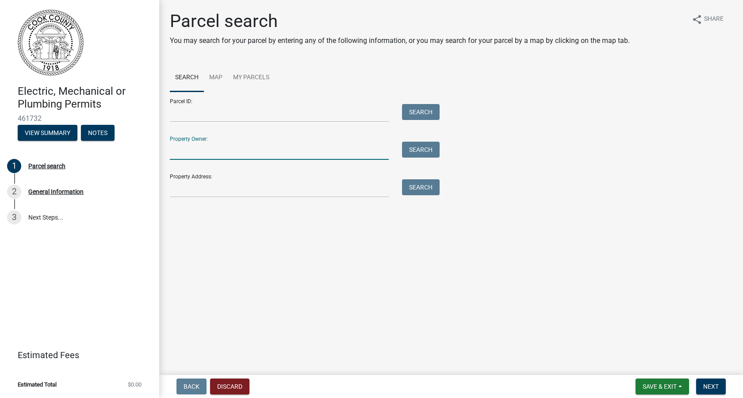
click at [184, 147] on input "Property Owner:" at bounding box center [279, 151] width 219 height 18
type input "Betty Ward"
type input "3969 Brushy Creek Rd"
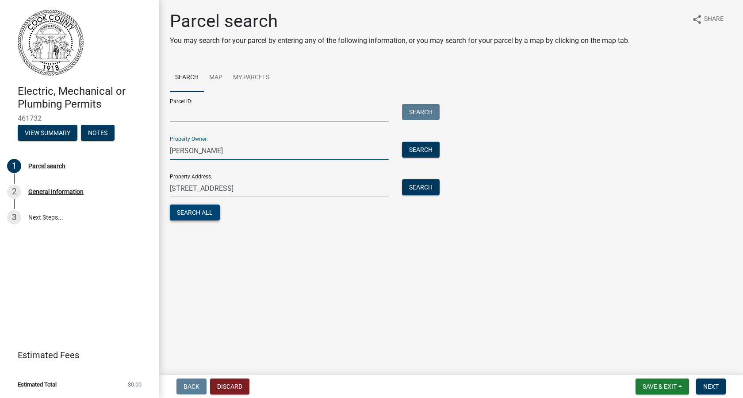
click at [211, 212] on button "Search All" at bounding box center [195, 212] width 50 height 16
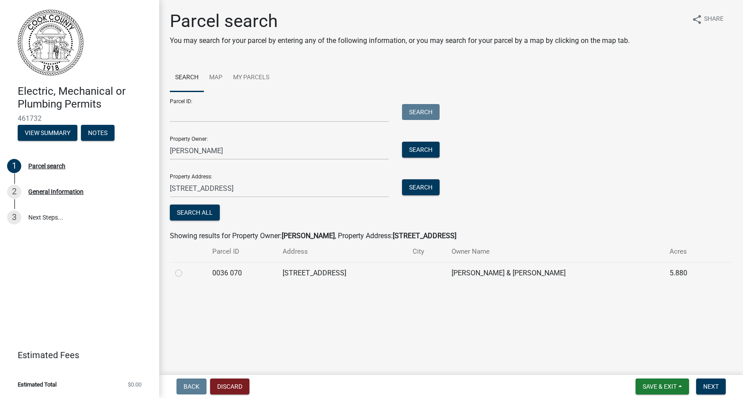
click at [186, 268] on label at bounding box center [186, 268] width 0 height 0
click at [186, 273] on 070 "radio" at bounding box center [189, 271] width 6 height 6
radio 070 "true"
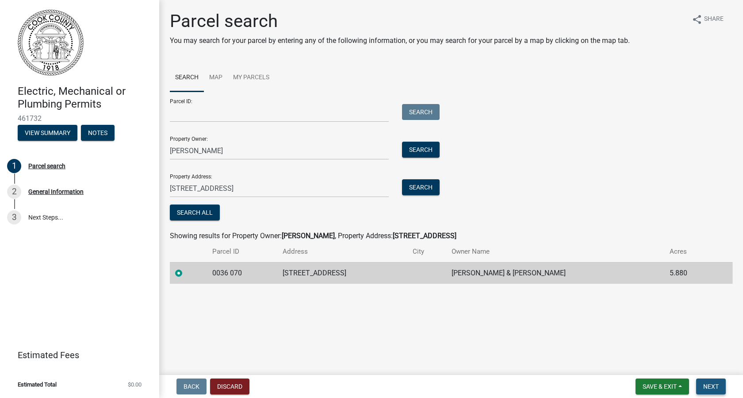
click at [715, 386] on span "Next" at bounding box center [710, 386] width 15 height 7
click at [250, 185] on input "3969 Brushy Creek Rd" at bounding box center [279, 188] width 219 height 18
click at [716, 383] on span "Next" at bounding box center [710, 386] width 15 height 7
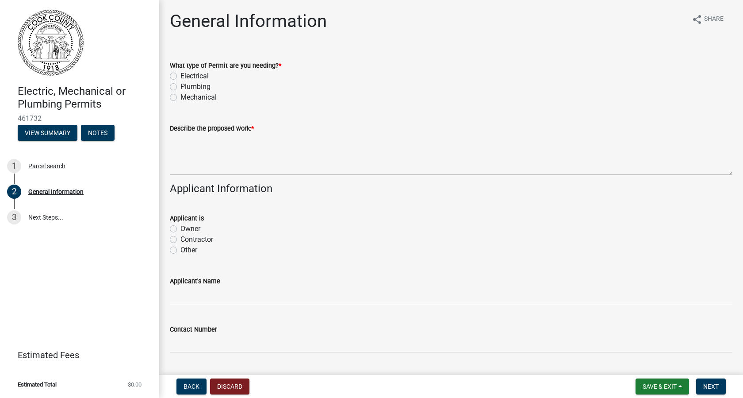
click at [181, 97] on label "Mechanical" at bounding box center [199, 97] width 36 height 11
click at [181, 97] on input "Mechanical" at bounding box center [184, 95] width 6 height 6
radio input "true"
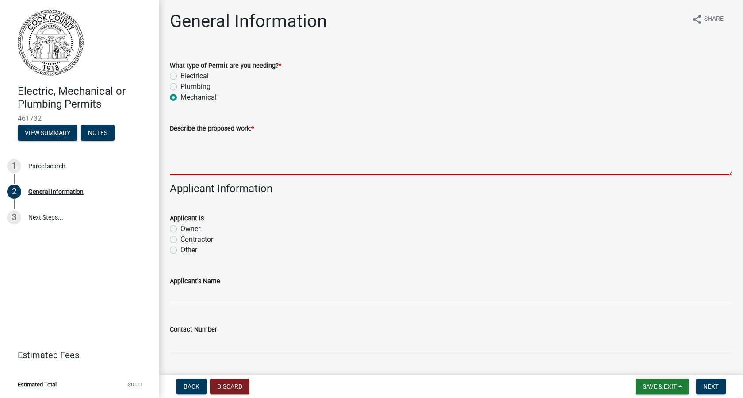
click at [180, 169] on textarea "Describe the proposed work: *" at bounding box center [451, 155] width 563 height 42
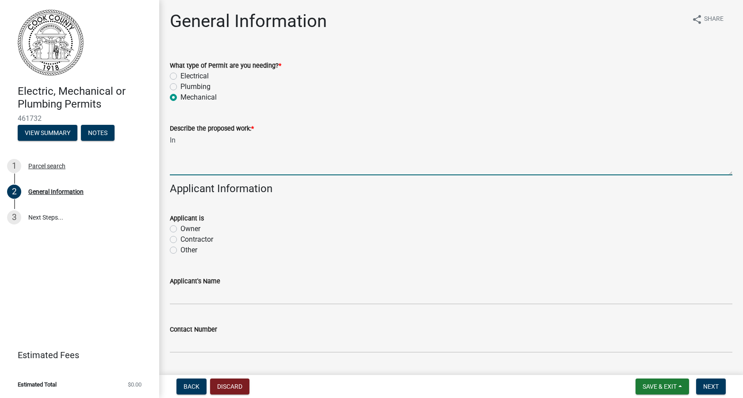
type textarea "I"
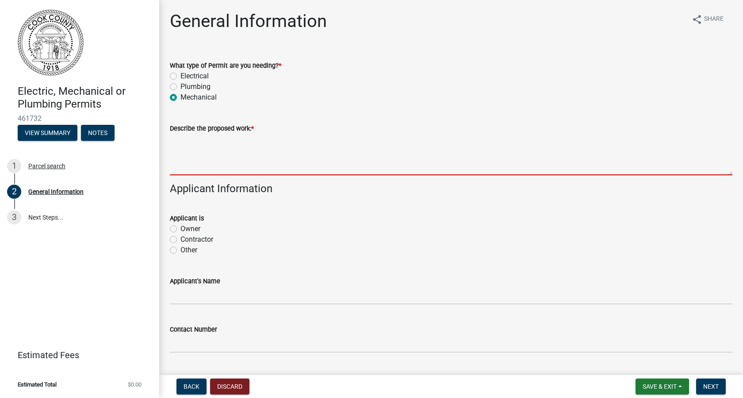
type textarea "C"
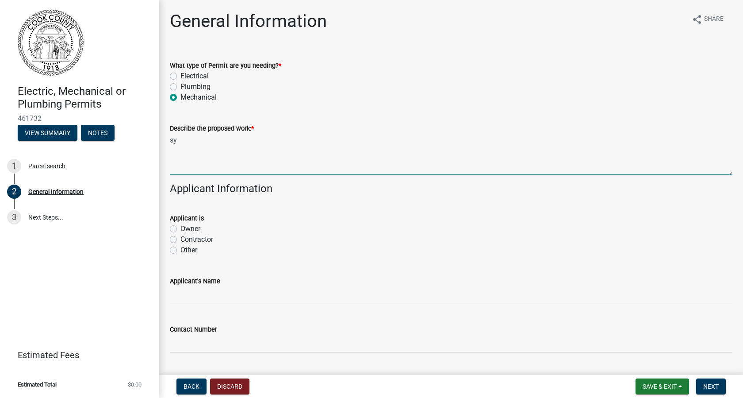
type textarea "s"
type textarea "System Change out, 4 ton heat pump split system with 10 kw heater kit"
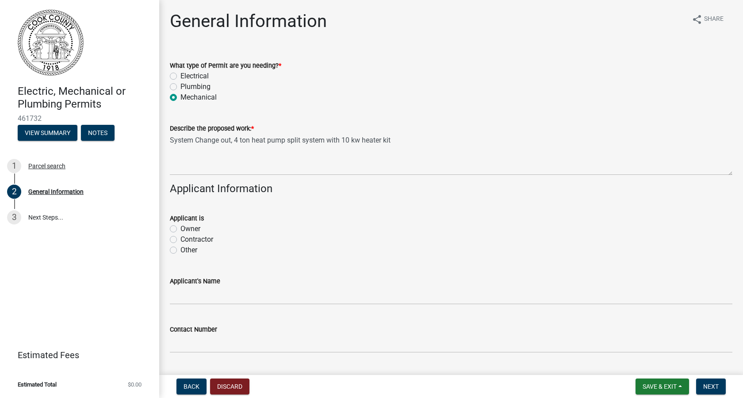
click at [181, 241] on label "Contractor" at bounding box center [197, 239] width 33 height 11
click at [181, 240] on input "Contractor" at bounding box center [184, 237] width 6 height 6
radio input "true"
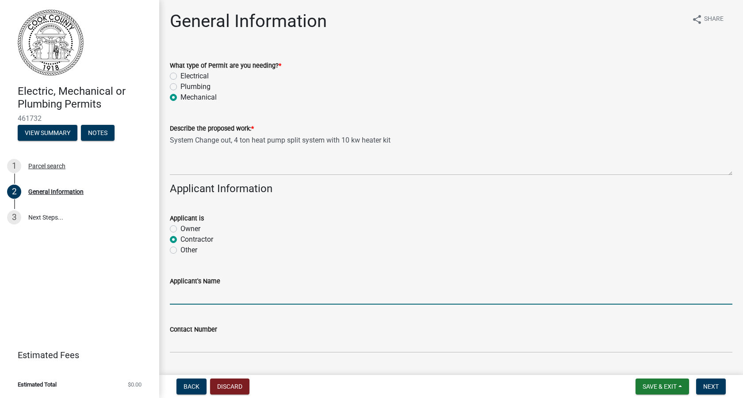
click at [173, 296] on input "Applicant's Name" at bounding box center [451, 295] width 563 height 18
type input "Twin Air Heating and Cooling, LLC."
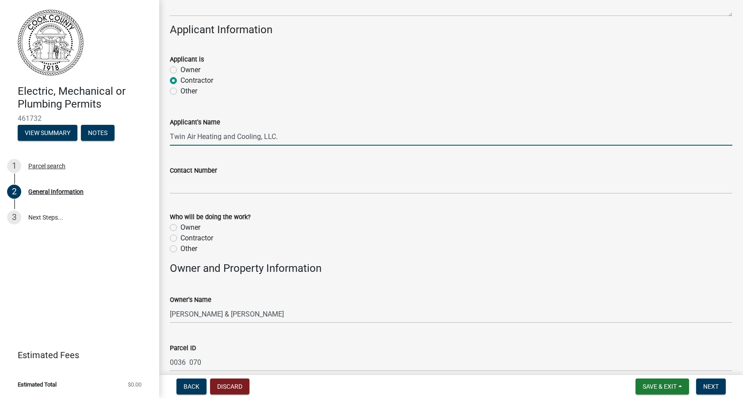
scroll to position [162, 0]
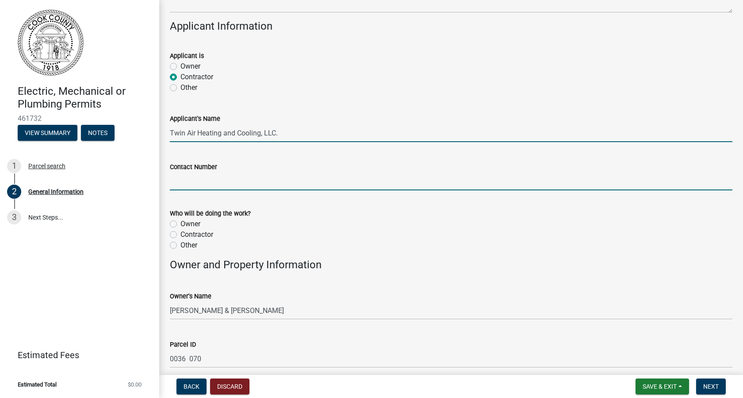
click at [183, 181] on input "Contact Number" at bounding box center [451, 181] width 563 height 18
type input "2295073482"
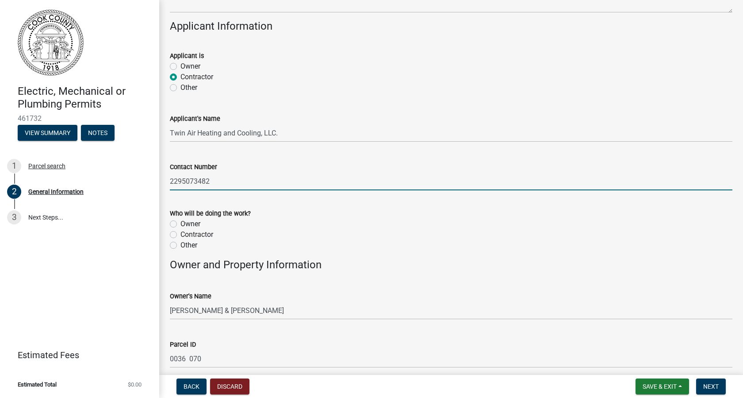
type input "Sparks"
type input "31647"
type input "Twin Air Heating and Cooling"
click at [181, 233] on label "Contractor" at bounding box center [197, 234] width 33 height 11
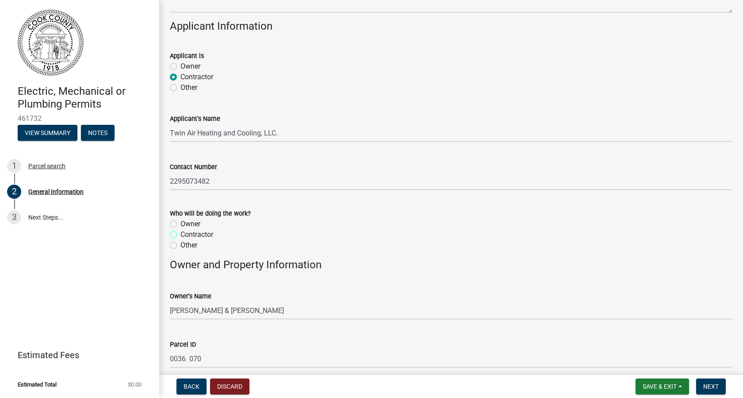
click at [181, 233] on input "Contractor" at bounding box center [184, 232] width 6 height 6
radio input "true"
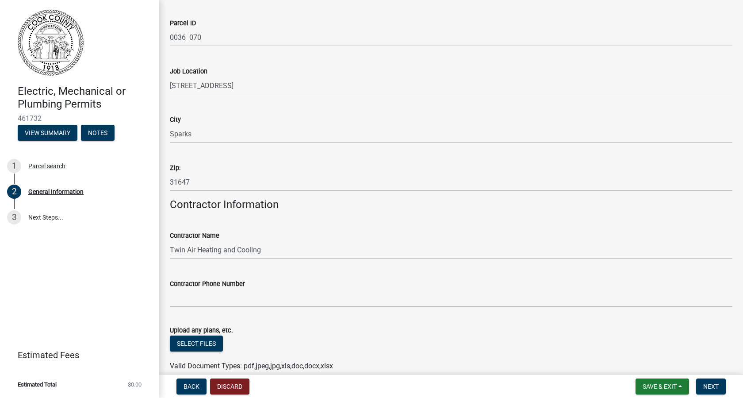
scroll to position [487, 0]
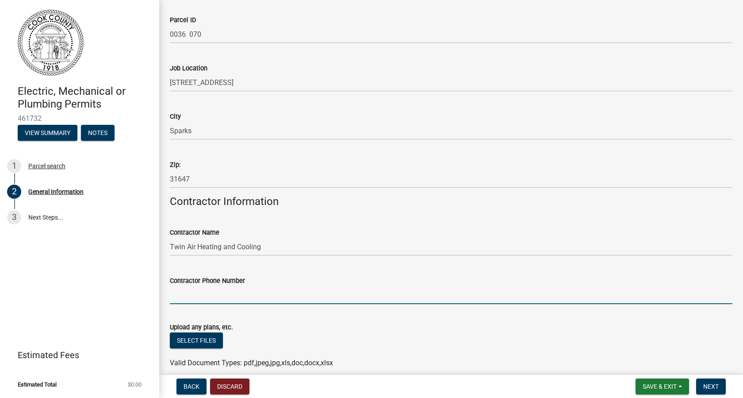
click at [185, 297] on input "Contractor Phone Number" at bounding box center [451, 295] width 563 height 18
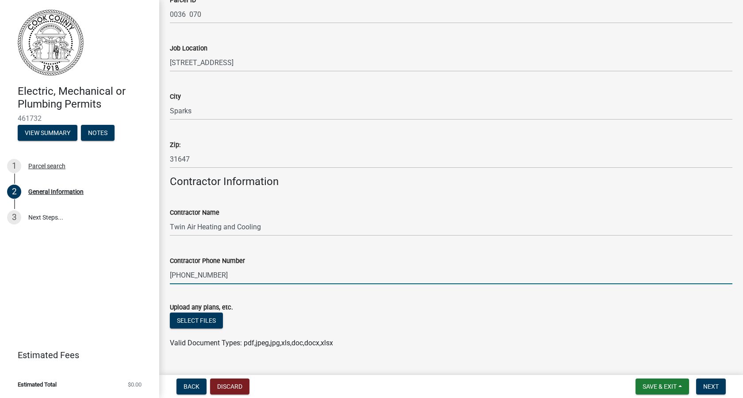
scroll to position [526, 0]
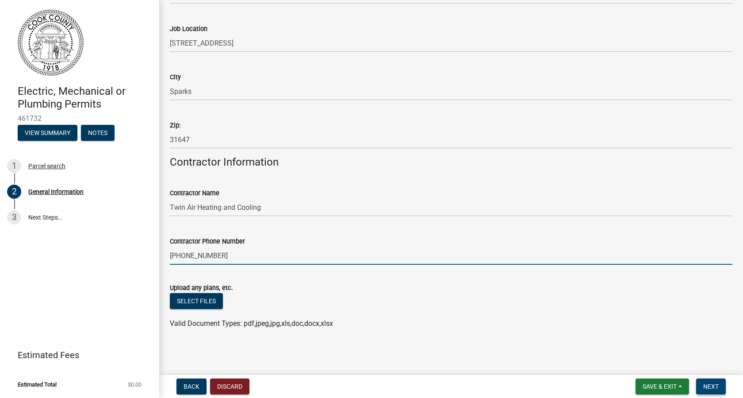
type input "[PHONE_NUMBER]"
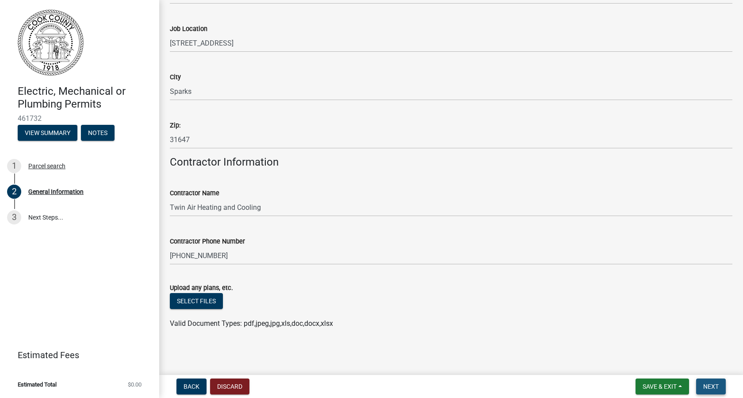
click at [713, 388] on span "Next" at bounding box center [710, 386] width 15 height 7
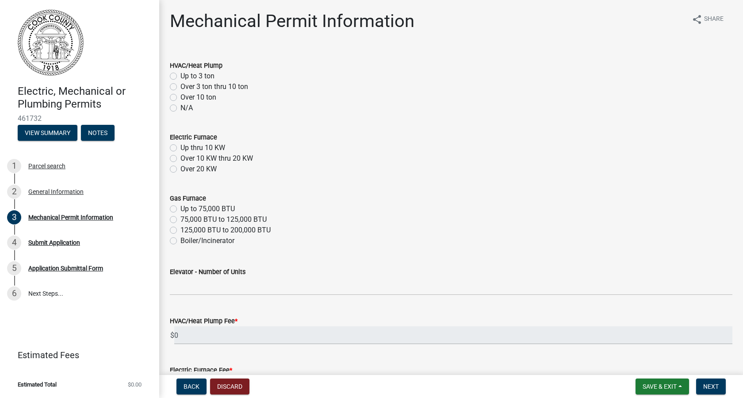
click at [181, 88] on label "Over 3 ton thru 10 ton" at bounding box center [215, 86] width 68 height 11
click at [181, 87] on input "Over 3 ton thru 10 ton" at bounding box center [184, 84] width 6 height 6
radio input "true"
click at [181, 149] on label "Up thru 10 KW" at bounding box center [203, 147] width 45 height 11
click at [181, 148] on input "Up thru 10 KW" at bounding box center [184, 145] width 6 height 6
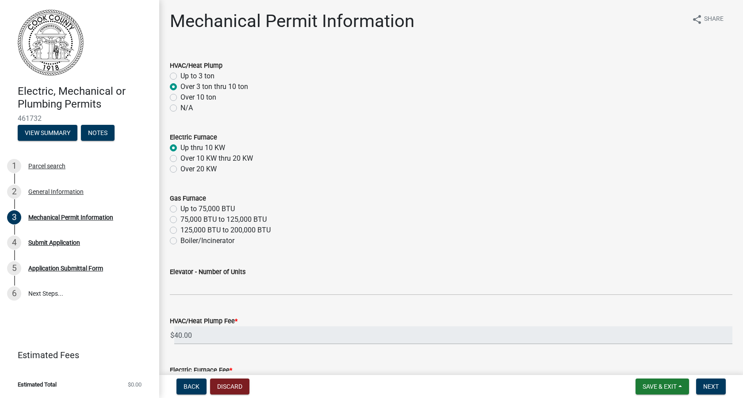
radio input "true"
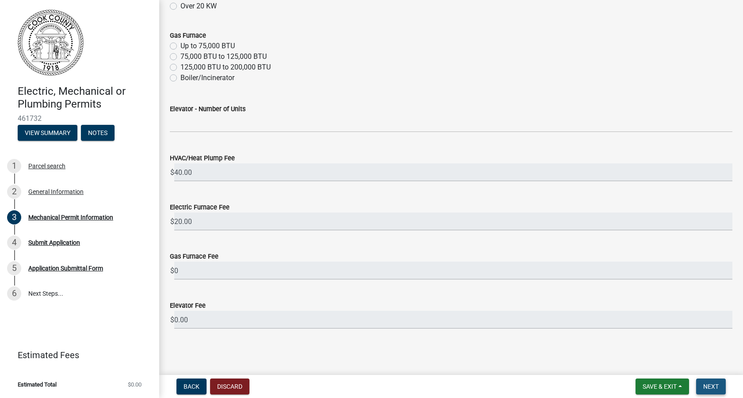
click at [706, 390] on button "Next" at bounding box center [711, 386] width 30 height 16
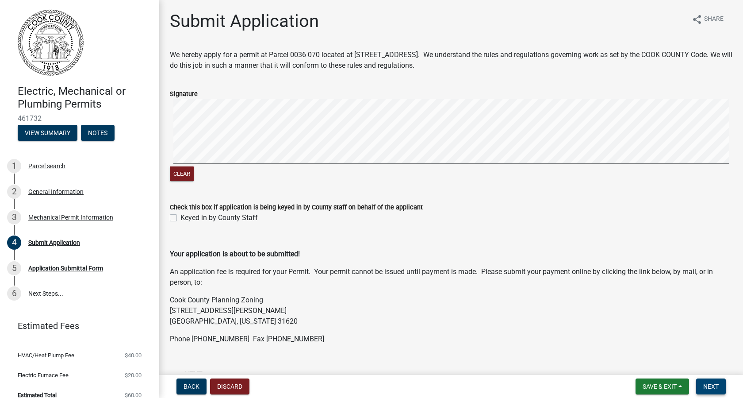
click at [703, 390] on button "Next" at bounding box center [711, 386] width 30 height 16
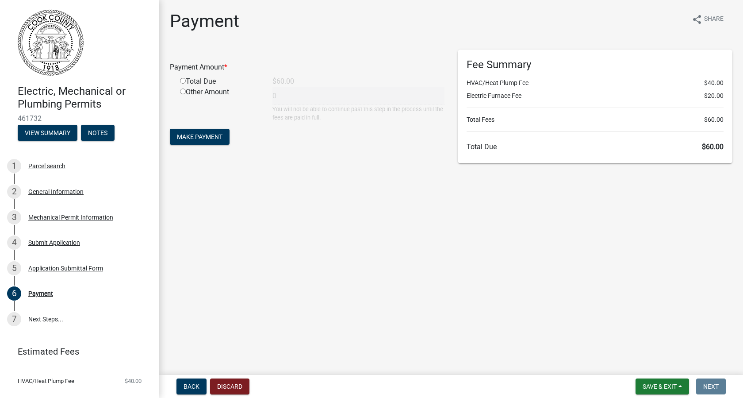
click at [183, 81] on input "radio" at bounding box center [183, 81] width 6 height 6
radio input "true"
type input "60"
click at [199, 139] on span "Make Payment" at bounding box center [200, 136] width 46 height 7
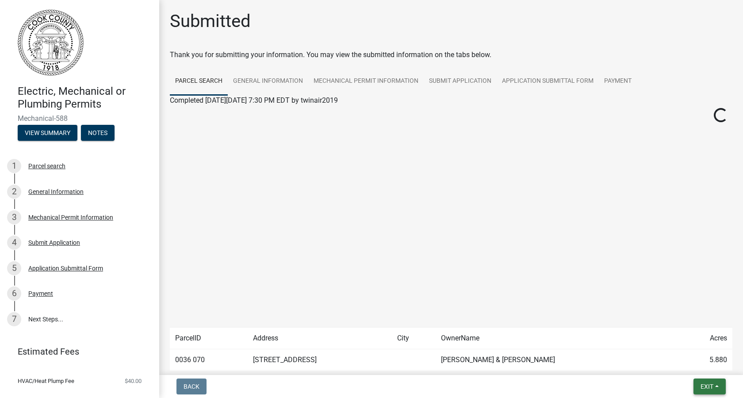
click at [710, 386] on span "Exit" at bounding box center [707, 386] width 13 height 7
click at [692, 366] on button "Save & Exit" at bounding box center [690, 363] width 71 height 21
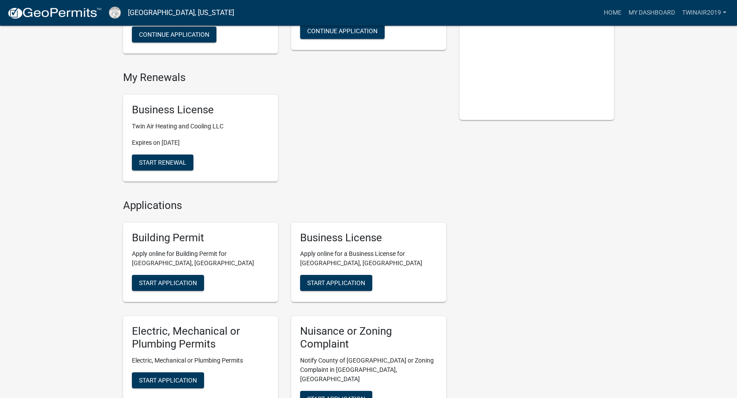
scroll to position [324, 0]
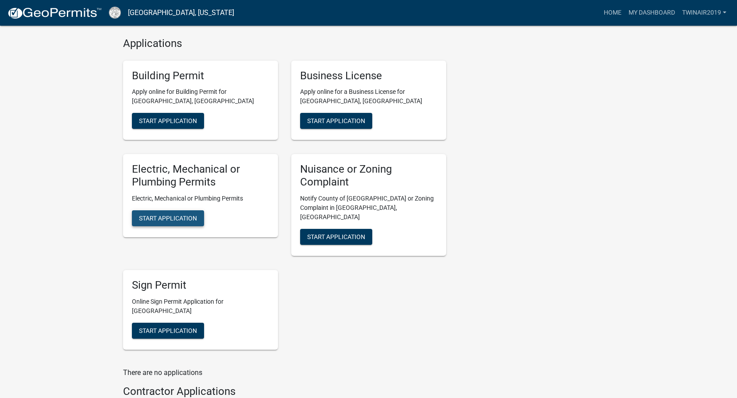
click at [155, 222] on span "Start Application" at bounding box center [168, 218] width 58 height 7
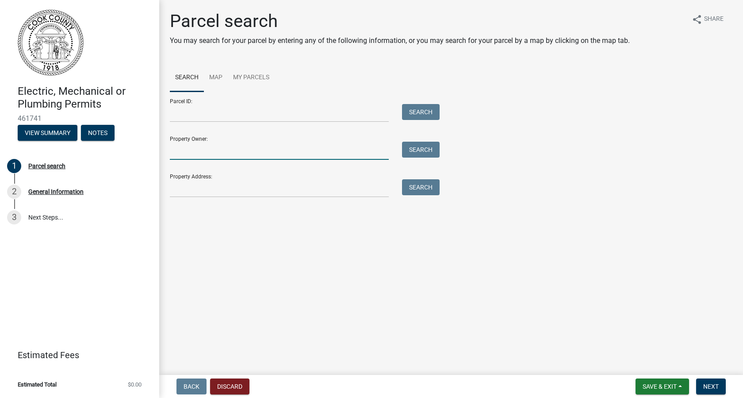
click at [200, 155] on input "Property Owner:" at bounding box center [279, 151] width 219 height 18
type input "chaney"
click at [426, 153] on button "Search" at bounding box center [421, 150] width 38 height 16
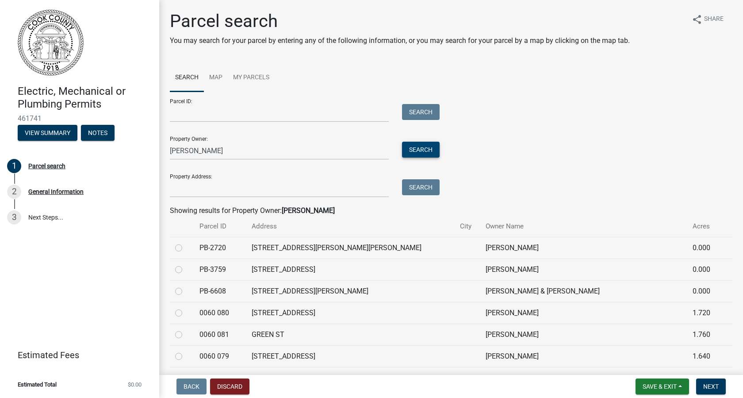
scroll to position [117, 0]
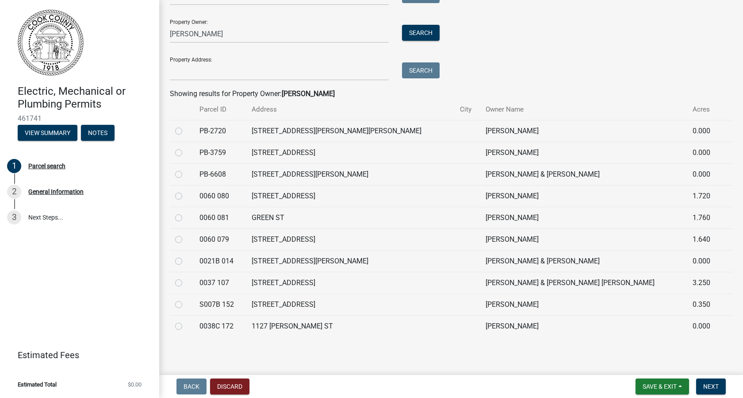
click at [186, 321] on label at bounding box center [186, 321] width 0 height 0
click at [186, 325] on 172 "radio" at bounding box center [189, 324] width 6 height 6
radio 172 "true"
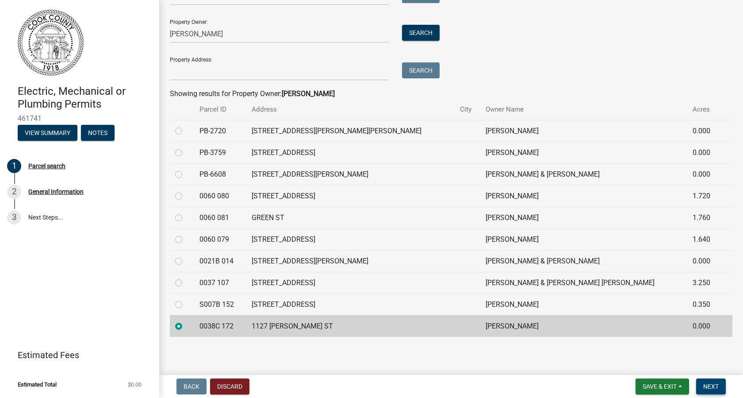
click at [717, 385] on span "Next" at bounding box center [710, 386] width 15 height 7
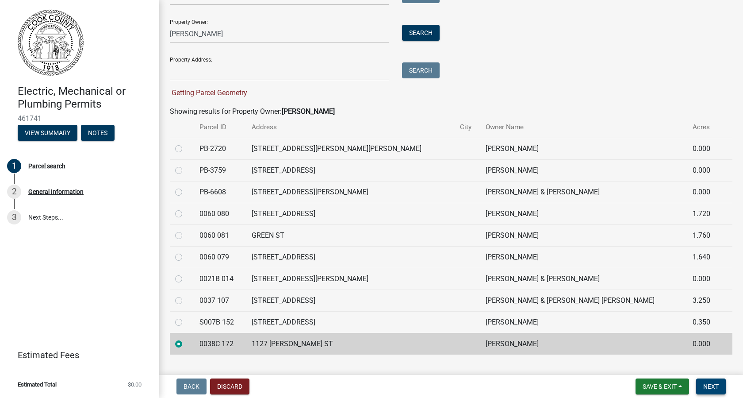
click at [718, 385] on span "Next" at bounding box center [710, 386] width 15 height 7
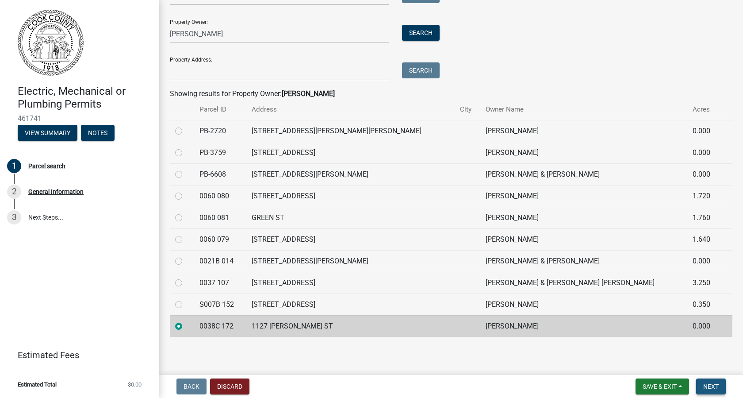
click at [714, 388] on span "Next" at bounding box center [710, 386] width 15 height 7
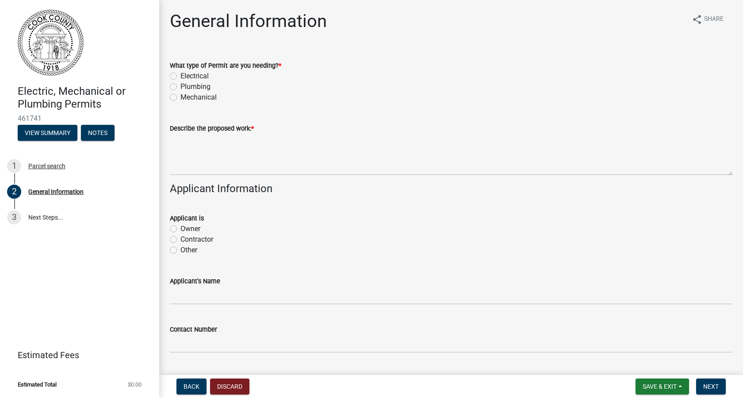
click at [181, 96] on label "Mechanical" at bounding box center [199, 97] width 36 height 11
click at [181, 96] on input "Mechanical" at bounding box center [184, 95] width 6 height 6
radio input "true"
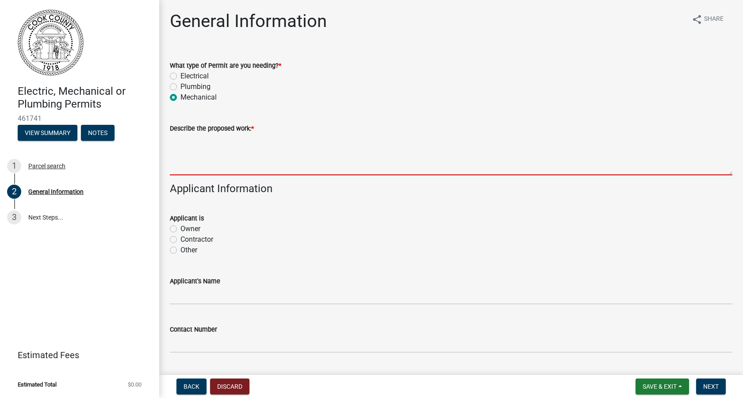
click at [183, 164] on textarea "Describe the proposed work: *" at bounding box center [451, 155] width 563 height 42
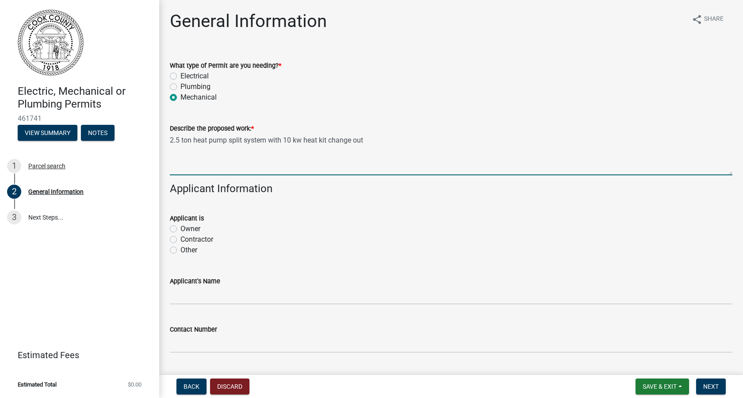
type textarea "2.5 ton heat pump split system with 10 kw heat kit change out"
click at [177, 241] on div "Contractor" at bounding box center [451, 239] width 563 height 11
click at [181, 240] on label "Contractor" at bounding box center [197, 239] width 33 height 11
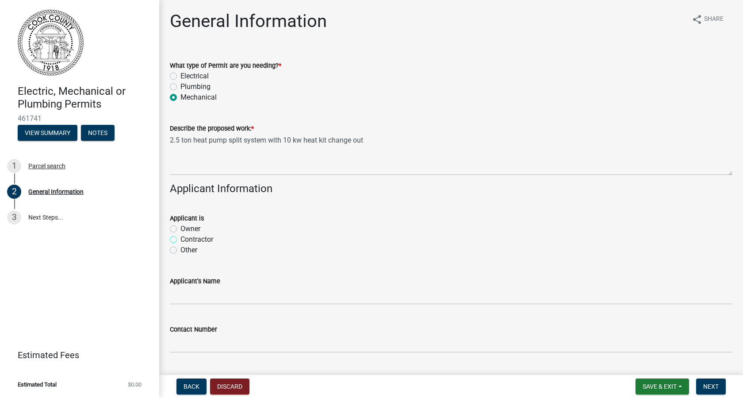
click at [181, 240] on input "Contractor" at bounding box center [184, 237] width 6 height 6
radio input "true"
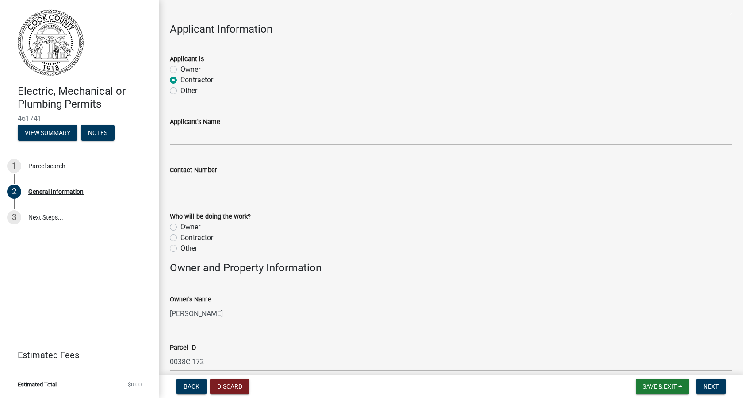
scroll to position [162, 0]
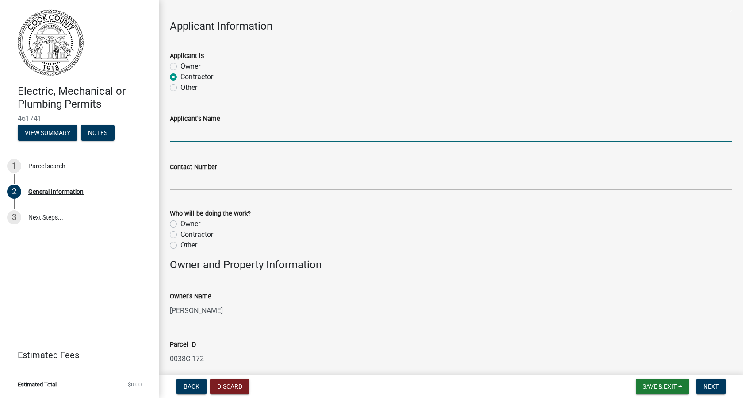
click at [186, 138] on input "Applicant's Name" at bounding box center [451, 133] width 563 height 18
type input "Twin Air Heating and Cooling, LLC."
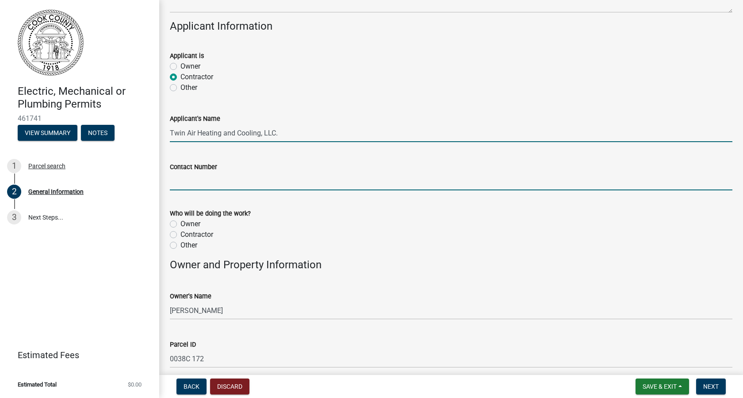
type input "2295073482"
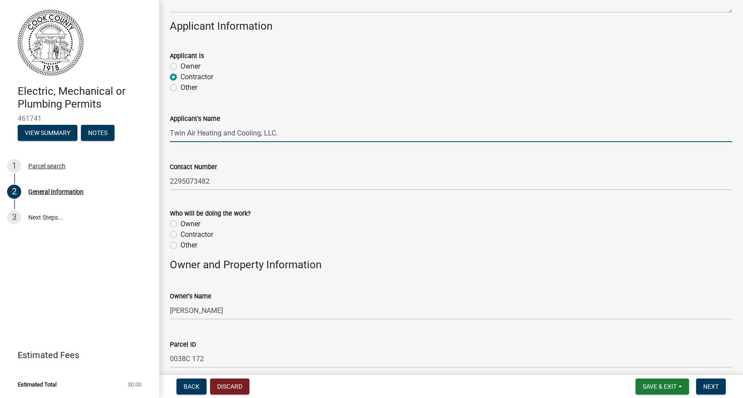
type input "Sparks"
type input "31647"
type input "Twin Air Heating and Cooling"
click at [181, 235] on label "Contractor" at bounding box center [197, 234] width 33 height 11
click at [181, 235] on input "Contractor" at bounding box center [184, 232] width 6 height 6
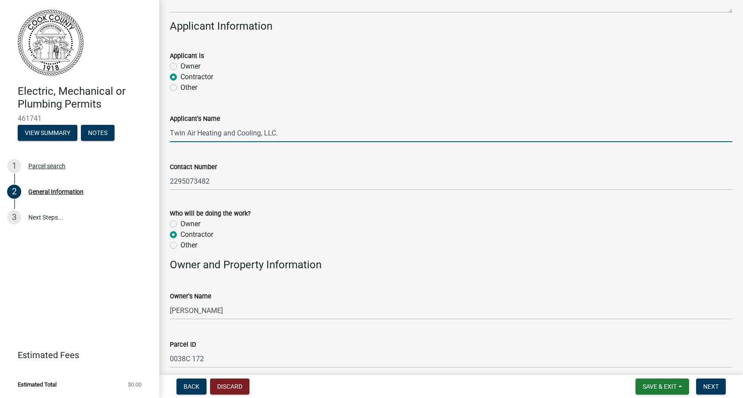
radio input "true"
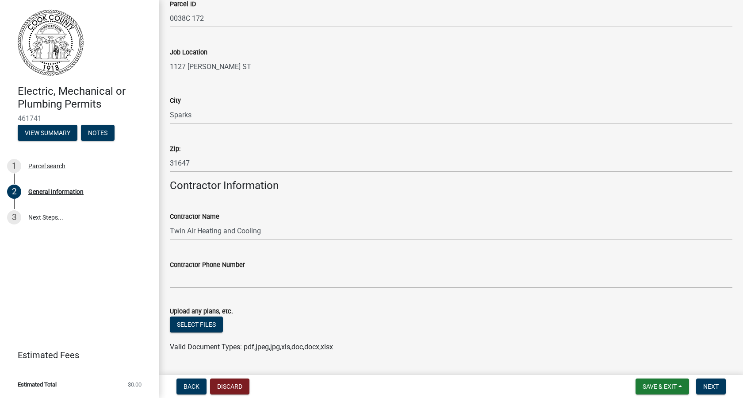
scroll to position [526, 0]
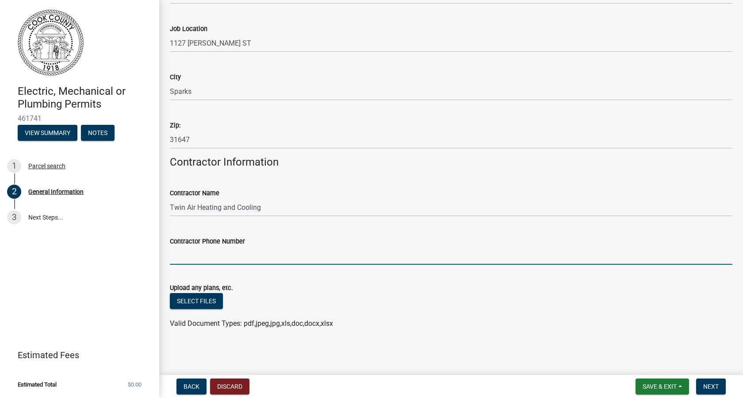
click at [234, 255] on input "Contractor Phone Number" at bounding box center [451, 255] width 563 height 18
type input "[PHONE_NUMBER]"
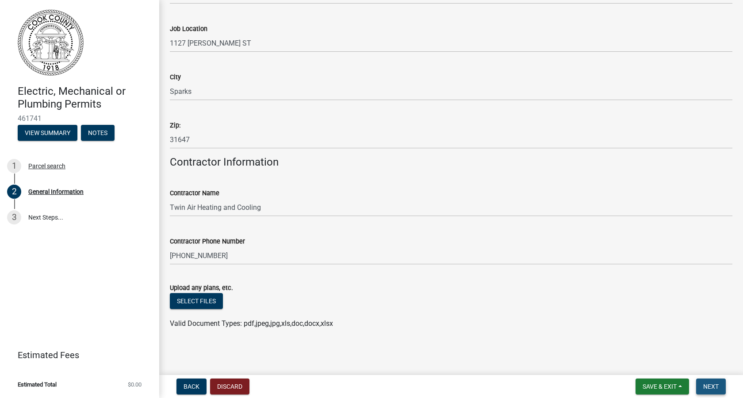
click at [718, 388] on span "Next" at bounding box center [710, 386] width 15 height 7
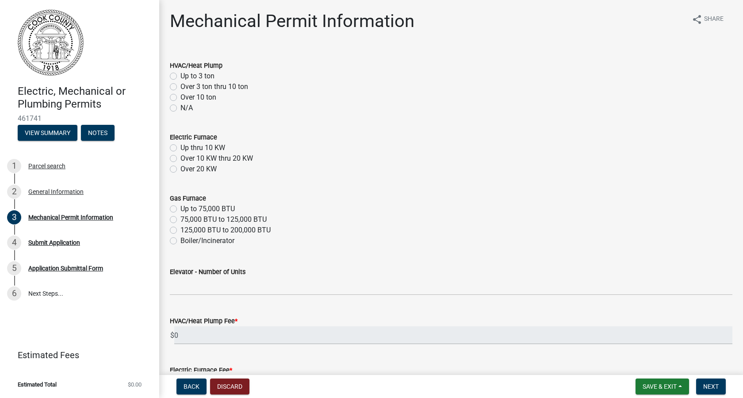
click at [181, 87] on label "Over 3 ton thru 10 ton" at bounding box center [215, 86] width 68 height 11
click at [181, 87] on input "Over 3 ton thru 10 ton" at bounding box center [184, 84] width 6 height 6
radio input "true"
click at [181, 74] on label "Up to 3 ton" at bounding box center [198, 76] width 34 height 11
click at [181, 74] on input "Up to 3 ton" at bounding box center [184, 74] width 6 height 6
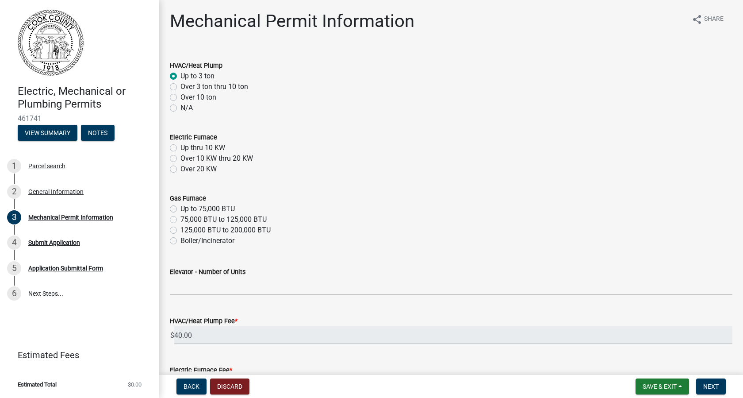
radio input "true"
click at [181, 147] on label "Up thru 10 KW" at bounding box center [203, 147] width 45 height 11
click at [181, 147] on input "Up thru 10 KW" at bounding box center [184, 145] width 6 height 6
radio input "true"
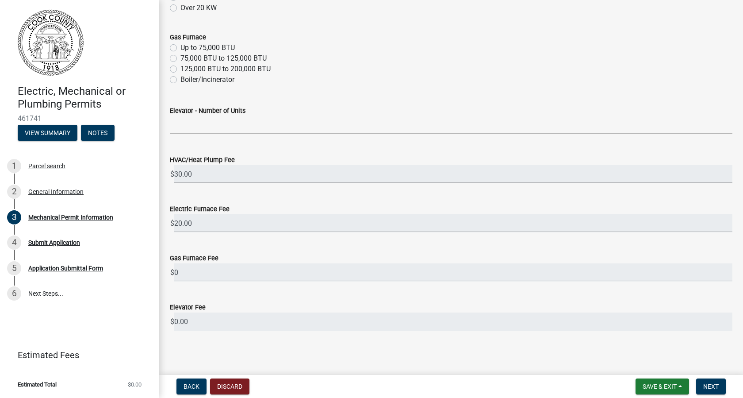
scroll to position [163, 0]
click at [719, 387] on button "Next" at bounding box center [711, 386] width 30 height 16
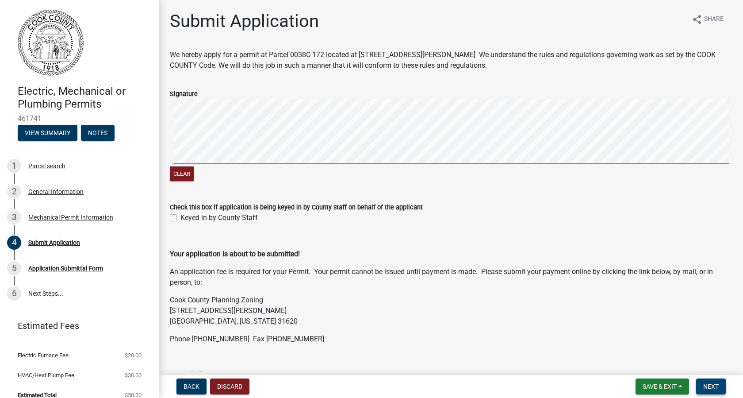
click at [716, 388] on span "Next" at bounding box center [710, 386] width 15 height 7
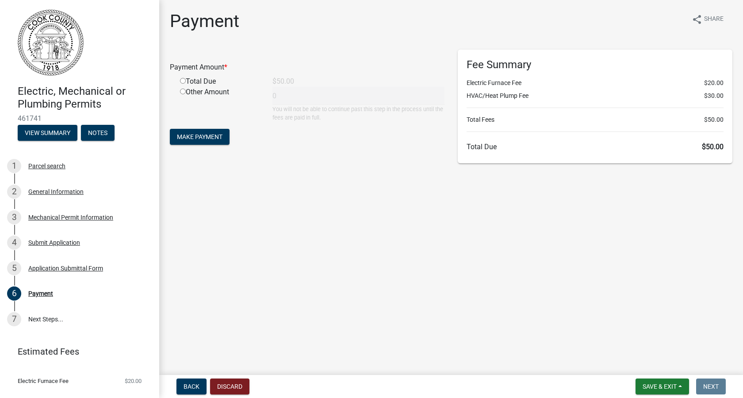
click at [181, 81] on input "radio" at bounding box center [183, 81] width 6 height 6
radio input "true"
type input "50"
click at [193, 135] on span "Make Payment" at bounding box center [200, 136] width 46 height 7
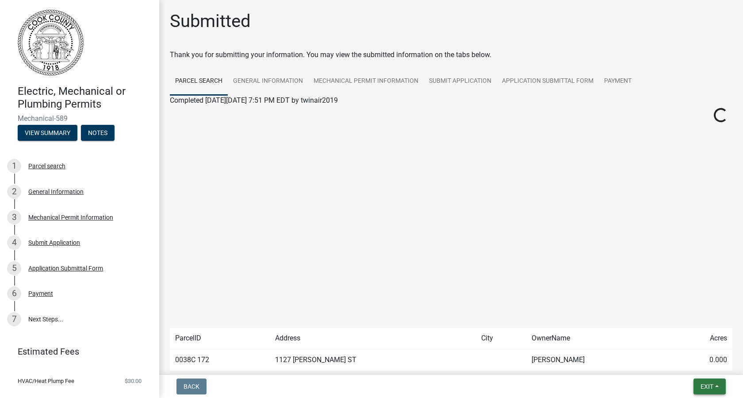
click at [703, 387] on span "Exit" at bounding box center [707, 386] width 13 height 7
click at [696, 362] on button "Save & Exit" at bounding box center [690, 363] width 71 height 21
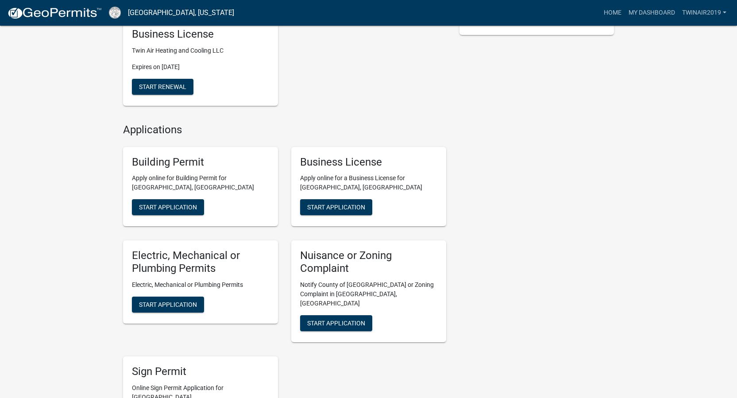
scroll to position [324, 0]
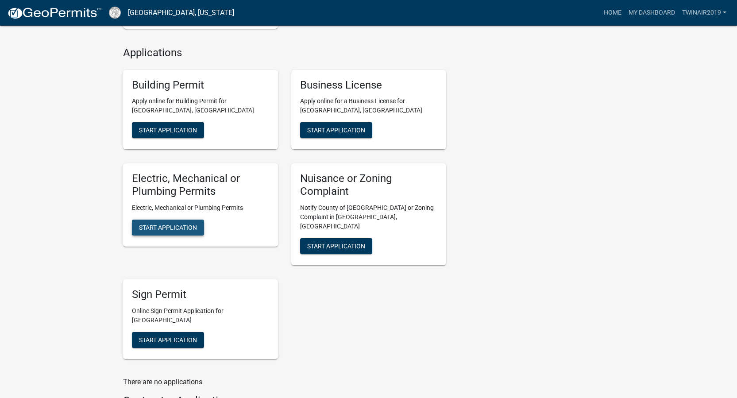
click at [166, 227] on span "Start Application" at bounding box center [168, 227] width 58 height 7
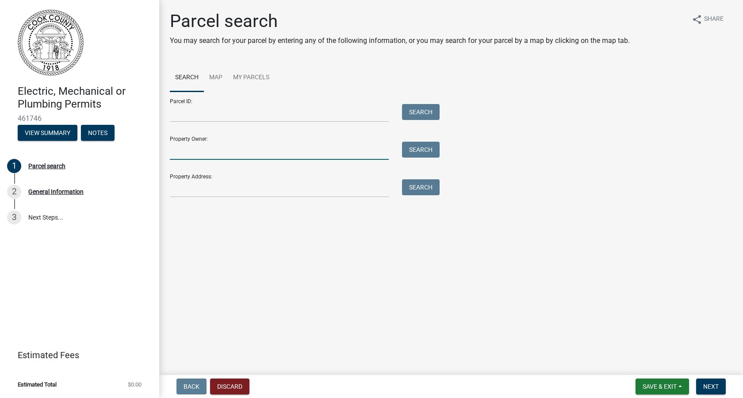
click at [210, 155] on input "Property Owner:" at bounding box center [279, 151] width 219 height 18
type input "[PERSON_NAME]"
type input "[STREET_ADDRESS][PERSON_NAME]"
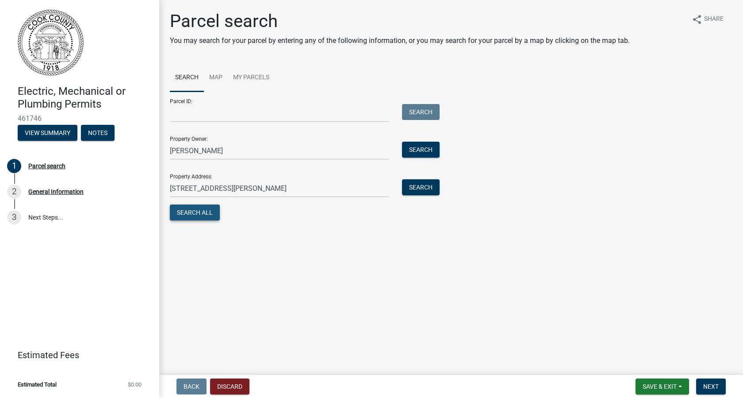
click at [185, 215] on button "Search All" at bounding box center [195, 212] width 50 height 16
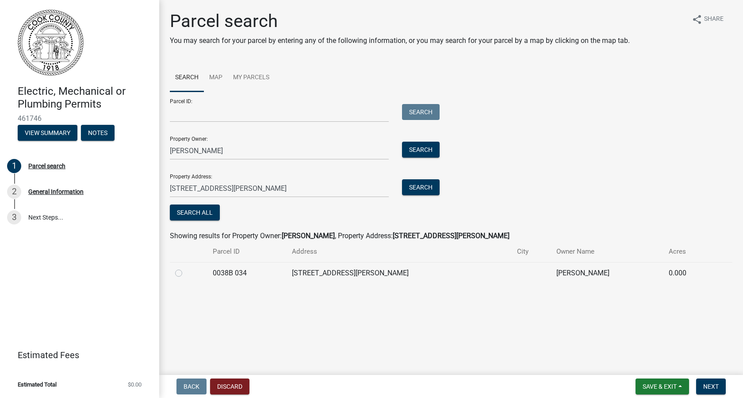
click at [186, 268] on label at bounding box center [186, 268] width 0 height 0
click at [186, 273] on 034 "radio" at bounding box center [189, 271] width 6 height 6
radio 034 "true"
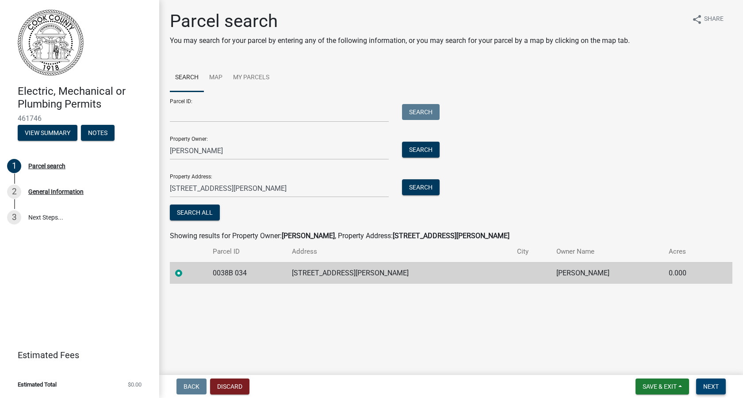
click at [710, 384] on span "Next" at bounding box center [710, 386] width 15 height 7
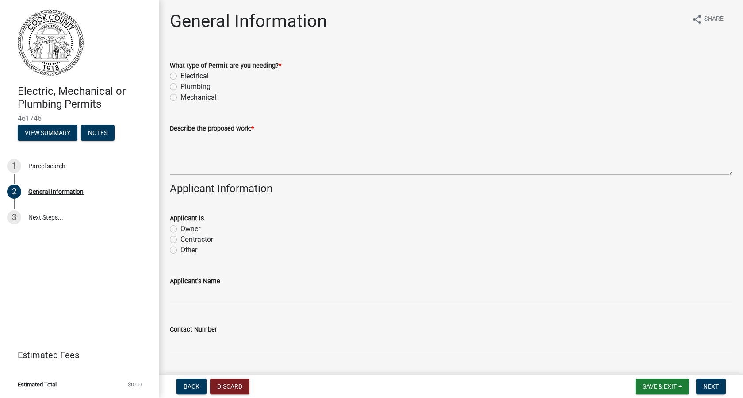
click at [181, 99] on label "Mechanical" at bounding box center [199, 97] width 36 height 11
click at [181, 98] on input "Mechanical" at bounding box center [184, 95] width 6 height 6
radio input "true"
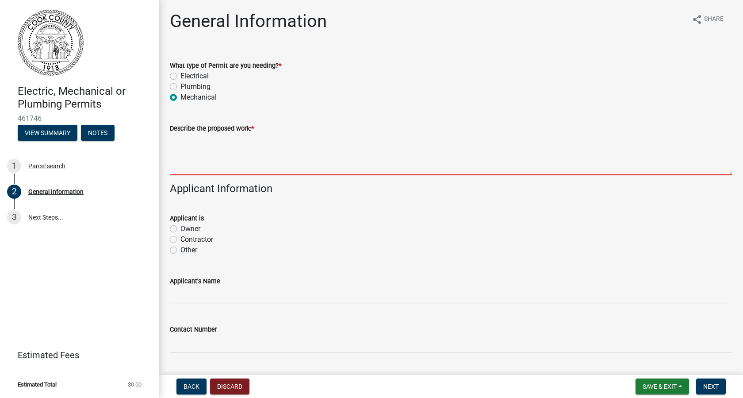
click at [174, 139] on textarea "Describe the proposed work: *" at bounding box center [451, 155] width 563 height 42
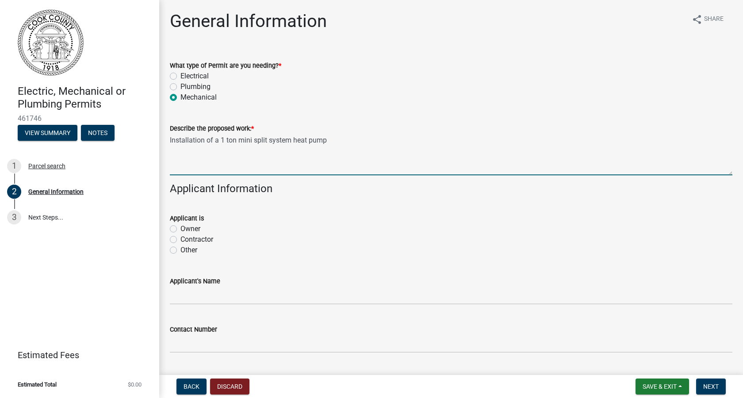
click at [397, 155] on textarea "Installation of a 1 ton mini split system heat pump" at bounding box center [451, 155] width 563 height 42
type textarea "Installation of a 1 ton mini split system heat pump"
click at [181, 236] on label "Contractor" at bounding box center [197, 239] width 33 height 11
click at [181, 236] on input "Contractor" at bounding box center [184, 237] width 6 height 6
radio input "true"
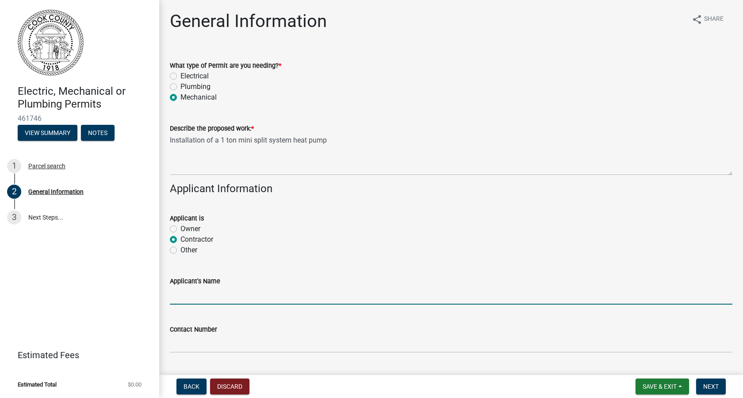
click at [176, 299] on input "Applicant's Name" at bounding box center [451, 295] width 563 height 18
type input "Twin Air Heating and Cooling, LLC."
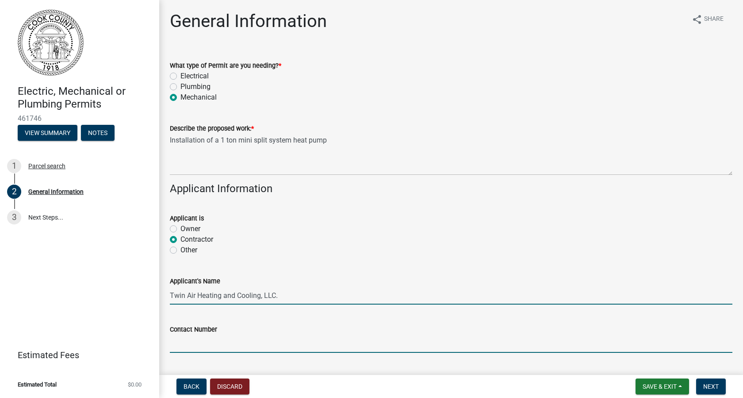
type input "2295073482"
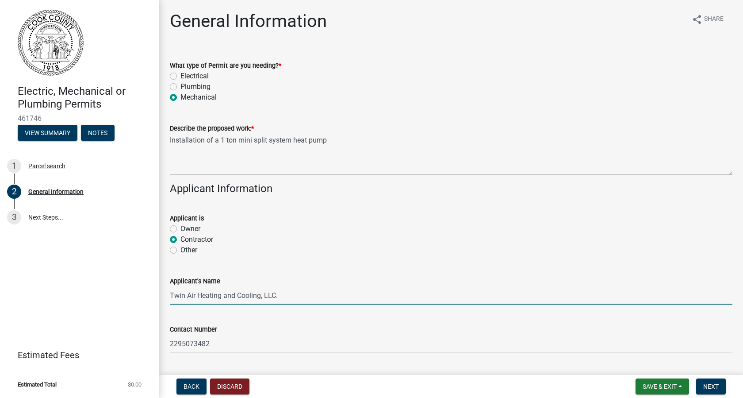
type input "Sparks"
type input "31647"
type input "Twin Air Heating and Cooling"
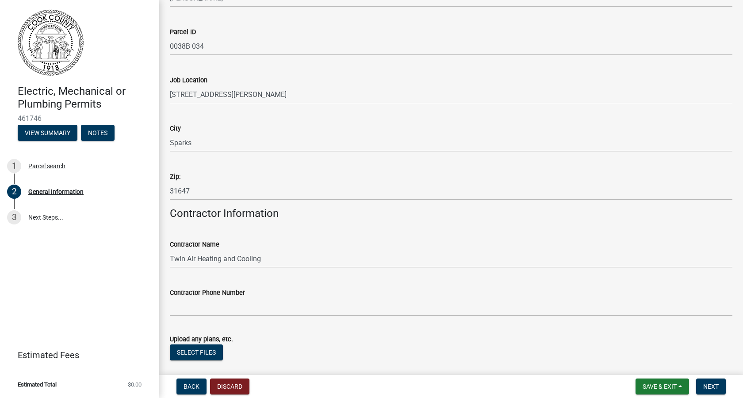
scroll to position [526, 0]
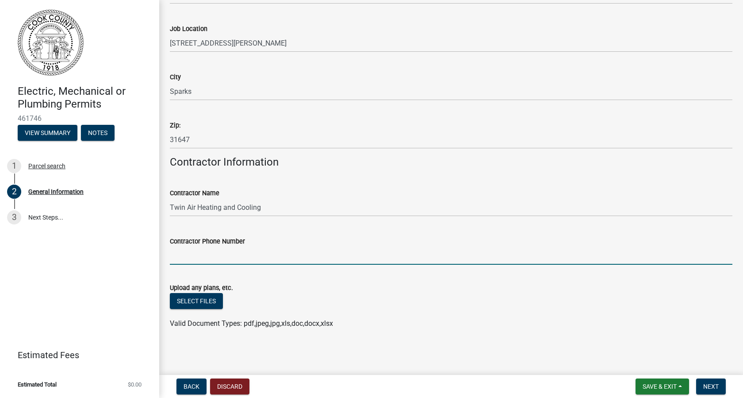
click at [189, 263] on input "Contractor Phone Number" at bounding box center [451, 255] width 563 height 18
type input "[PHONE_NUMBER]"
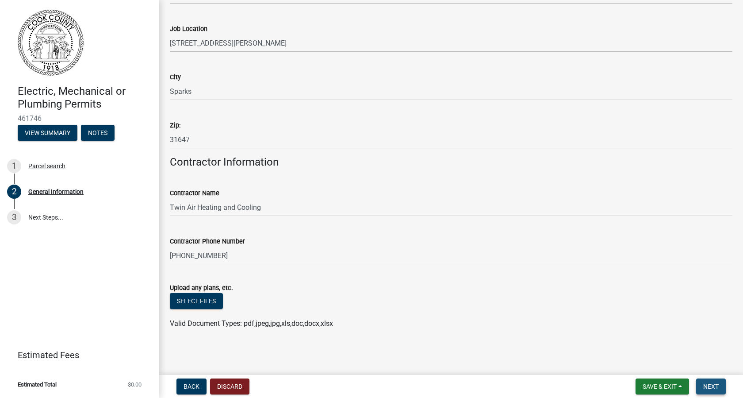
click at [712, 384] on span "Next" at bounding box center [710, 386] width 15 height 7
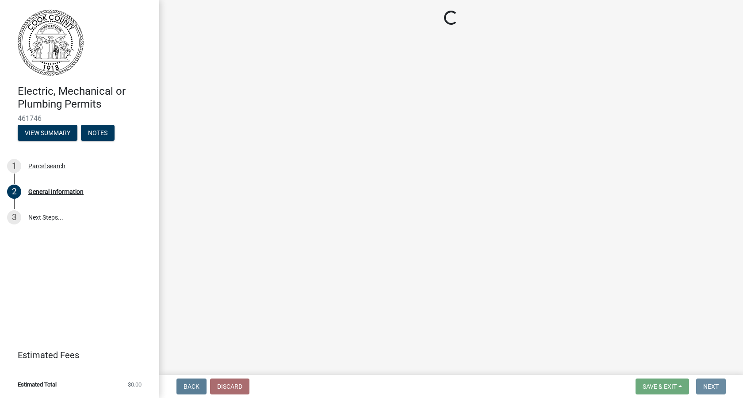
scroll to position [0, 0]
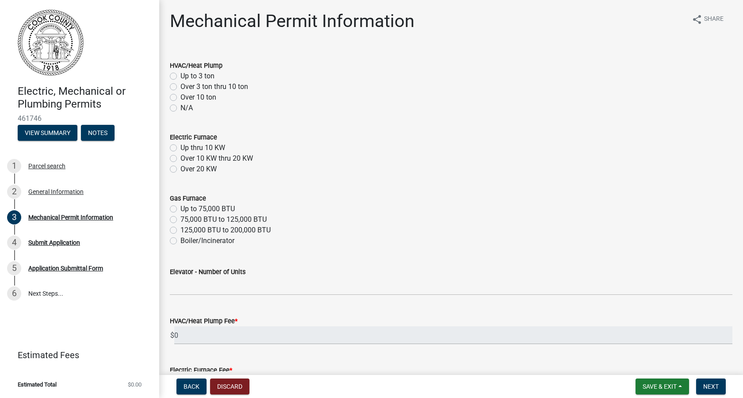
click at [181, 73] on label "Up to 3 ton" at bounding box center [198, 76] width 34 height 11
click at [181, 73] on input "Up to 3 ton" at bounding box center [184, 74] width 6 height 6
radio input "true"
click at [713, 389] on span "Next" at bounding box center [710, 386] width 15 height 7
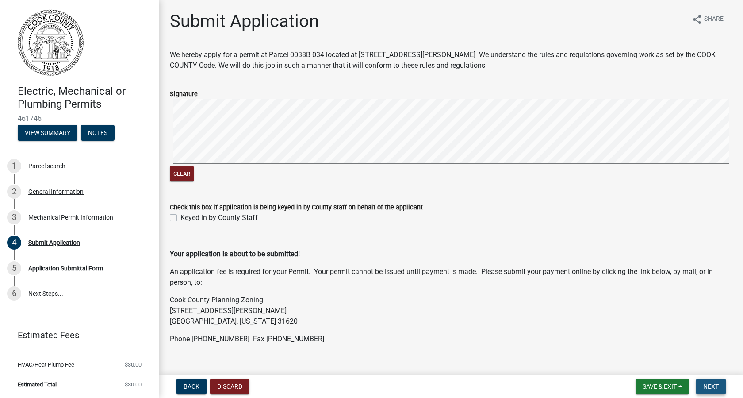
click at [720, 384] on button "Next" at bounding box center [711, 386] width 30 height 16
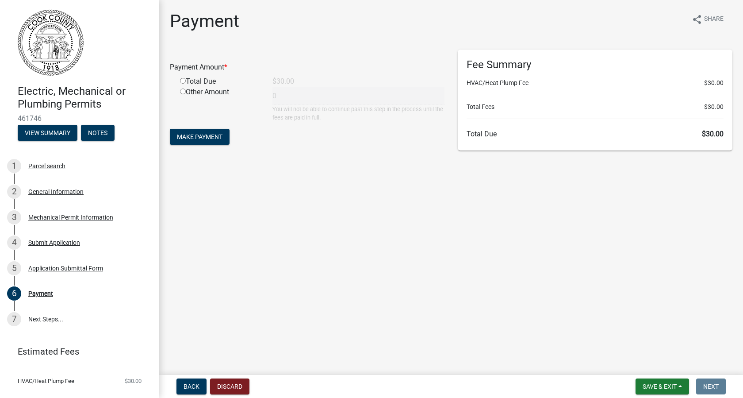
click at [181, 79] on input "radio" at bounding box center [183, 81] width 6 height 6
radio input "true"
type input "30"
click at [207, 136] on span "Make Payment" at bounding box center [200, 136] width 46 height 7
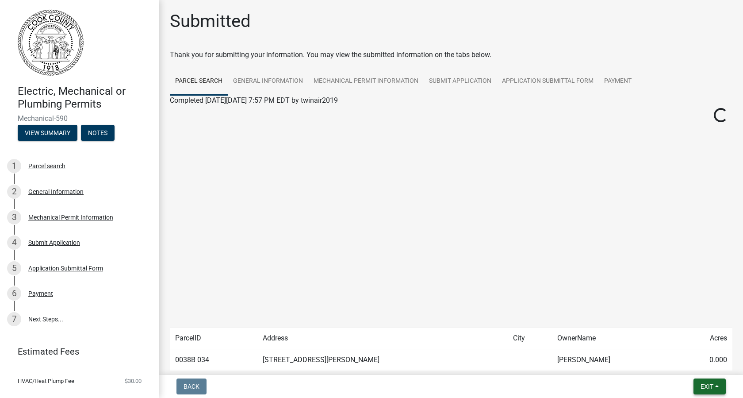
click at [709, 382] on button "Exit" at bounding box center [710, 386] width 32 height 16
click at [699, 366] on button "Save & Exit" at bounding box center [690, 363] width 71 height 21
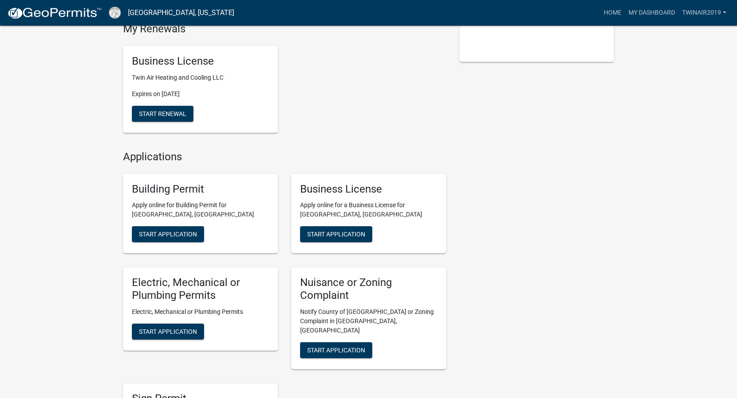
scroll to position [324, 0]
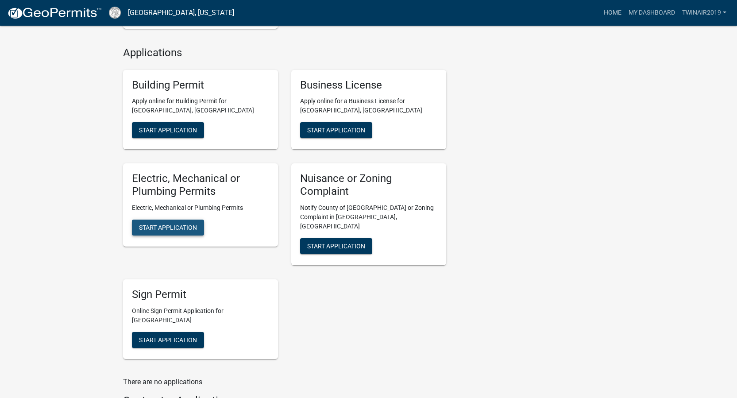
click at [179, 226] on span "Start Application" at bounding box center [168, 227] width 58 height 7
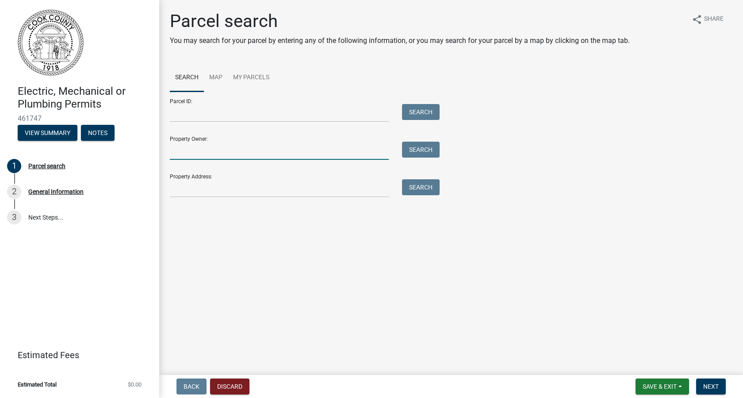
click at [204, 154] on input "Property Owner:" at bounding box center [279, 151] width 219 height 18
type input "Patricia Jenkins"
type input "1718 Jimmy St"
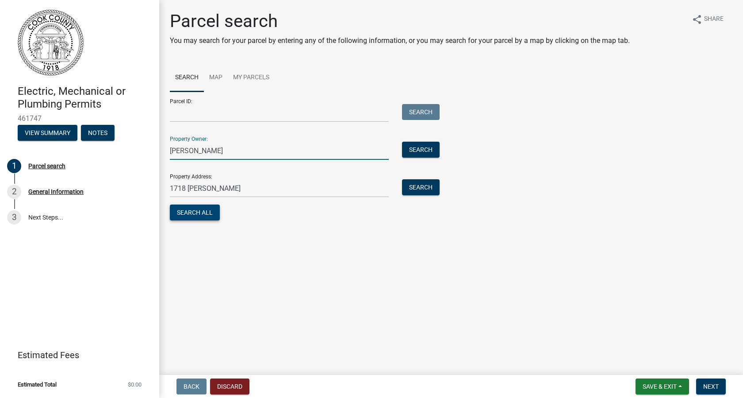
click at [202, 214] on button "Search All" at bounding box center [195, 212] width 50 height 16
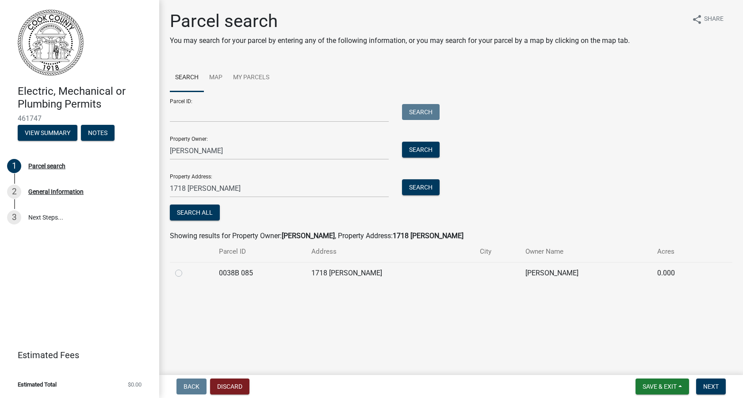
click at [186, 268] on label at bounding box center [186, 268] width 0 height 0
click at [186, 273] on 085 "radio" at bounding box center [189, 271] width 6 height 6
radio 085 "true"
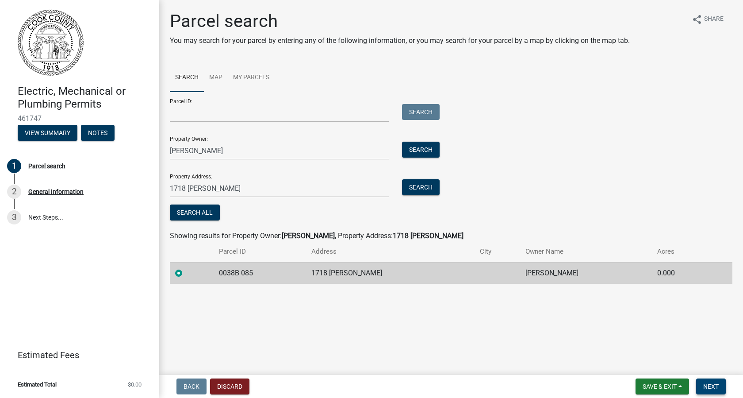
click at [701, 384] on button "Next" at bounding box center [711, 386] width 30 height 16
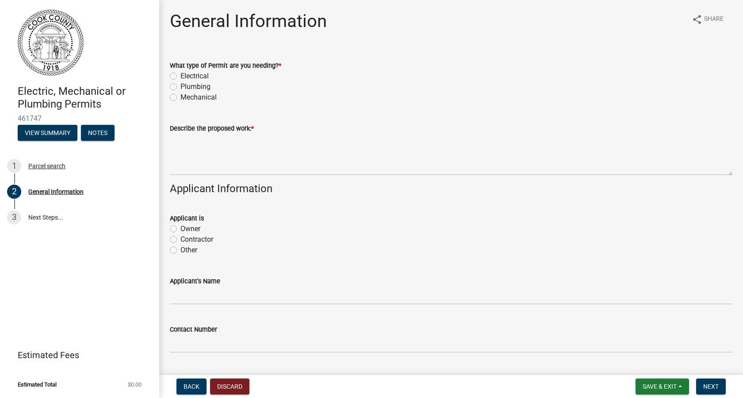
click at [169, 100] on div "What type of Permit are you needing? * Electrical Plumbing Mechanical" at bounding box center [451, 76] width 576 height 53
click at [181, 99] on label "Mechanical" at bounding box center [199, 97] width 36 height 11
click at [181, 98] on input "Mechanical" at bounding box center [184, 95] width 6 height 6
radio input "true"
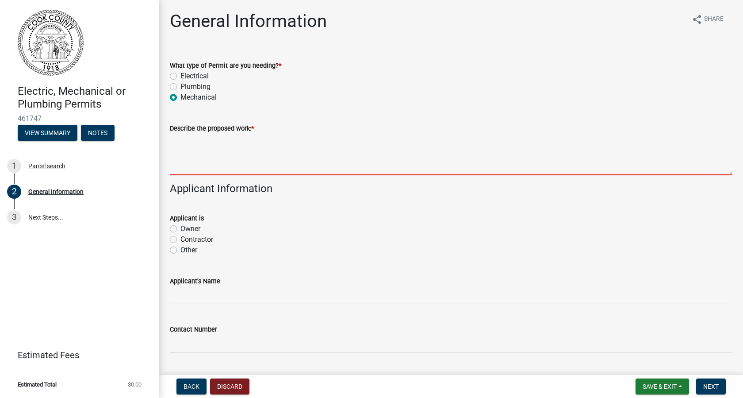
click at [188, 146] on textarea "Describe the proposed work: *" at bounding box center [451, 155] width 563 height 42
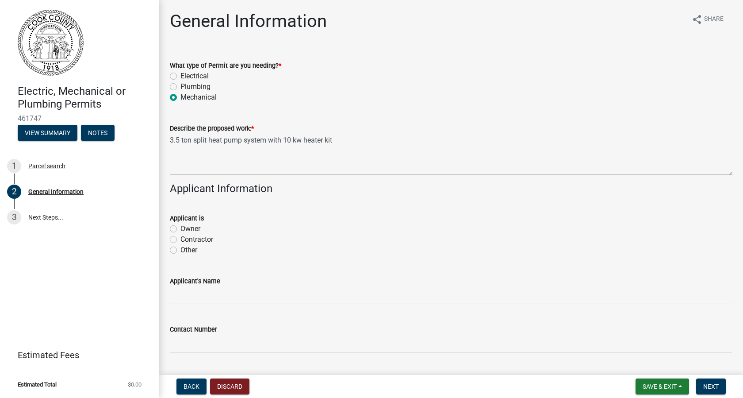
click at [167, 141] on div "Describe the proposed work: * 3.5 ton split heat pump system with 10 kw heater …" at bounding box center [451, 143] width 576 height 65
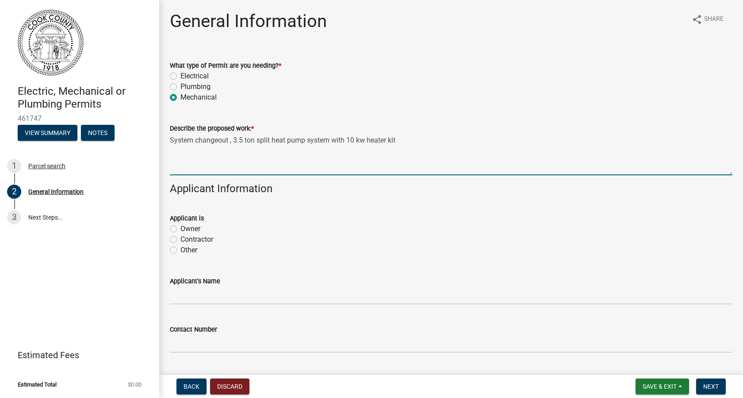
type textarea "System changeout , 3.5 ton split heat pump system with 10 kw heater kit"
drag, startPoint x: 177, startPoint y: 238, endPoint x: 175, endPoint y: 245, distance: 7.0
click at [175, 245] on div "Applicant is Owner Contractor Other" at bounding box center [451, 234] width 563 height 42
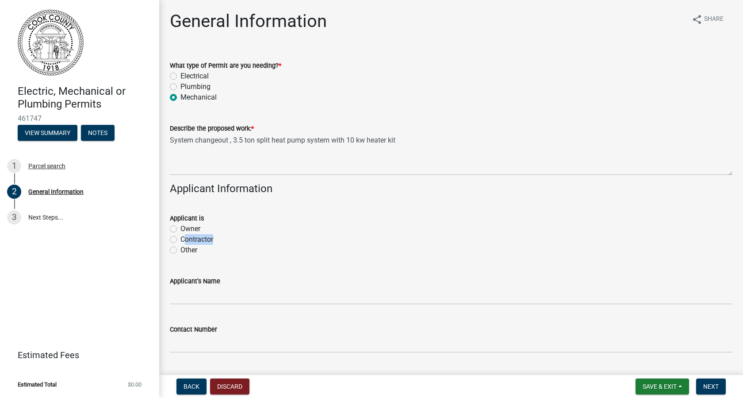
drag, startPoint x: 175, startPoint y: 245, endPoint x: 176, endPoint y: 240, distance: 5.4
click at [181, 240] on label "Contractor" at bounding box center [197, 239] width 33 height 11
click at [181, 240] on input "Contractor" at bounding box center [184, 237] width 6 height 6
radio input "true"
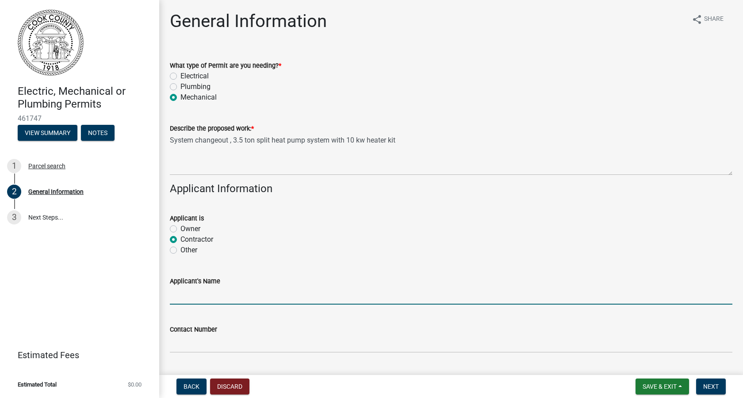
click at [179, 299] on input "Applicant's Name" at bounding box center [451, 295] width 563 height 18
type input "Twin Air Heating and Cooling, LLC."
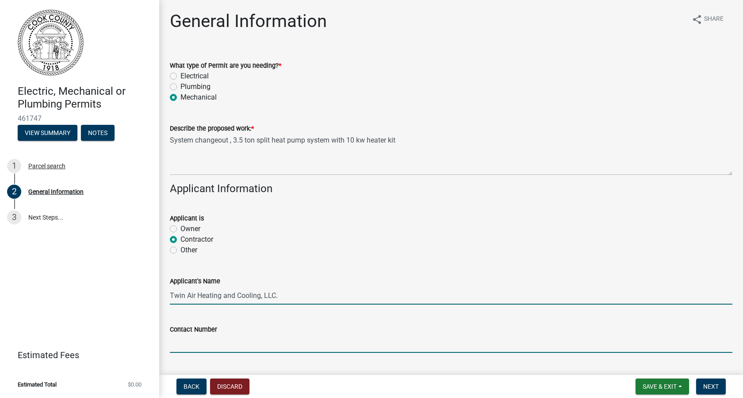
type input "2295073482"
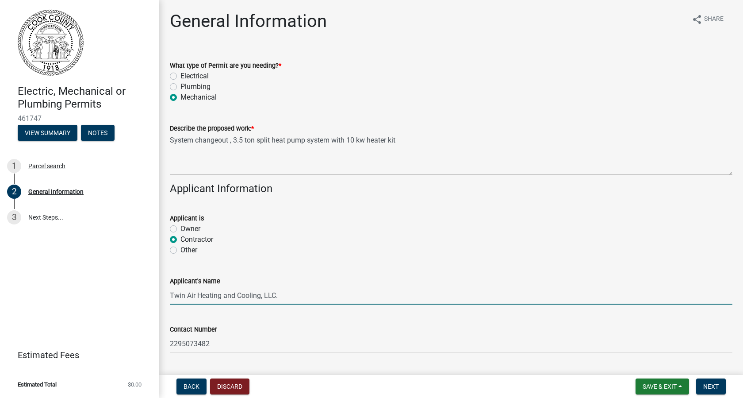
type input "Sparks"
type input "31647"
type input "Twin Air Heating and Cooling"
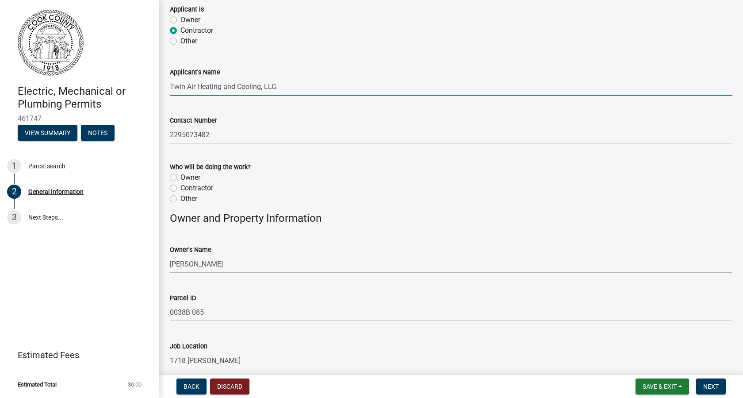
scroll to position [162, 0]
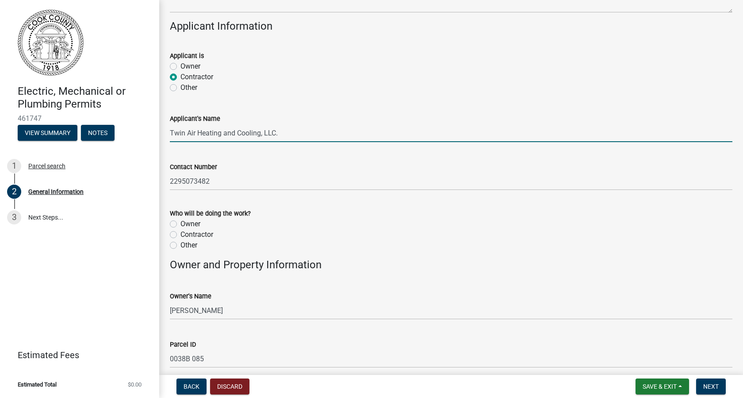
click at [181, 236] on label "Contractor" at bounding box center [197, 234] width 33 height 11
click at [181, 235] on input "Contractor" at bounding box center [184, 232] width 6 height 6
radio input "true"
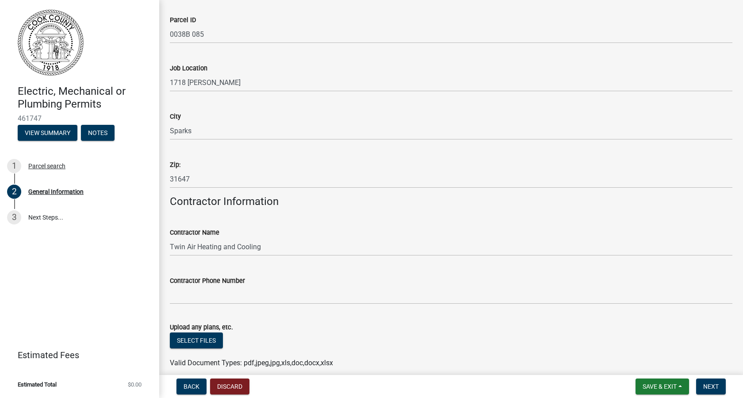
scroll to position [526, 0]
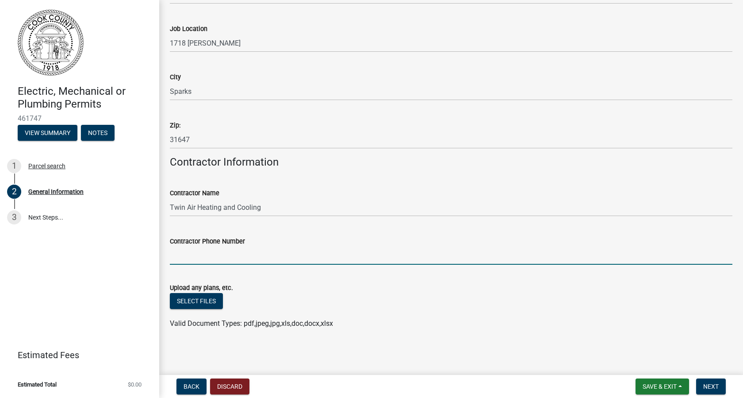
click at [195, 256] on input "Contractor Phone Number" at bounding box center [451, 255] width 563 height 18
type input "[PHONE_NUMBER]"
click at [707, 384] on span "Next" at bounding box center [710, 386] width 15 height 7
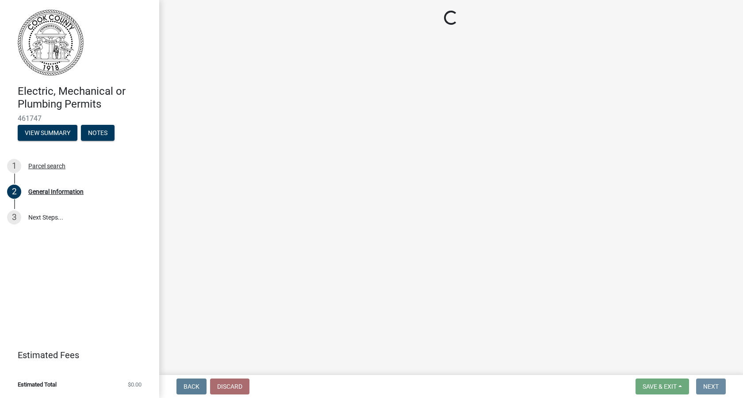
scroll to position [0, 0]
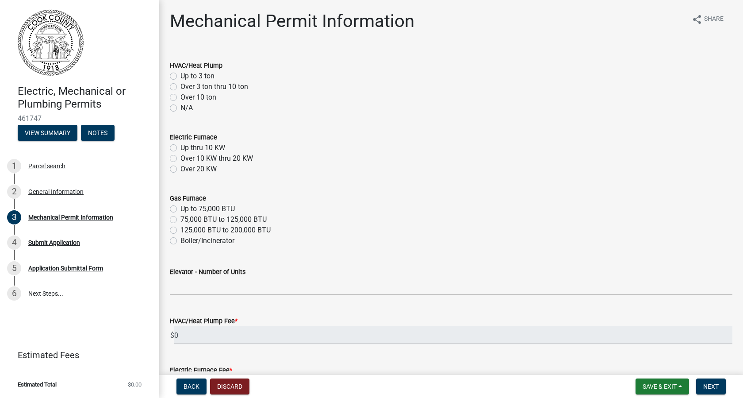
click at [181, 88] on label "Over 3 ton thru 10 ton" at bounding box center [215, 86] width 68 height 11
click at [181, 87] on input "Over 3 ton thru 10 ton" at bounding box center [184, 84] width 6 height 6
radio input "true"
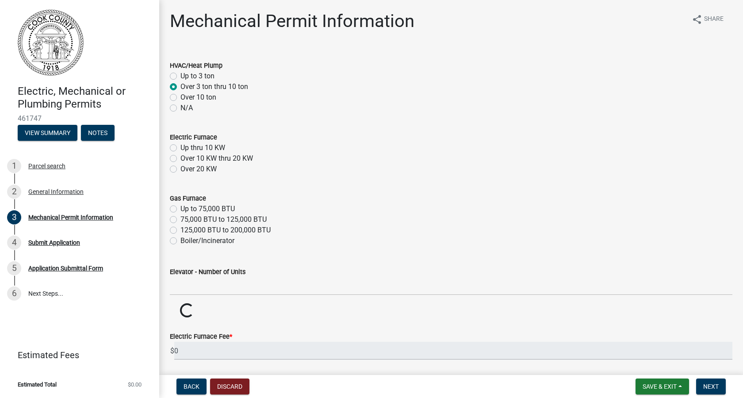
click at [181, 147] on label "Up thru 10 KW" at bounding box center [203, 147] width 45 height 11
click at [181, 147] on input "Up thru 10 KW" at bounding box center [184, 145] width 6 height 6
radio input "true"
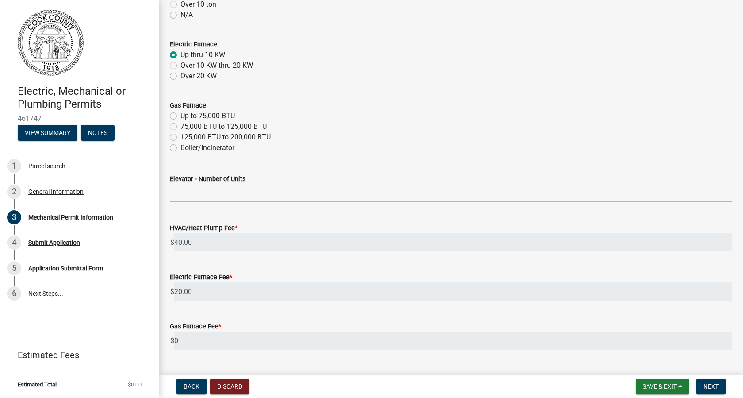
scroll to position [163, 0]
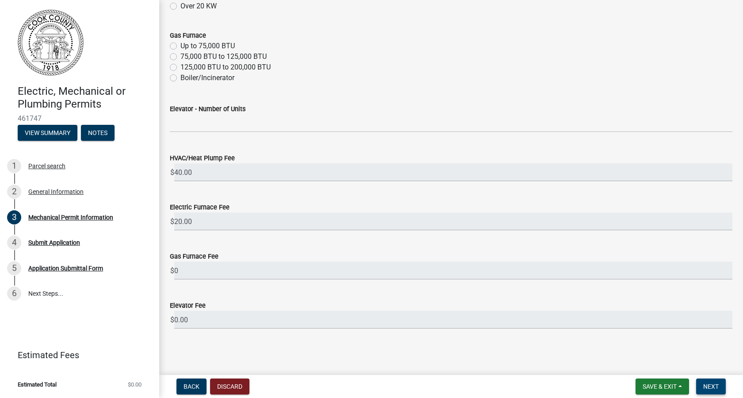
click at [721, 388] on button "Next" at bounding box center [711, 386] width 30 height 16
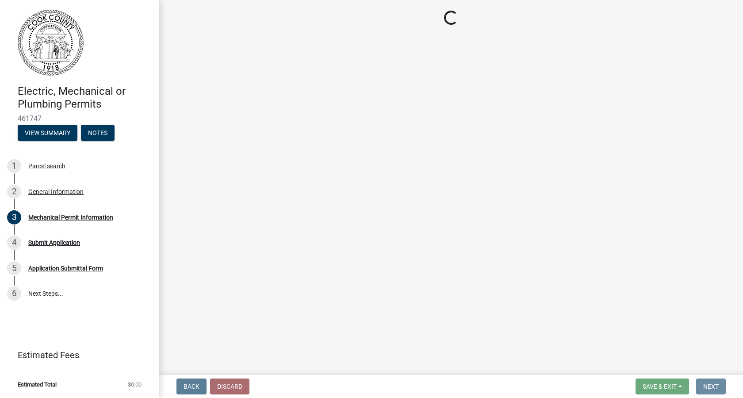
scroll to position [0, 0]
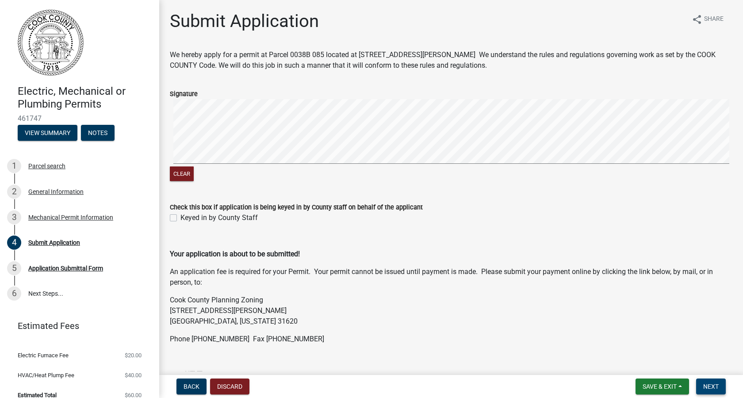
click at [721, 384] on button "Next" at bounding box center [711, 386] width 30 height 16
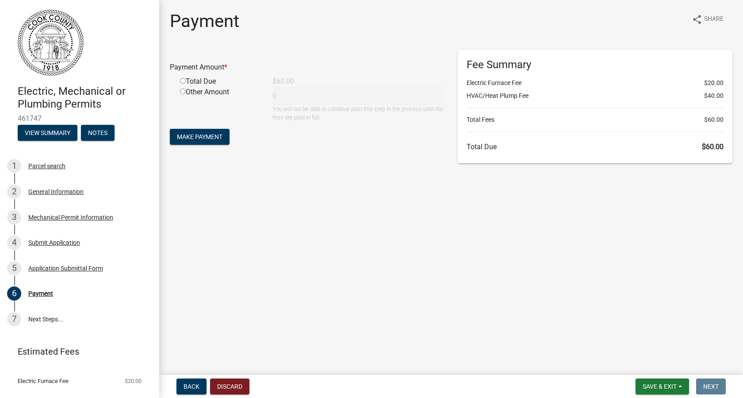
click at [183, 81] on input "radio" at bounding box center [183, 81] width 6 height 6
radio input "true"
type input "60"
click at [190, 137] on span "Make Payment" at bounding box center [200, 136] width 46 height 7
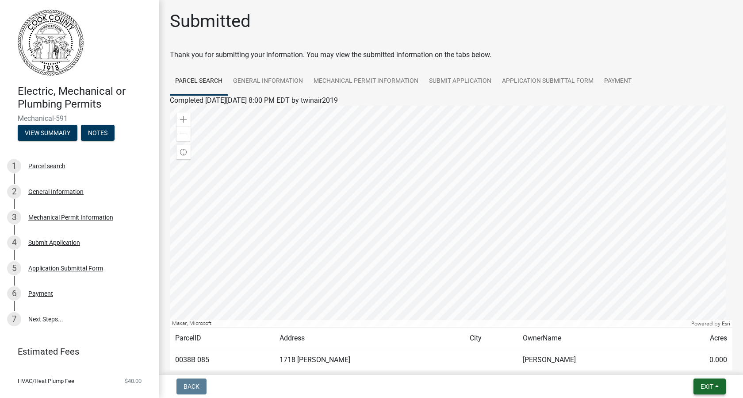
click at [718, 388] on button "Exit" at bounding box center [710, 386] width 32 height 16
click at [674, 365] on button "Save & Exit" at bounding box center [690, 363] width 71 height 21
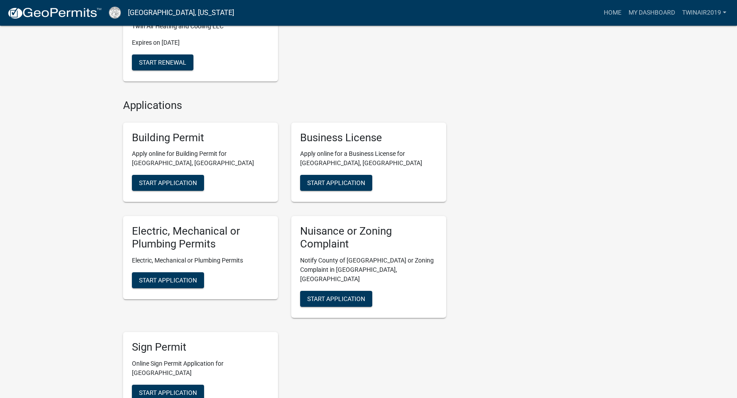
scroll to position [324, 0]
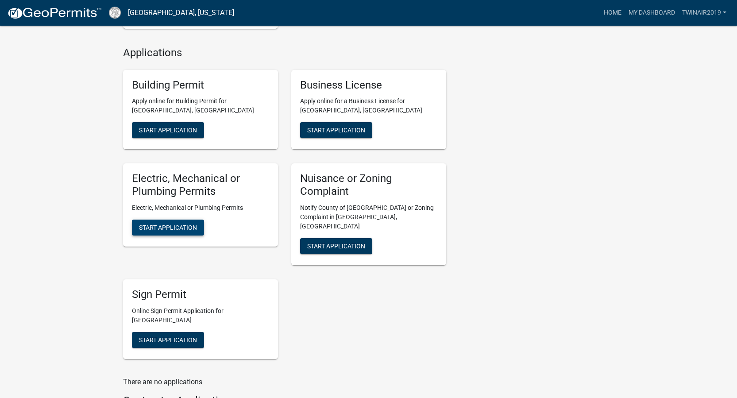
click at [188, 224] on span "Start Application" at bounding box center [168, 227] width 58 height 7
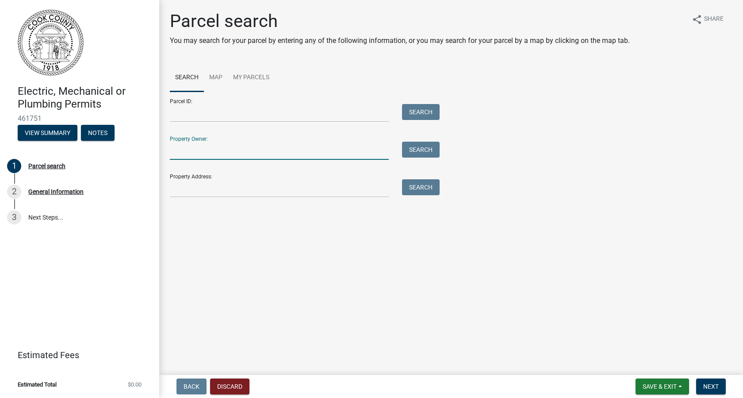
click at [196, 151] on input "Property Owner:" at bounding box center [279, 151] width 219 height 18
type input "City Of Sparks"
type input "115 Colquitt St"
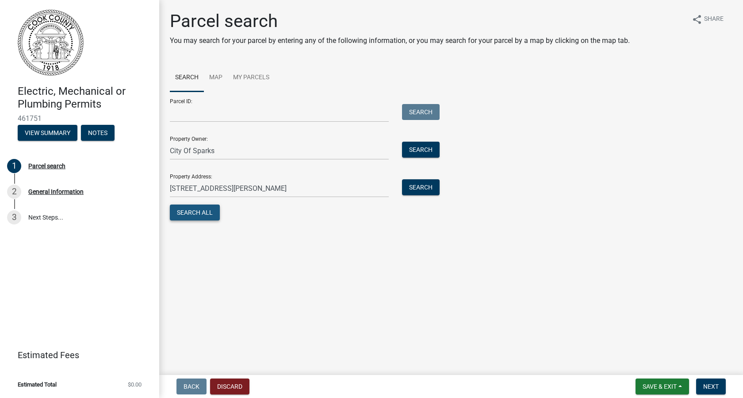
click at [208, 211] on button "Search All" at bounding box center [195, 212] width 50 height 16
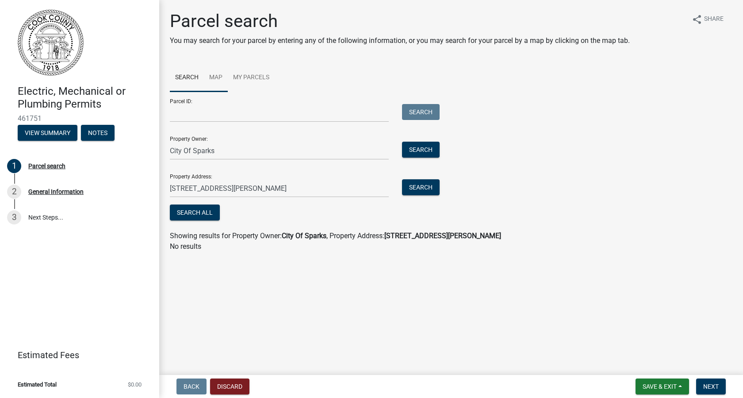
click at [212, 80] on link "Map" at bounding box center [216, 78] width 24 height 28
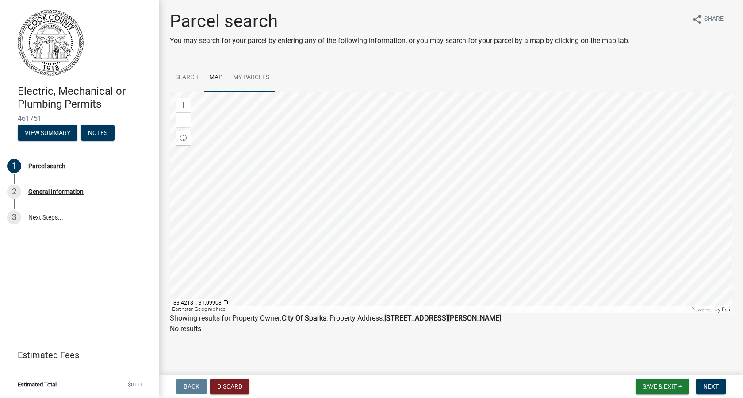
click at [485, 252] on div at bounding box center [451, 202] width 563 height 221
click at [604, 313] on div at bounding box center [451, 202] width 563 height 221
click at [573, 313] on div at bounding box center [451, 202] width 563 height 221
click at [491, 313] on div at bounding box center [451, 202] width 563 height 221
click at [508, 313] on div at bounding box center [451, 202] width 563 height 221
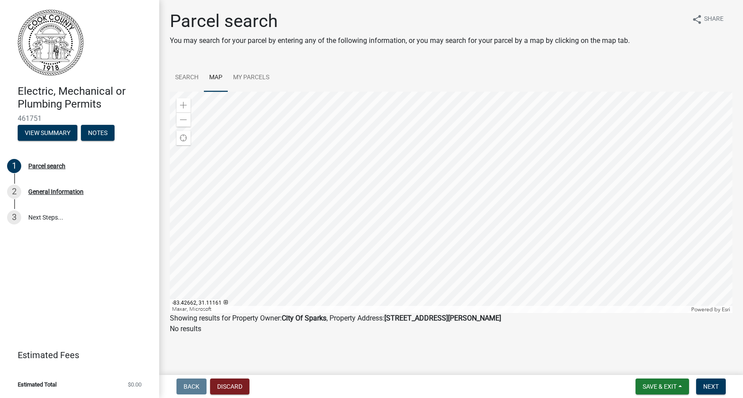
click at [521, 287] on div at bounding box center [451, 202] width 563 height 221
click at [559, 288] on div at bounding box center [451, 202] width 563 height 221
click at [553, 309] on div at bounding box center [451, 202] width 563 height 221
click at [577, 313] on div at bounding box center [451, 202] width 563 height 221
click at [550, 313] on div at bounding box center [451, 202] width 563 height 221
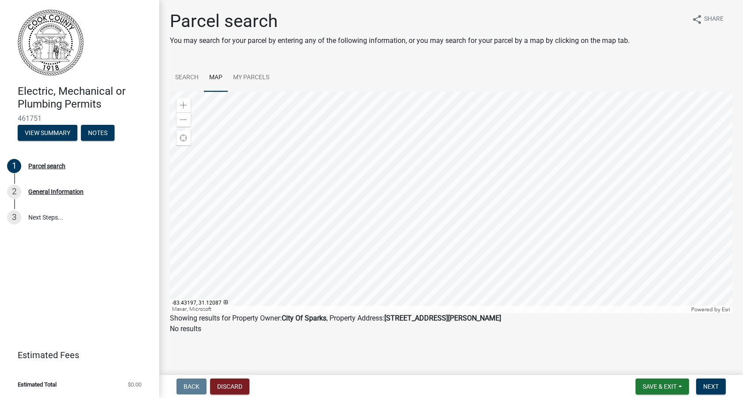
click at [536, 298] on div at bounding box center [451, 202] width 563 height 221
click at [516, 313] on div at bounding box center [451, 202] width 563 height 221
click at [518, 313] on div at bounding box center [451, 202] width 563 height 221
click at [511, 313] on div at bounding box center [451, 202] width 563 height 221
click at [485, 313] on div at bounding box center [451, 202] width 563 height 221
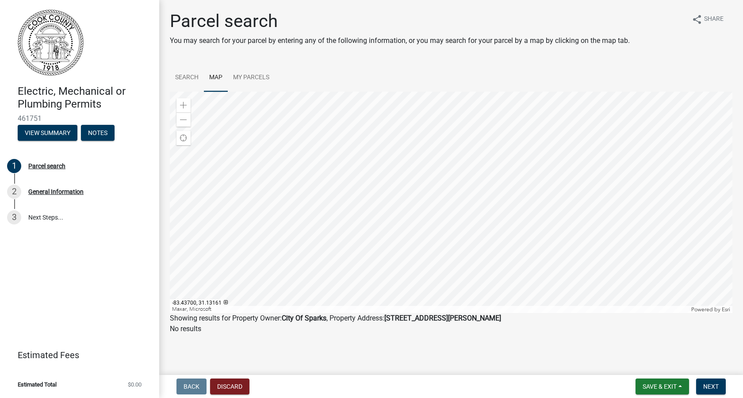
click at [458, 313] on div at bounding box center [451, 202] width 563 height 221
click at [434, 311] on div at bounding box center [451, 202] width 563 height 221
click at [451, 313] on div at bounding box center [451, 202] width 563 height 221
click at [443, 313] on div at bounding box center [451, 202] width 563 height 221
click at [409, 313] on div at bounding box center [451, 202] width 563 height 221
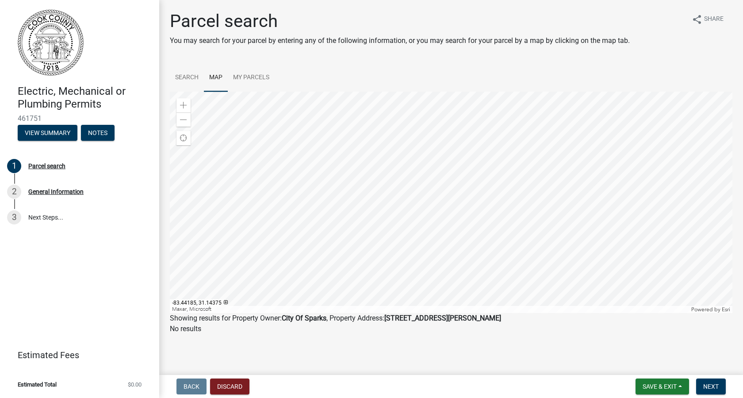
click at [430, 313] on div at bounding box center [451, 202] width 563 height 221
click at [343, 105] on div at bounding box center [451, 202] width 563 height 221
click at [443, 313] on div at bounding box center [451, 202] width 563 height 221
click at [398, 313] on div at bounding box center [451, 202] width 563 height 221
click at [438, 313] on div at bounding box center [451, 202] width 563 height 221
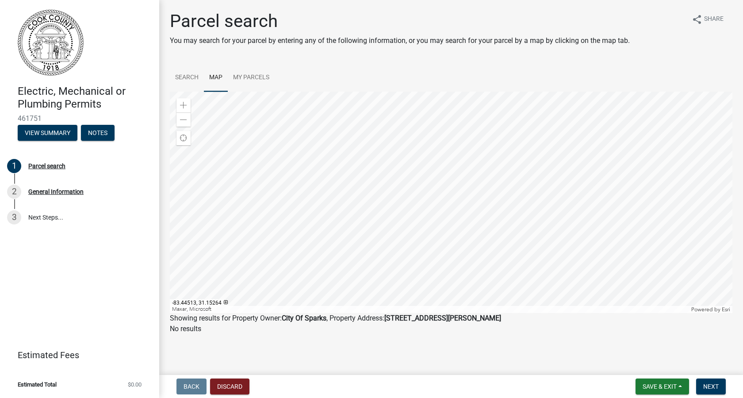
click at [420, 313] on div at bounding box center [451, 202] width 563 height 221
click at [424, 313] on div at bounding box center [451, 202] width 563 height 221
click at [430, 313] on div at bounding box center [451, 202] width 563 height 221
click at [410, 313] on div at bounding box center [451, 202] width 563 height 221
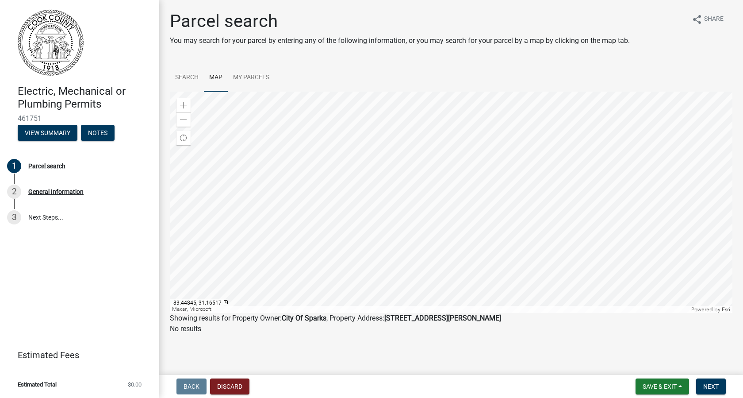
click at [418, 313] on div at bounding box center [451, 202] width 563 height 221
click at [272, 230] on div at bounding box center [451, 202] width 563 height 221
click at [265, 200] on div at bounding box center [451, 202] width 563 height 221
click at [420, 202] on div at bounding box center [451, 202] width 563 height 221
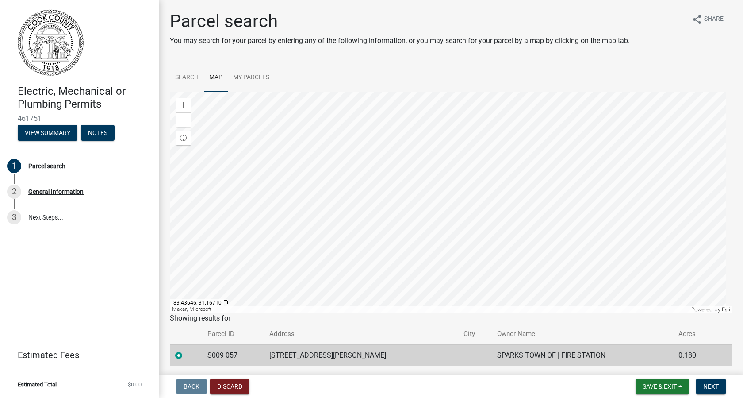
click at [425, 200] on div at bounding box center [451, 202] width 563 height 221
click at [709, 386] on span "Next" at bounding box center [710, 386] width 15 height 7
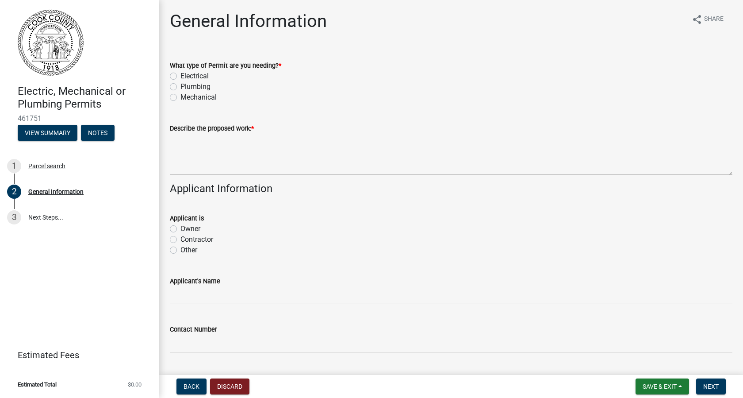
click at [174, 101] on div "Mechanical" at bounding box center [451, 97] width 563 height 11
click at [181, 99] on label "Mechanical" at bounding box center [199, 97] width 36 height 11
click at [181, 98] on input "Mechanical" at bounding box center [184, 95] width 6 height 6
radio input "true"
drag, startPoint x: 169, startPoint y: 156, endPoint x: 176, endPoint y: 154, distance: 7.0
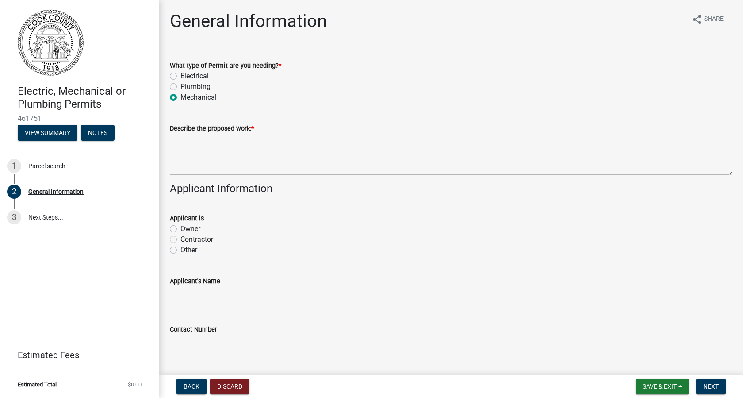
click at [176, 154] on div "Describe the proposed work: *" at bounding box center [451, 143] width 576 height 65
click at [199, 148] on textarea "Describe the proposed work: *" at bounding box center [451, 155] width 563 height 42
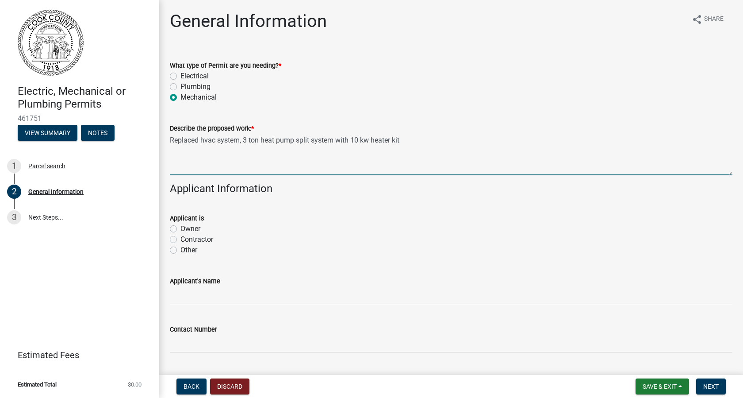
type textarea "Replaced hvac system, 3 ton heat pump split system with 10 kw heater kit"
click at [227, 267] on div "Applicant's Name" at bounding box center [451, 283] width 563 height 41
click at [181, 240] on label "Contractor" at bounding box center [197, 239] width 33 height 11
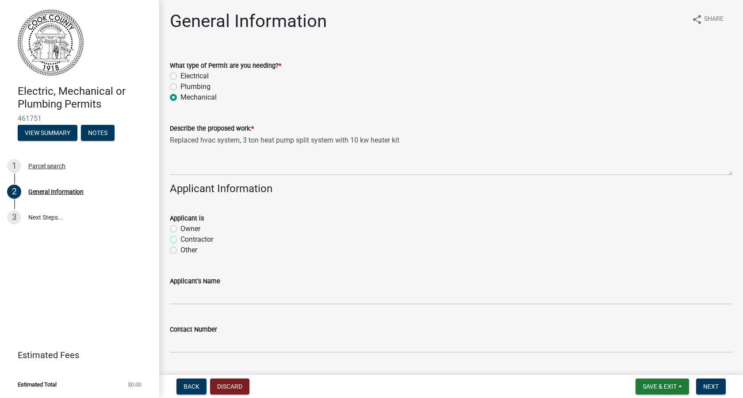
click at [181, 240] on input "Contractor" at bounding box center [184, 237] width 6 height 6
radio input "true"
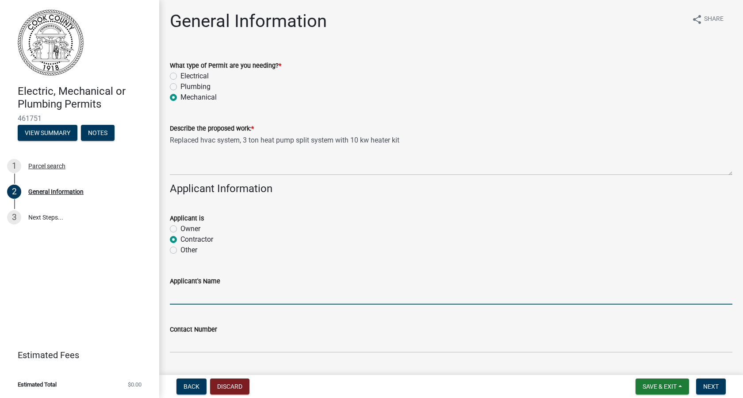
click at [174, 300] on input "Applicant's Name" at bounding box center [451, 295] width 563 height 18
type input "Twin Air Heating and Cooling, LLC."
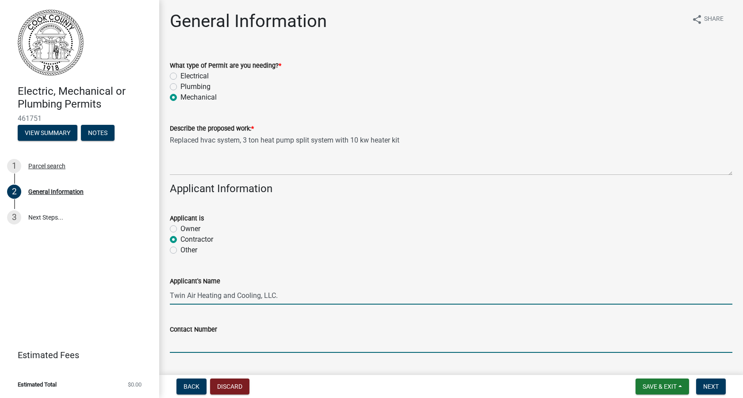
type input "2295073482"
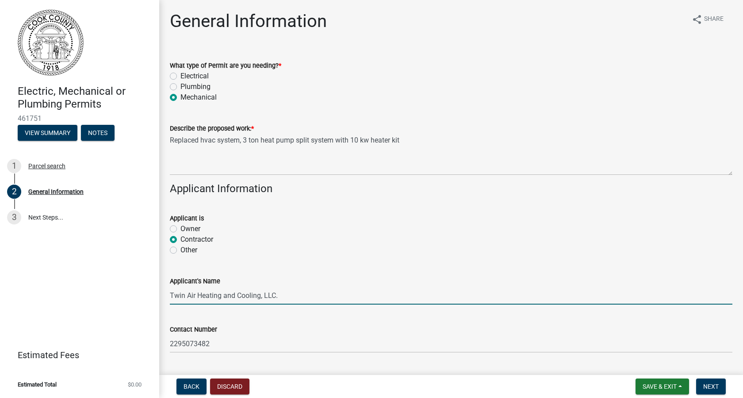
type input "Sparks"
type input "31647"
type input "Twin Air Heating and Cooling"
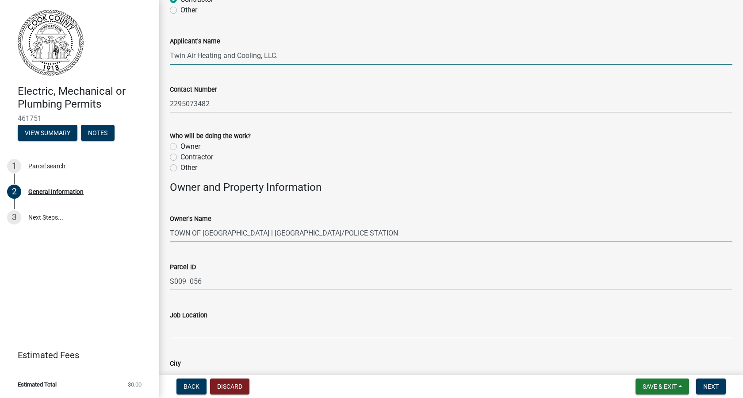
scroll to position [324, 0]
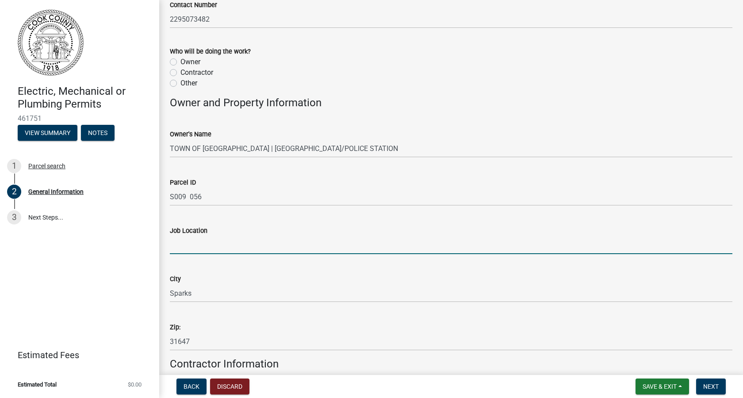
click at [180, 246] on input "Job Location" at bounding box center [451, 245] width 563 height 18
click at [295, 198] on input "S009 056" at bounding box center [451, 197] width 563 height 18
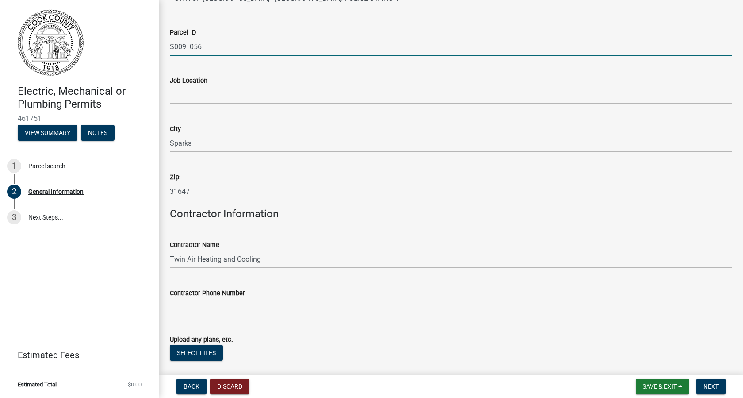
scroll to position [526, 0]
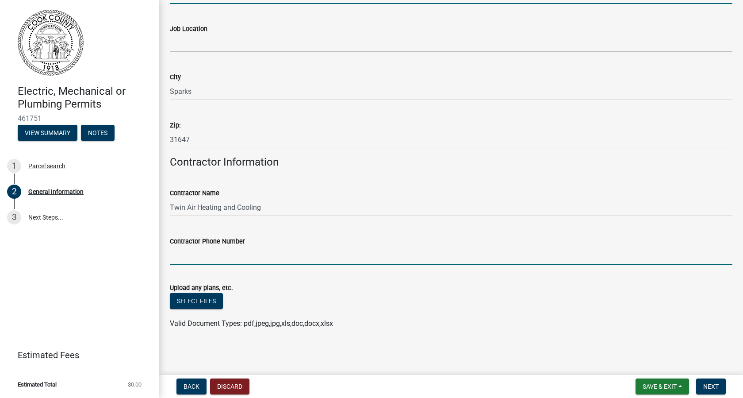
click at [223, 259] on input "Contractor Phone Number" at bounding box center [451, 255] width 563 height 18
type input "[PHONE_NUMBER]"
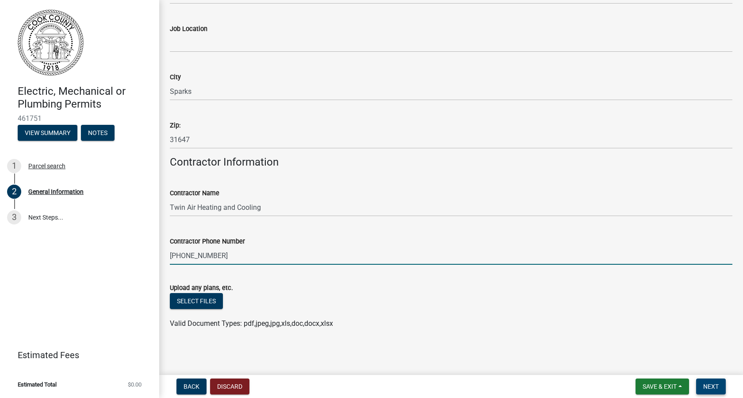
click at [701, 389] on button "Next" at bounding box center [711, 386] width 30 height 16
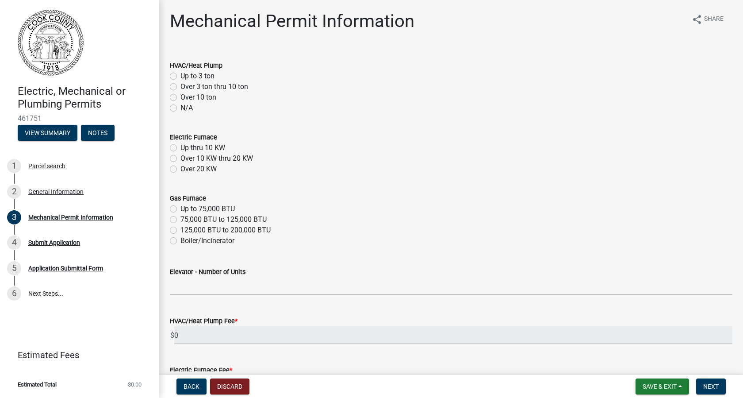
click at [181, 76] on label "Up to 3 ton" at bounding box center [198, 76] width 34 height 11
click at [181, 76] on input "Up to 3 ton" at bounding box center [184, 74] width 6 height 6
radio input "true"
click at [181, 148] on label "Up thru 10 KW" at bounding box center [203, 147] width 45 height 11
click at [181, 148] on input "Up thru 10 KW" at bounding box center [184, 145] width 6 height 6
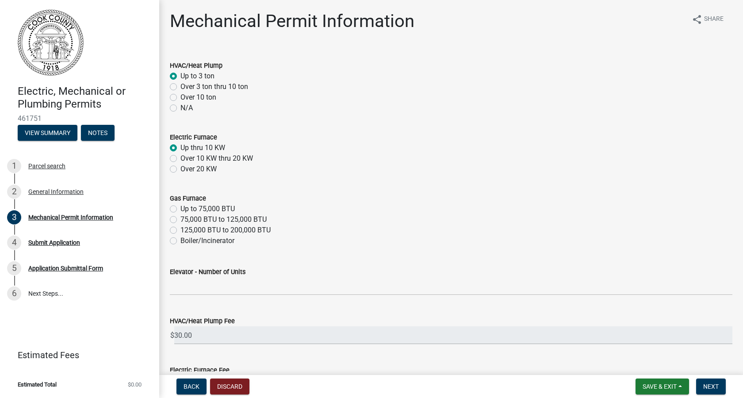
radio input "true"
click at [696, 383] on form "Save & Exit Save Save & Exit Next" at bounding box center [680, 386] width 97 height 16
click at [706, 383] on span "Next" at bounding box center [710, 386] width 15 height 7
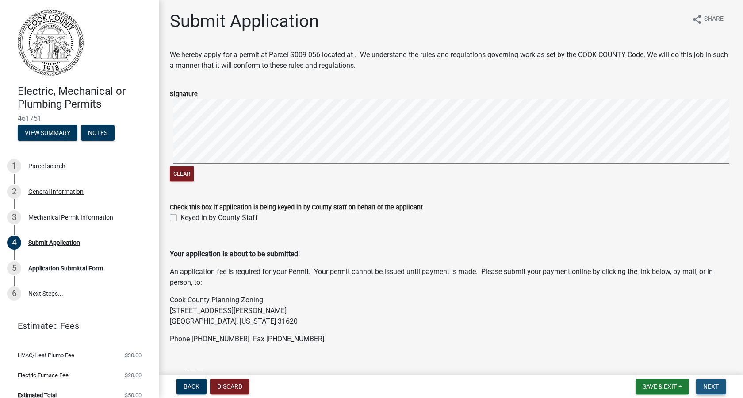
click at [713, 387] on span "Next" at bounding box center [710, 386] width 15 height 7
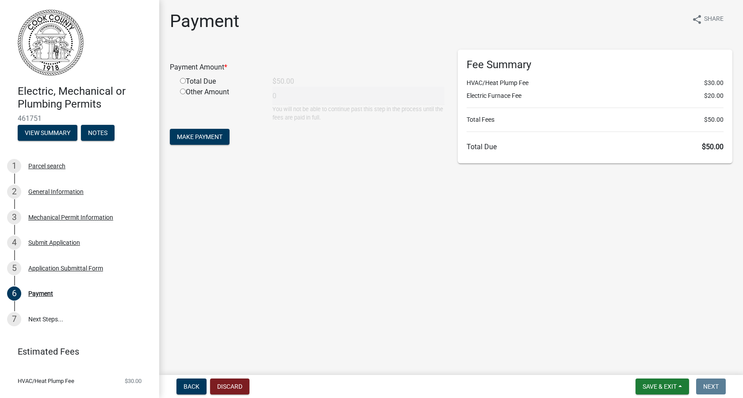
click at [181, 81] on input "radio" at bounding box center [183, 81] width 6 height 6
radio input "true"
type input "50"
click at [217, 137] on span "Make Payment" at bounding box center [200, 136] width 46 height 7
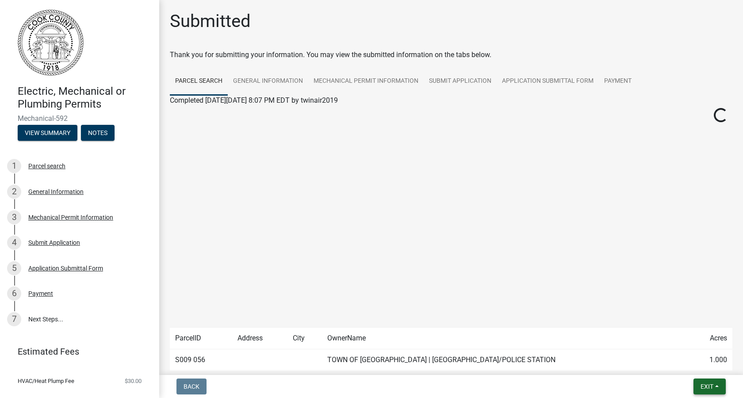
click at [717, 390] on button "Exit" at bounding box center [710, 386] width 32 height 16
click at [696, 362] on button "Save & Exit" at bounding box center [690, 363] width 71 height 21
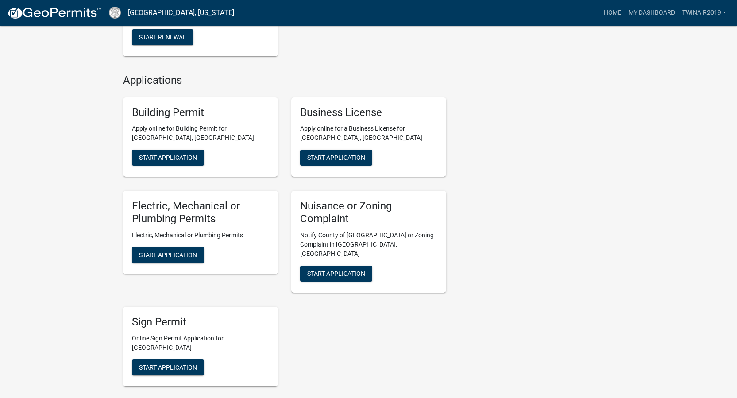
scroll to position [378, 0]
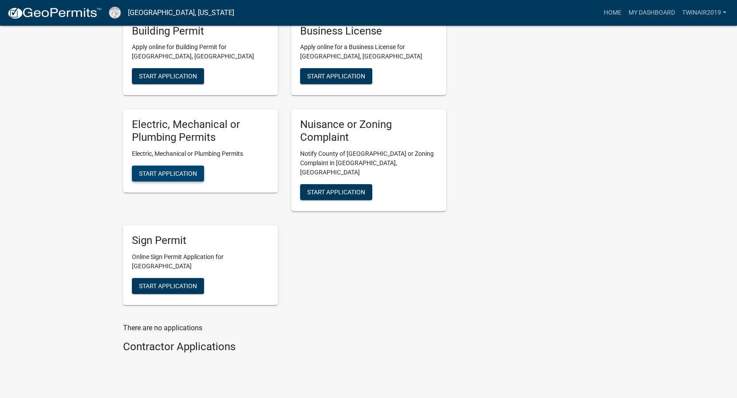
click at [184, 168] on button "Start Application" at bounding box center [168, 173] width 72 height 16
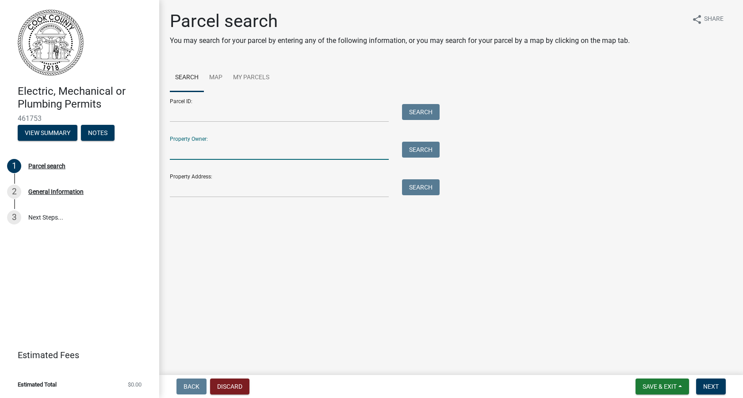
click at [186, 156] on input "Property Owner:" at bounding box center [279, 151] width 219 height 18
click at [383, 242] on main "Parcel search You may search for your parcel by entering any of the following i…" at bounding box center [451, 185] width 584 height 371
click at [203, 189] on input "Property Address:" at bounding box center [279, 188] width 219 height 18
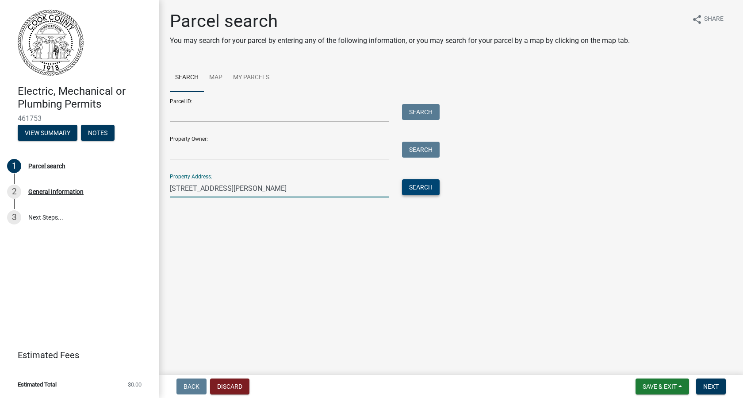
click at [426, 193] on button "Search" at bounding box center [421, 187] width 38 height 16
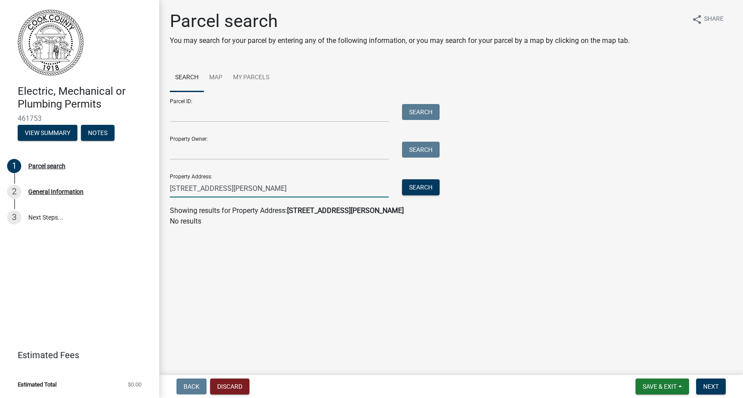
click at [206, 187] on input "[STREET_ADDRESS][PERSON_NAME]" at bounding box center [279, 188] width 219 height 18
click at [405, 183] on button "Search" at bounding box center [421, 187] width 38 height 16
click at [242, 188] on input "[STREET_ADDRESS][PERSON_NAME]" at bounding box center [279, 188] width 219 height 18
type input "320 steven ln"
click at [428, 189] on button "Search" at bounding box center [421, 187] width 38 height 16
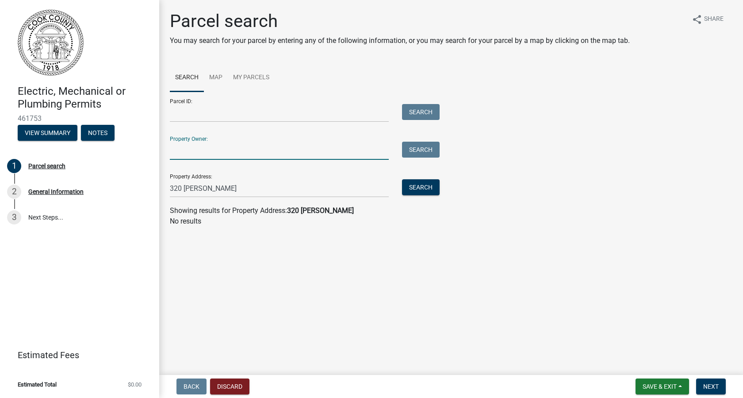
click at [201, 154] on input "Property Owner:" at bounding box center [279, 151] width 219 height 18
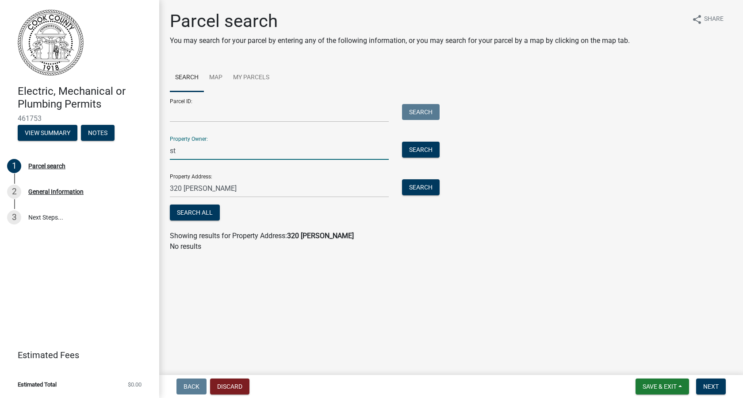
type input "s"
type input "Steel Building System"
click at [404, 149] on button "Search" at bounding box center [421, 150] width 38 height 16
click at [204, 215] on button "Search All" at bounding box center [195, 212] width 50 height 16
drag, startPoint x: 246, startPoint y: 150, endPoint x: 132, endPoint y: 148, distance: 114.6
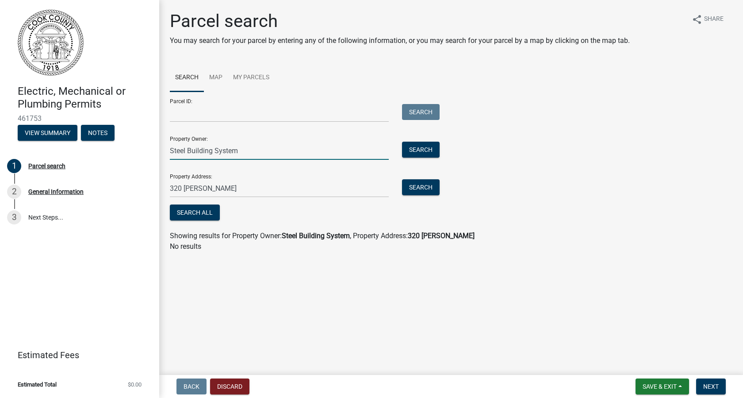
click at [132, 148] on div "Electric, Mechanical or Plumbing Permits 461753 View Summary Notes 1 Parcel sea…" at bounding box center [371, 199] width 743 height 398
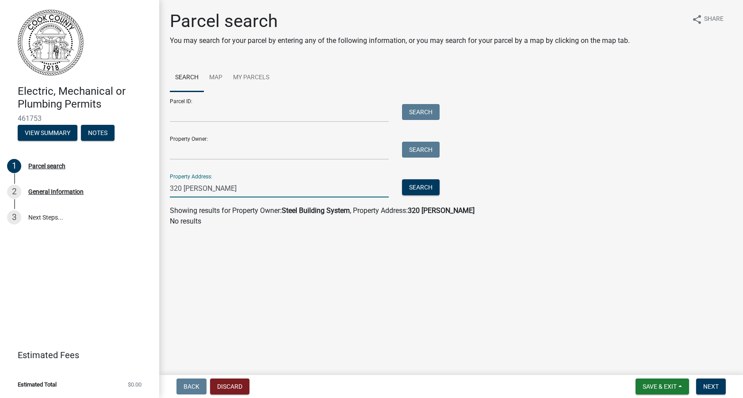
drag, startPoint x: 220, startPoint y: 190, endPoint x: 165, endPoint y: 194, distance: 55.0
click at [165, 194] on div "320 steven ln" at bounding box center [279, 188] width 232 height 18
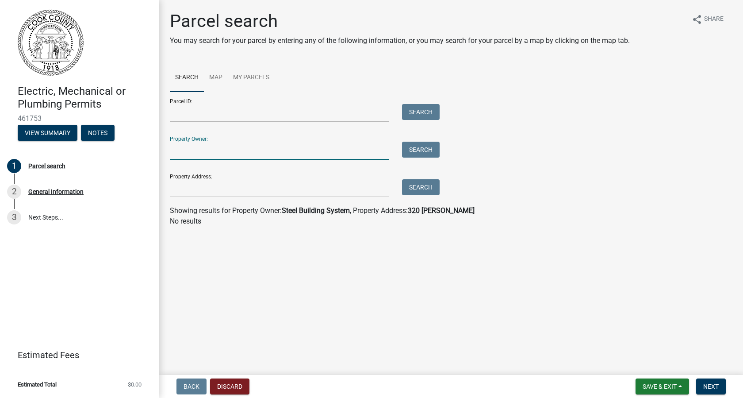
click at [184, 147] on input "Property Owner:" at bounding box center [279, 151] width 219 height 18
type input "Steel Building Systems"
click at [429, 150] on button "Search" at bounding box center [421, 150] width 38 height 16
drag, startPoint x: 243, startPoint y: 150, endPoint x: 146, endPoint y: 138, distance: 98.6
click at [146, 138] on div "Electric, Mechanical or Plumbing Permits 461753 View Summary Notes 1 Parcel sea…" at bounding box center [371, 199] width 743 height 398
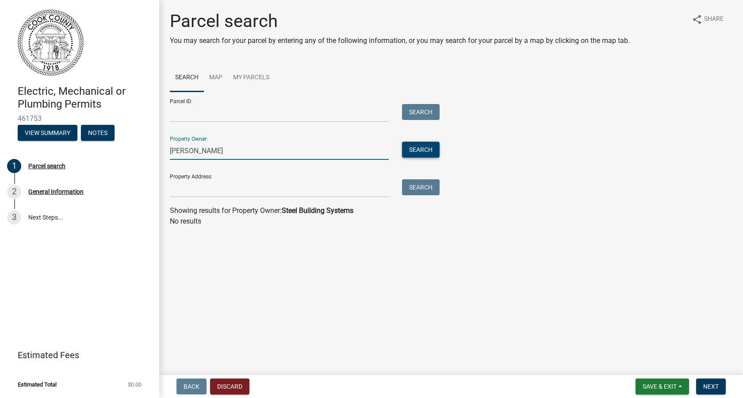
type input "Danny Emrich"
click at [405, 146] on button "Search" at bounding box center [421, 150] width 38 height 16
click at [383, 262] on main "Parcel search You may search for your parcel by entering any of the following i…" at bounding box center [451, 185] width 584 height 371
drag, startPoint x: 233, startPoint y: 152, endPoint x: 23, endPoint y: 126, distance: 211.8
click at [23, 126] on div "Electric, Mechanical or Plumbing Permits 461753 View Summary Notes 1 Parcel sea…" at bounding box center [371, 199] width 743 height 398
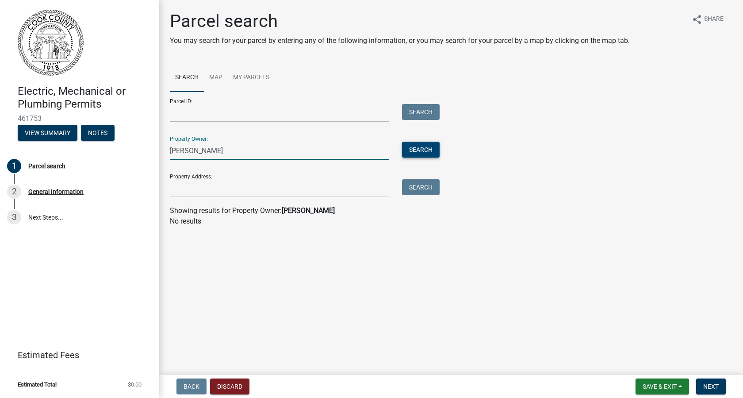
click at [430, 151] on button "Search" at bounding box center [421, 150] width 38 height 16
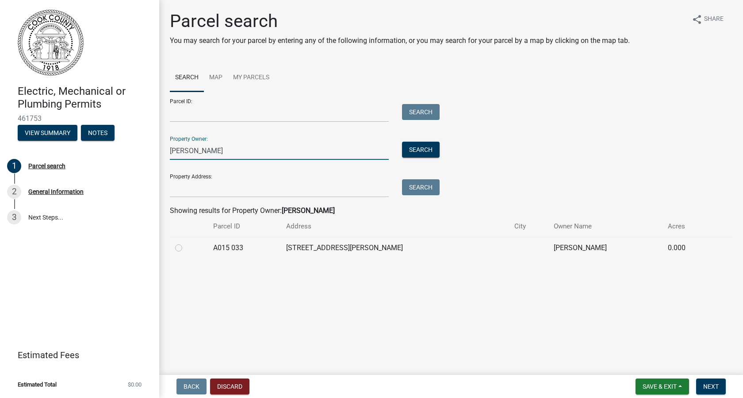
click at [182, 150] on input "Phil Emrich" at bounding box center [279, 151] width 219 height 18
click at [423, 149] on button "Search" at bounding box center [421, 150] width 38 height 16
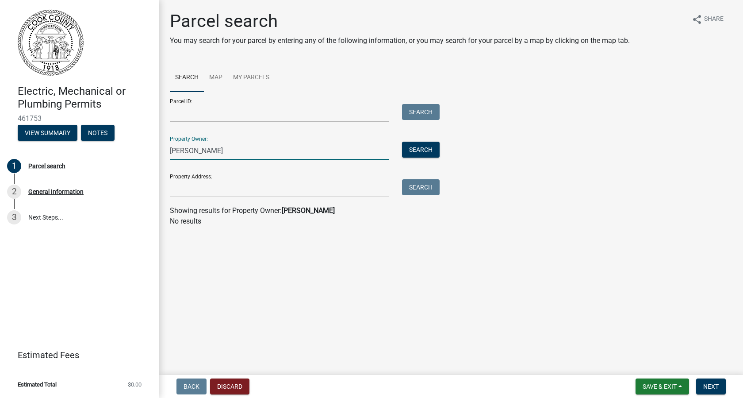
click at [189, 150] on input "Danny Emrich" at bounding box center [279, 151] width 219 height 18
type input "William Emrich"
click at [420, 152] on button "Search" at bounding box center [421, 150] width 38 height 16
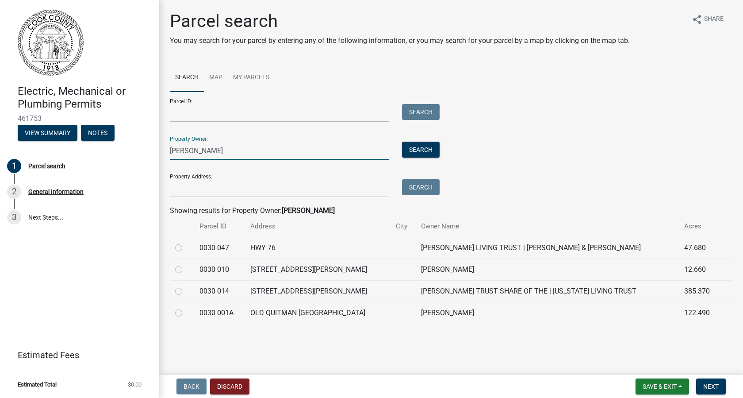
drag, startPoint x: 230, startPoint y: 154, endPoint x: 110, endPoint y: 148, distance: 120.1
click at [111, 148] on div "Electric, Mechanical or Plumbing Permits 461753 View Summary Notes 1 Parcel sea…" at bounding box center [371, 199] width 743 height 398
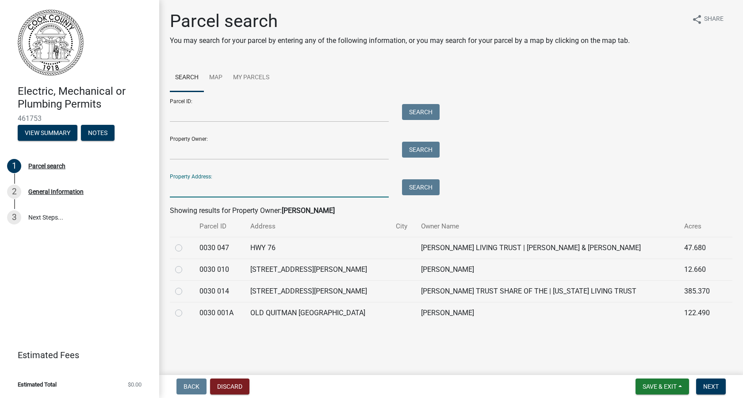
drag, startPoint x: 179, startPoint y: 190, endPoint x: 184, endPoint y: 189, distance: 4.9
click at [180, 190] on input "Property Address:" at bounding box center [279, 188] width 219 height 18
type input "320 stevens lane"
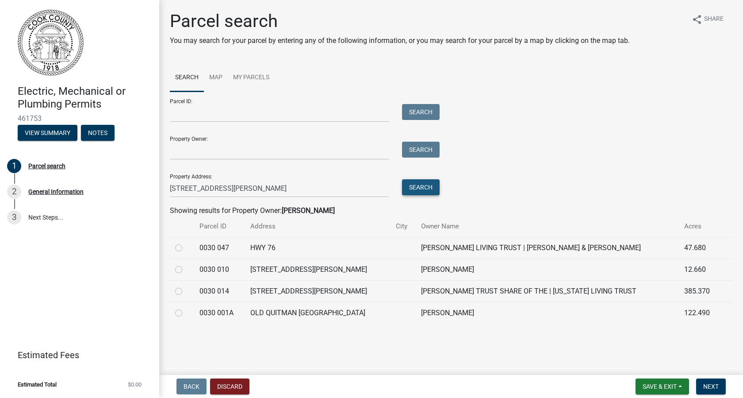
click at [426, 191] on button "Search" at bounding box center [421, 187] width 38 height 16
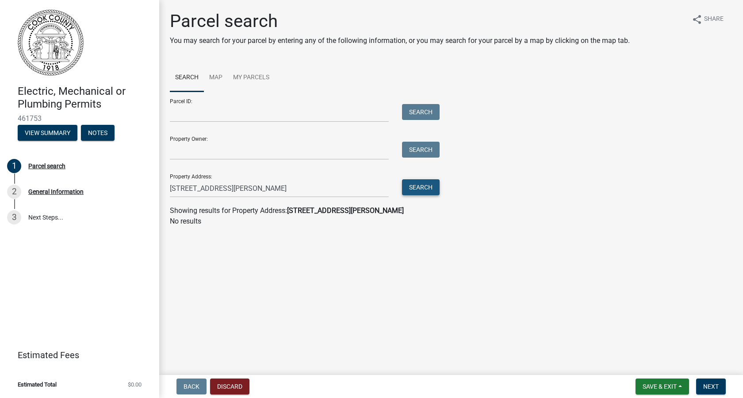
click at [420, 190] on button "Search" at bounding box center [421, 187] width 38 height 16
drag, startPoint x: 225, startPoint y: 188, endPoint x: 141, endPoint y: 187, distance: 84.5
click at [142, 186] on div "Electric, Mechanical or Plumbing Permits 461753 View Summary Notes 1 Parcel sea…" at bounding box center [371, 199] width 743 height 398
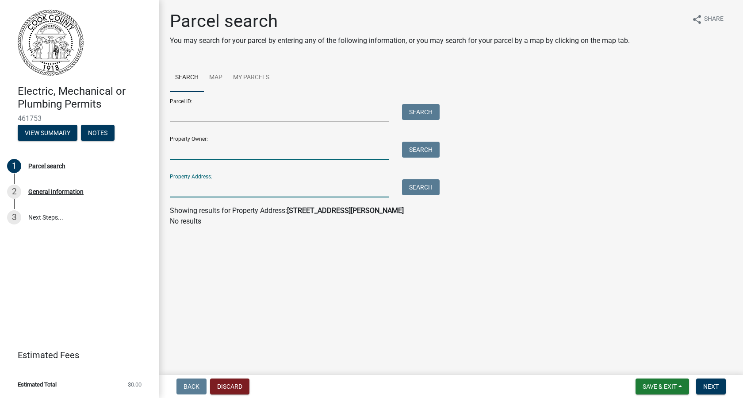
click at [175, 144] on input "Property Owner:" at bounding box center [279, 151] width 219 height 18
click at [405, 150] on button "Search" at bounding box center [421, 150] width 38 height 16
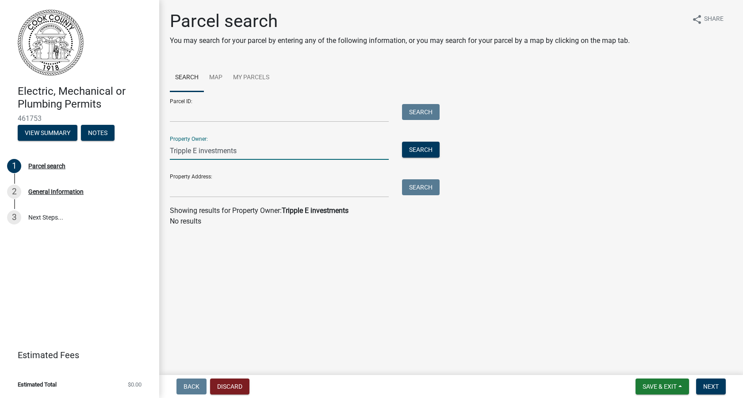
click at [250, 152] on input "Tripple E investments" at bounding box center [279, 151] width 219 height 18
type input "Tripple E"
click at [405, 148] on button "Search" at bounding box center [421, 150] width 38 height 16
drag, startPoint x: 208, startPoint y: 150, endPoint x: 139, endPoint y: 150, distance: 68.6
click at [139, 150] on div "Electric, Mechanical or Plumbing Permits 461753 View Summary Notes 1 Parcel sea…" at bounding box center [371, 199] width 743 height 398
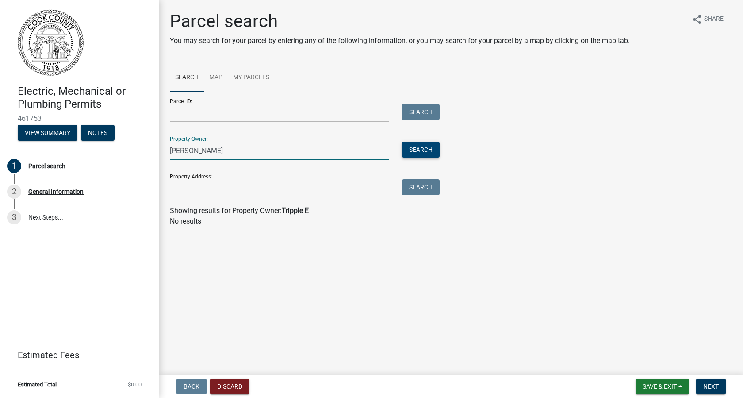
type input "timothy connell"
click at [418, 148] on button "Search" at bounding box center [421, 150] width 38 height 16
drag, startPoint x: 231, startPoint y: 154, endPoint x: 93, endPoint y: 155, distance: 138.5
click at [93, 154] on div "Electric, Mechanical or Plumbing Permits 461753 View Summary Notes 1 Parcel sea…" at bounding box center [371, 199] width 743 height 398
click at [184, 192] on input "Property Address:" at bounding box center [279, 188] width 219 height 18
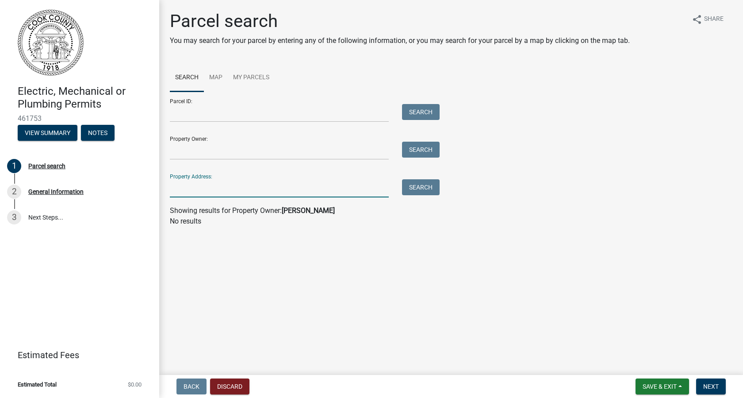
click at [184, 192] on input "Property Address:" at bounding box center [279, 188] width 219 height 18
click at [406, 191] on button "Search" at bounding box center [421, 187] width 38 height 16
click at [267, 191] on input "1074 Sparks Cutoff rd" at bounding box center [279, 188] width 219 height 18
click at [428, 190] on button "Search" at bounding box center [421, 187] width 38 height 16
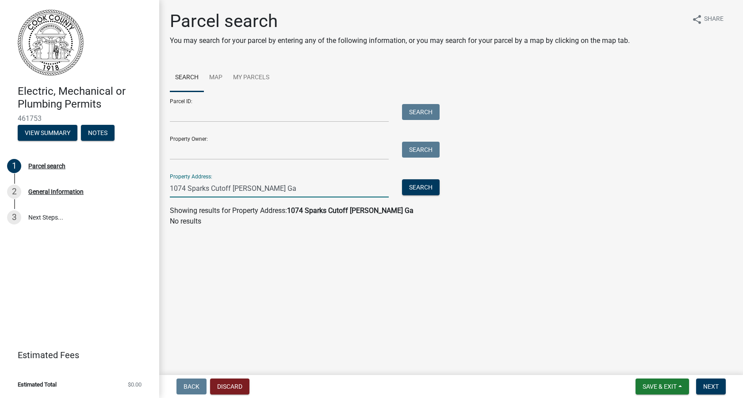
click at [303, 190] on input "1074 Sparks Cutoff rd Sparks Ga" at bounding box center [279, 188] width 219 height 18
drag, startPoint x: 285, startPoint y: 189, endPoint x: 235, endPoint y: 187, distance: 50.0
click at [235, 187] on input "1074 Sparks Cutoff rd Sparks Ga" at bounding box center [279, 188] width 219 height 18
drag, startPoint x: 395, startPoint y: 194, endPoint x: 409, endPoint y: 191, distance: 14.1
click at [397, 193] on div "Search" at bounding box center [419, 188] width 46 height 18
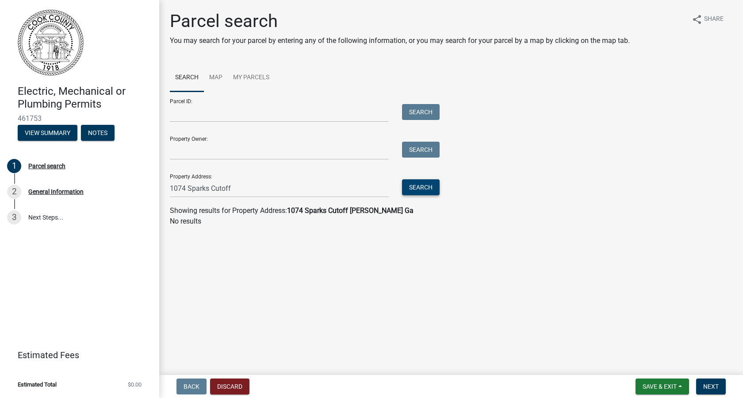
click at [410, 190] on button "Search" at bounding box center [421, 187] width 38 height 16
drag, startPoint x: 238, startPoint y: 190, endPoint x: 210, endPoint y: 186, distance: 27.8
click at [210, 186] on input "1074 Sparks Cutoff" at bounding box center [279, 188] width 219 height 18
type input "1074 Sparks"
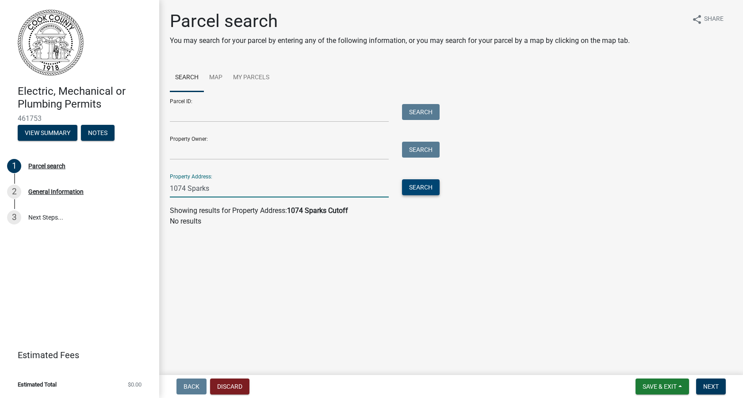
click at [410, 188] on button "Search" at bounding box center [421, 187] width 38 height 16
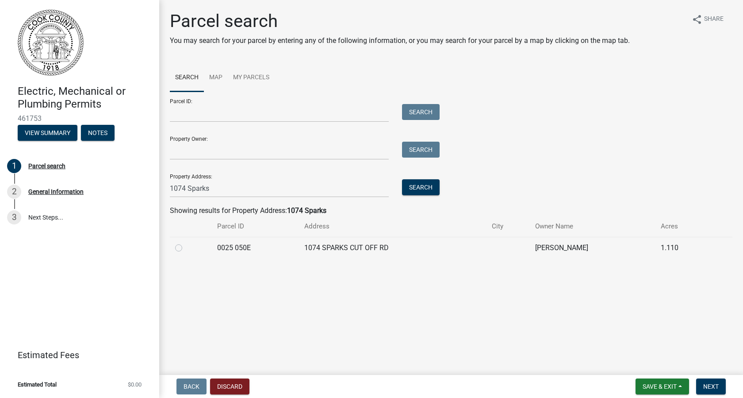
click at [186, 242] on label at bounding box center [186, 242] width 0 height 0
click at [186, 248] on 050E "radio" at bounding box center [189, 245] width 6 height 6
radio 050E "true"
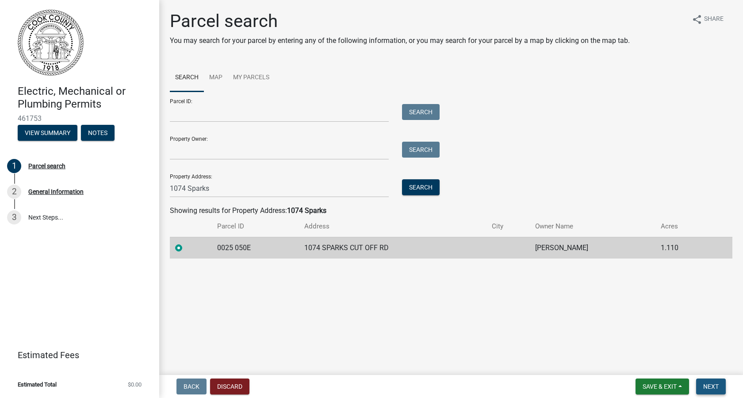
click at [709, 384] on span "Next" at bounding box center [710, 386] width 15 height 7
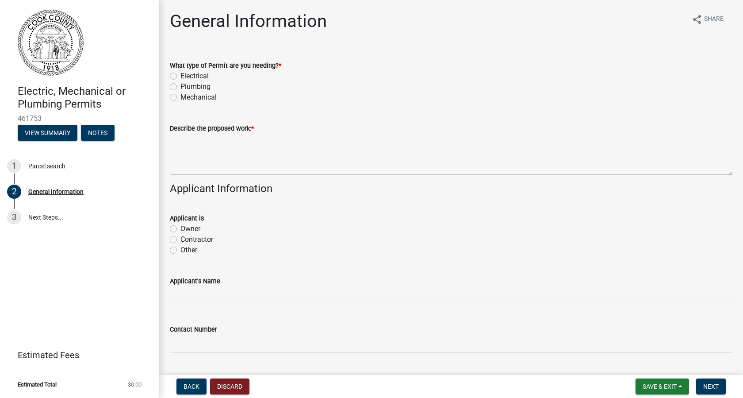
click at [181, 99] on label "Mechanical" at bounding box center [199, 97] width 36 height 11
click at [181, 98] on input "Mechanical" at bounding box center [184, 95] width 6 height 6
radio input "true"
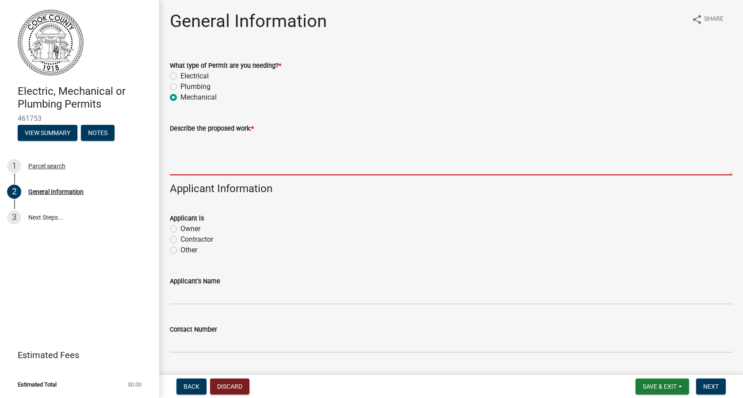
click at [186, 150] on textarea "Describe the proposed work: *" at bounding box center [451, 155] width 563 height 42
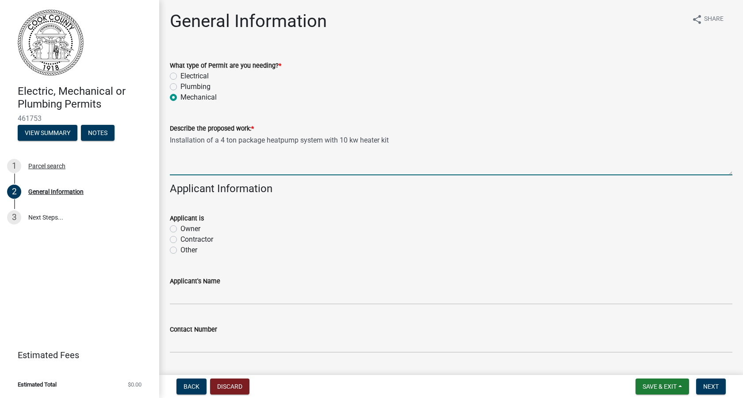
type textarea "Installation of a 4 ton package heatpump system with 10 kw heater kit"
click at [181, 239] on label "Contractor" at bounding box center [197, 239] width 33 height 11
click at [181, 239] on input "Contractor" at bounding box center [184, 237] width 6 height 6
radio input "true"
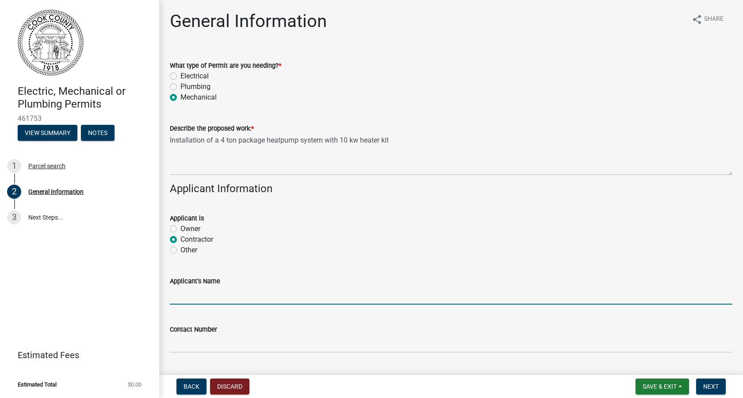
click at [173, 292] on input "Applicant's Name" at bounding box center [451, 295] width 563 height 18
type input "Twin Air Heating and Cooling, LLC."
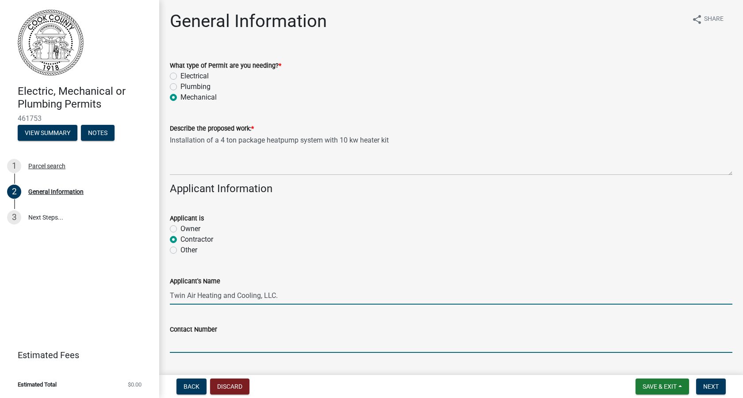
type input "2295073482"
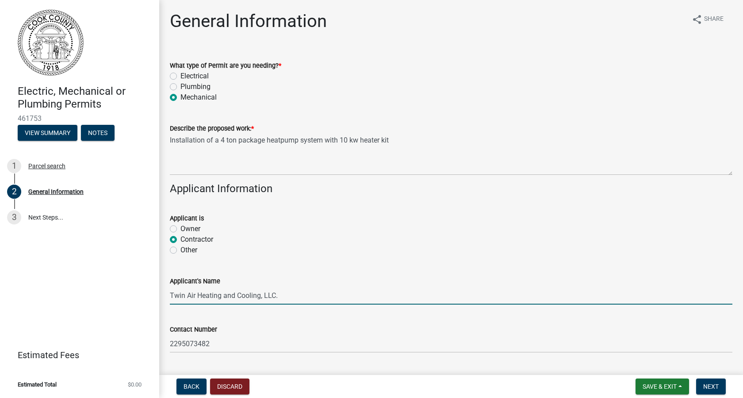
type input "Sparks"
type input "31647"
type input "Twin Air Heating and Cooling"
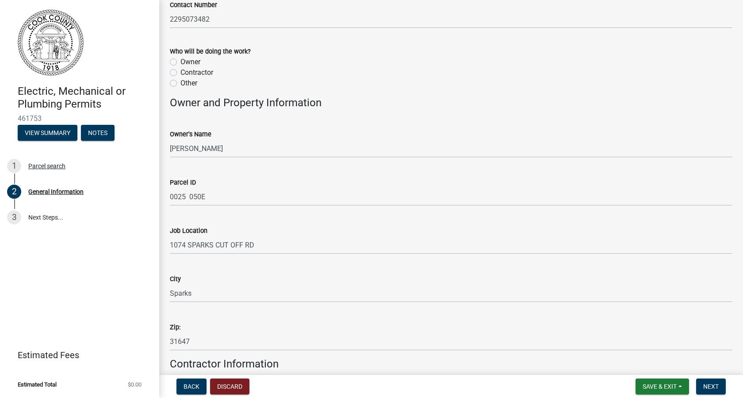
scroll to position [487, 0]
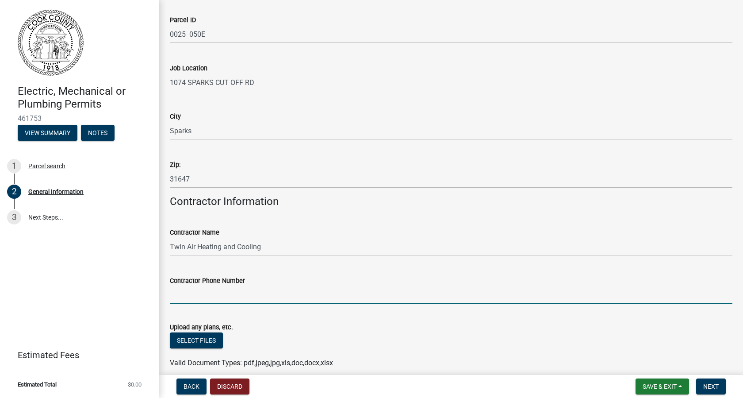
click at [192, 297] on input "Contractor Phone Number" at bounding box center [451, 295] width 563 height 18
type input "[PHONE_NUMBER]"
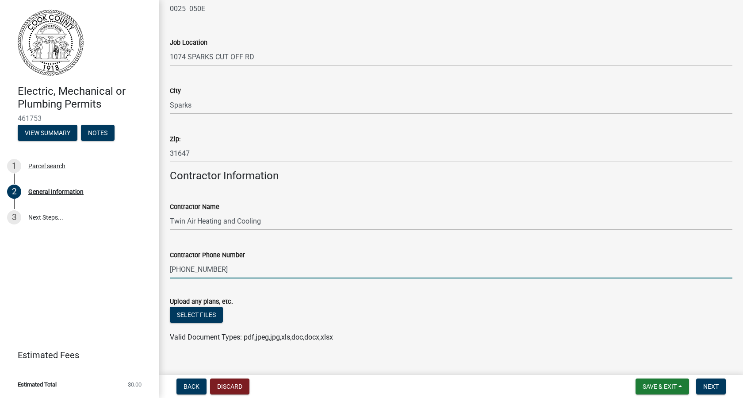
scroll to position [526, 0]
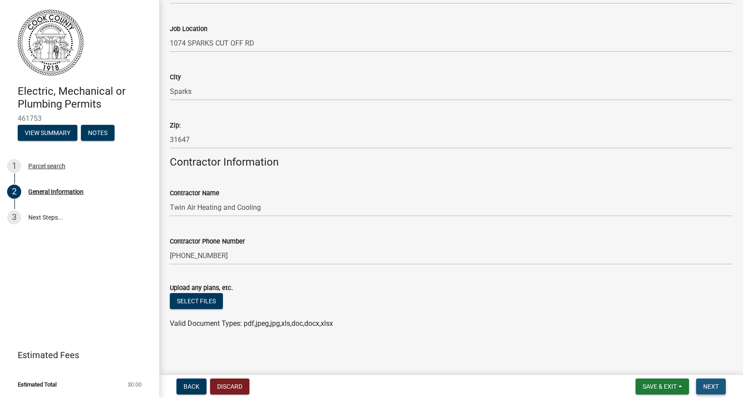
click at [720, 384] on button "Next" at bounding box center [711, 386] width 30 height 16
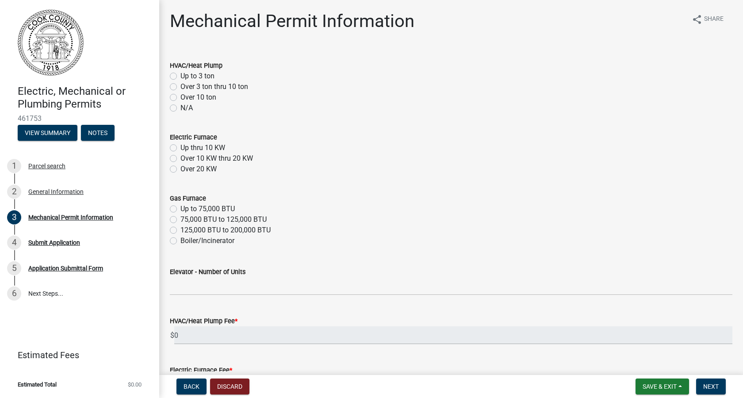
click at [181, 86] on label "Over 3 ton thru 10 ton" at bounding box center [215, 86] width 68 height 11
click at [181, 86] on input "Over 3 ton thru 10 ton" at bounding box center [184, 84] width 6 height 6
radio input "true"
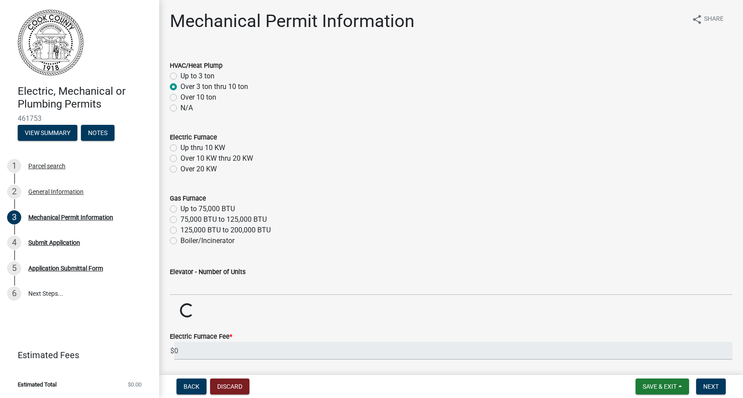
click at [181, 148] on label "Up thru 10 KW" at bounding box center [203, 147] width 45 height 11
click at [181, 148] on input "Up thru 10 KW" at bounding box center [184, 145] width 6 height 6
radio input "true"
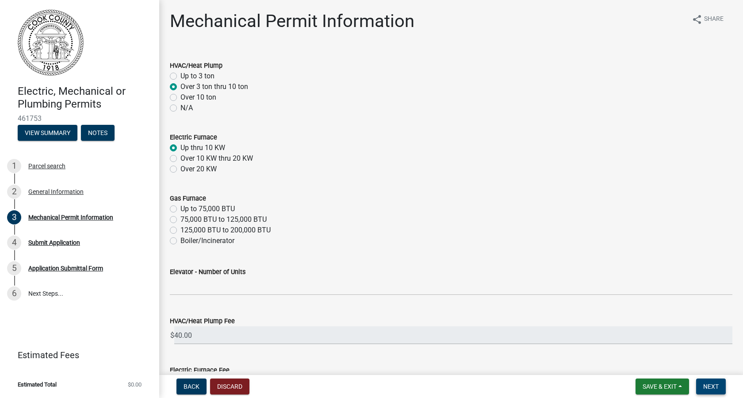
click at [721, 389] on button "Next" at bounding box center [711, 386] width 30 height 16
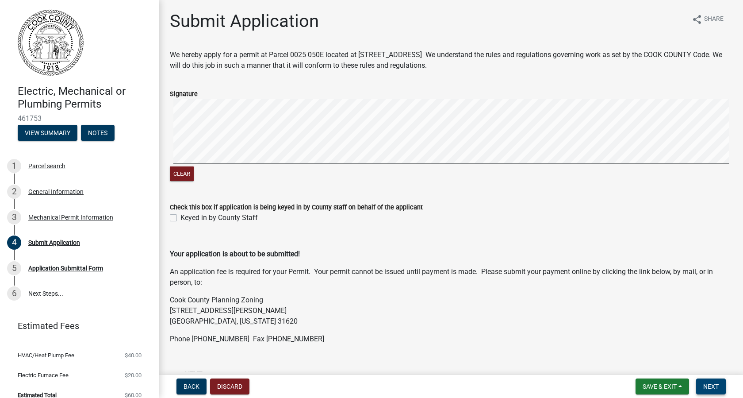
click at [709, 385] on span "Next" at bounding box center [710, 386] width 15 height 7
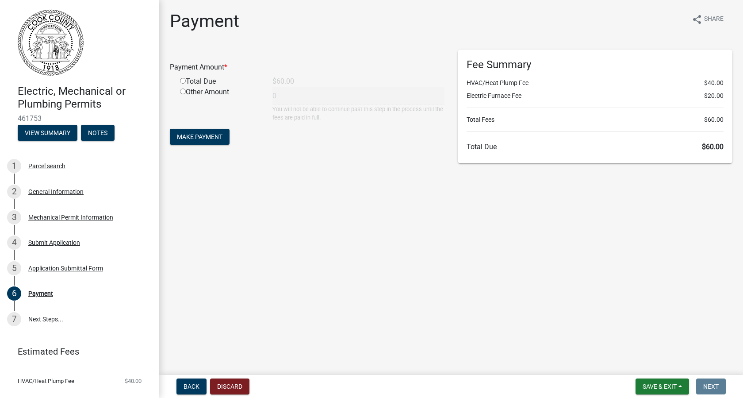
click at [184, 80] on input "radio" at bounding box center [183, 81] width 6 height 6
radio input "true"
type input "60"
click at [192, 140] on span "Make Payment" at bounding box center [200, 136] width 46 height 7
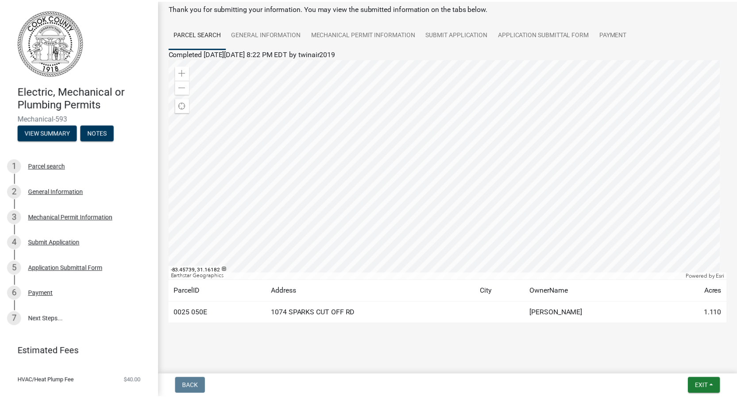
scroll to position [51, 0]
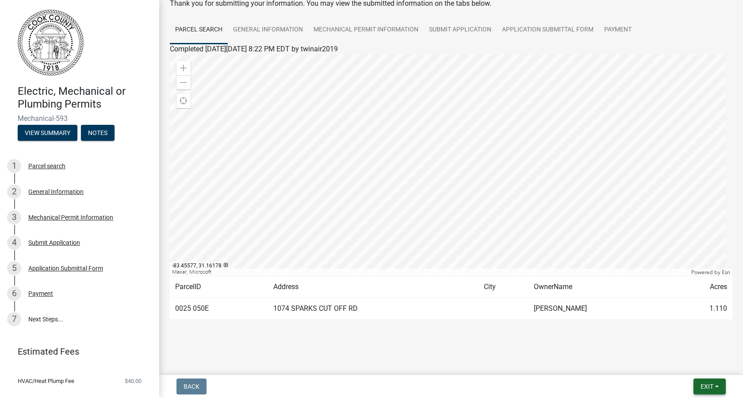
click at [710, 388] on span "Exit" at bounding box center [707, 386] width 13 height 7
click at [683, 364] on button "Save & Exit" at bounding box center [690, 363] width 71 height 21
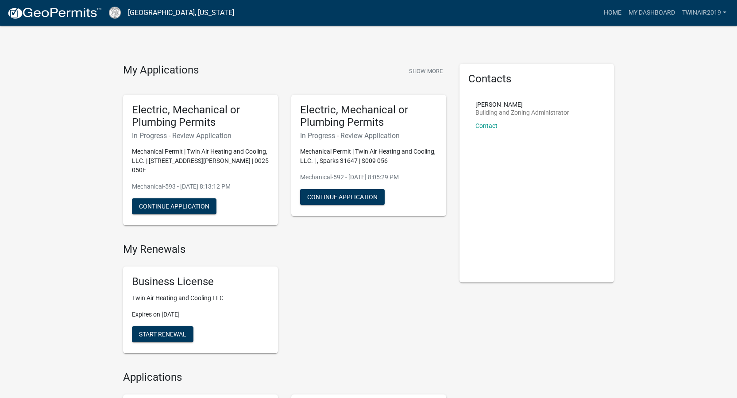
click at [340, 292] on div "Business License Twin Air Heating and Cooling LLC Expires on [DATE] Start Renew…" at bounding box center [284, 309] width 336 height 101
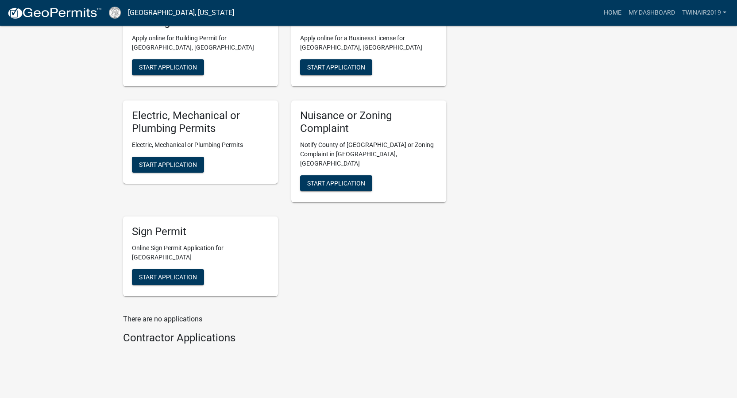
scroll to position [388, 0]
click at [181, 170] on button "Start Application" at bounding box center [168, 164] width 72 height 16
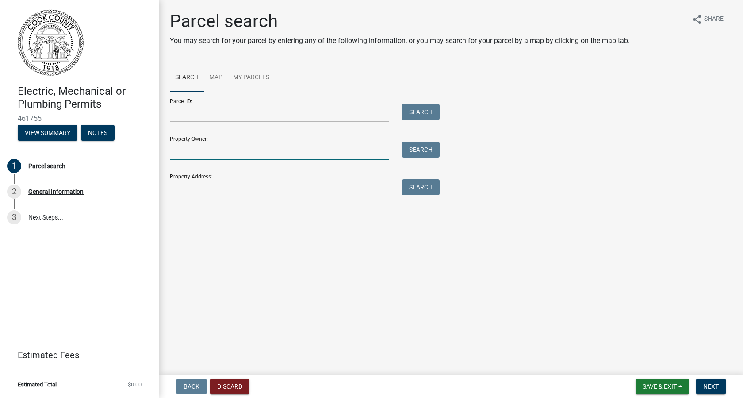
click at [196, 154] on input "Property Owner:" at bounding box center [279, 151] width 219 height 18
click at [415, 154] on button "Search" at bounding box center [421, 150] width 38 height 16
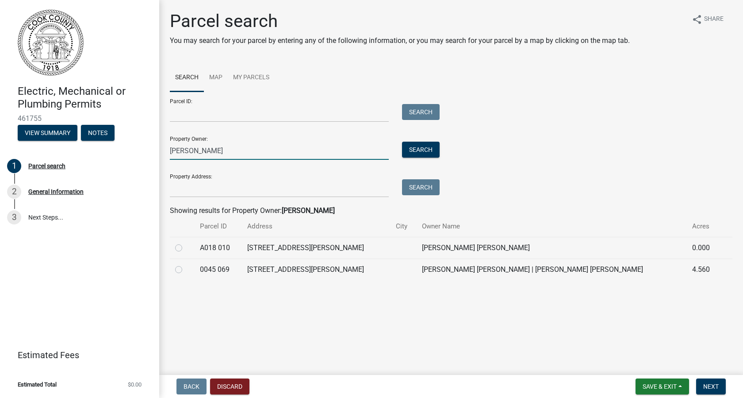
click at [170, 153] on input "faulk" at bounding box center [279, 151] width 219 height 18
click at [407, 148] on button "Search" at bounding box center [421, 150] width 38 height 16
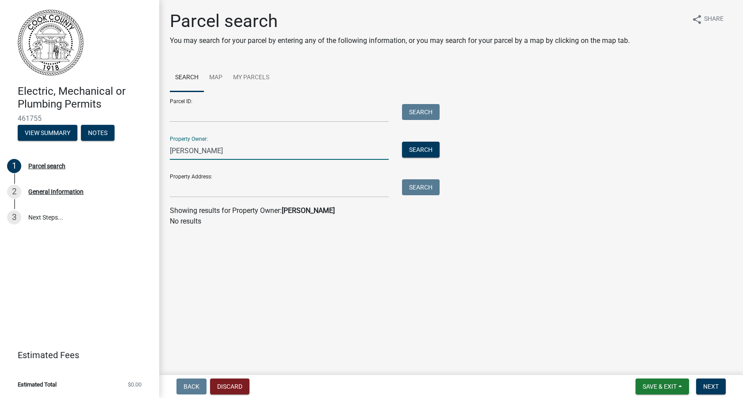
click at [192, 151] on input "Robert faulk" at bounding box center [279, 151] width 219 height 18
click at [414, 149] on button "Search" at bounding box center [421, 150] width 38 height 16
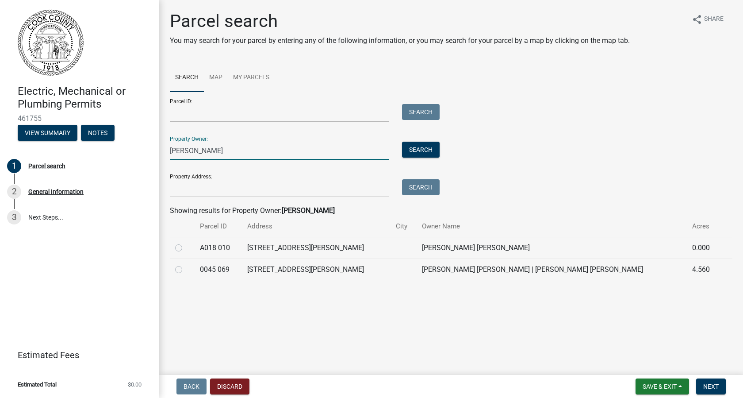
click at [170, 149] on input "faulk" at bounding box center [279, 151] width 219 height 18
click at [436, 148] on button "Search" at bounding box center [421, 150] width 38 height 16
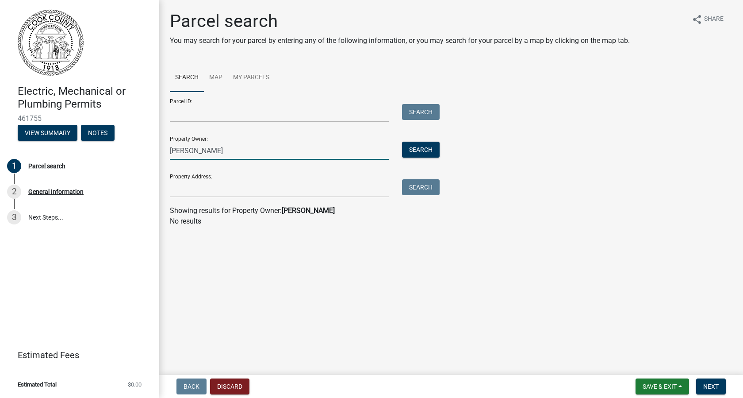
click at [215, 151] on input "Octavia faulk" at bounding box center [279, 151] width 219 height 18
type input "Octavia"
click at [404, 149] on button "Search" at bounding box center [421, 150] width 38 height 16
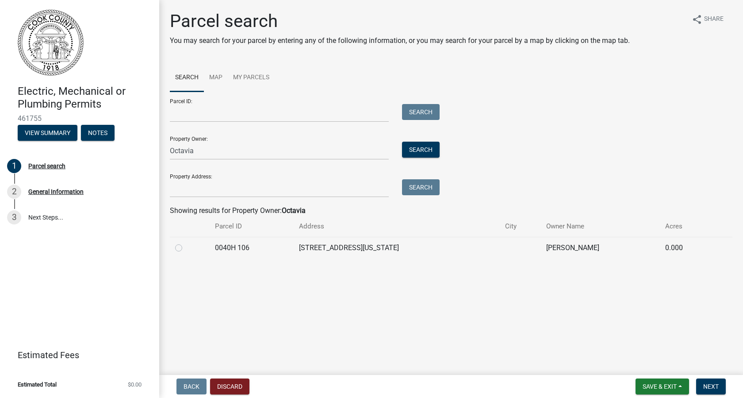
click at [186, 242] on label at bounding box center [186, 242] width 0 height 0
click at [186, 248] on 106 "radio" at bounding box center [189, 245] width 6 height 6
radio 106 "true"
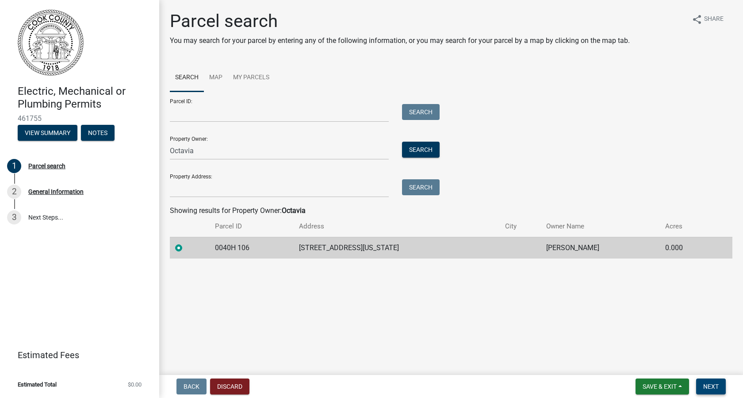
click at [712, 388] on span "Next" at bounding box center [710, 386] width 15 height 7
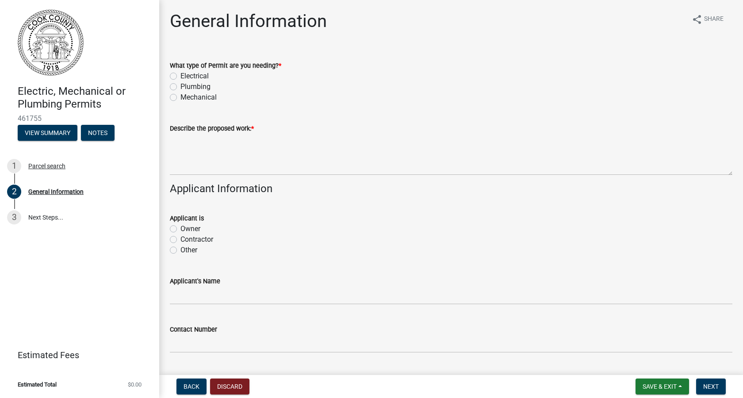
click at [172, 101] on div "Mechanical" at bounding box center [451, 97] width 563 height 11
click at [177, 93] on div "What type of Permit are you needing? * Electrical Plumbing Mechanical" at bounding box center [451, 81] width 563 height 42
drag, startPoint x: 177, startPoint y: 93, endPoint x: 169, endPoint y: 98, distance: 8.7
click at [168, 94] on div "What type of Permit are you needing? * Electrical Plumbing Mechanical" at bounding box center [451, 76] width 576 height 53
click at [181, 100] on label "Mechanical" at bounding box center [199, 97] width 36 height 11
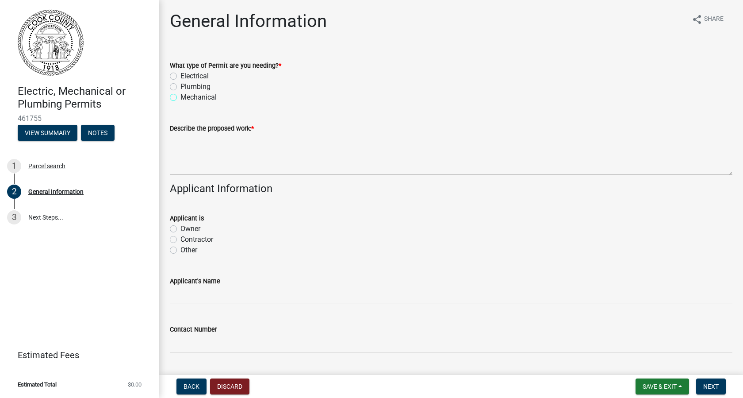
click at [181, 98] on input "Mechanical" at bounding box center [184, 95] width 6 height 6
radio input "true"
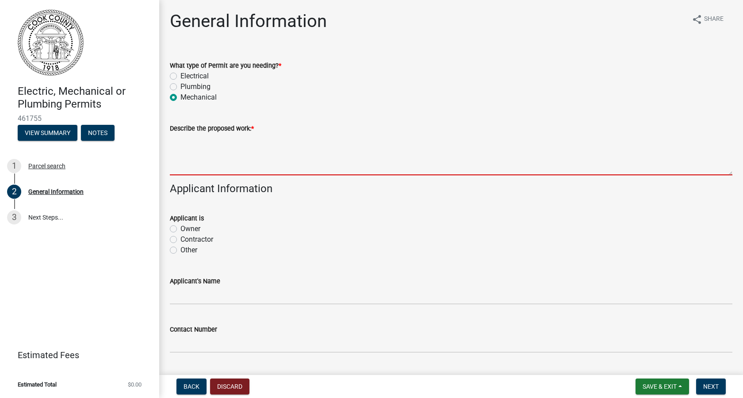
click at [178, 142] on textarea "Describe the proposed work: *" at bounding box center [451, 155] width 563 height 42
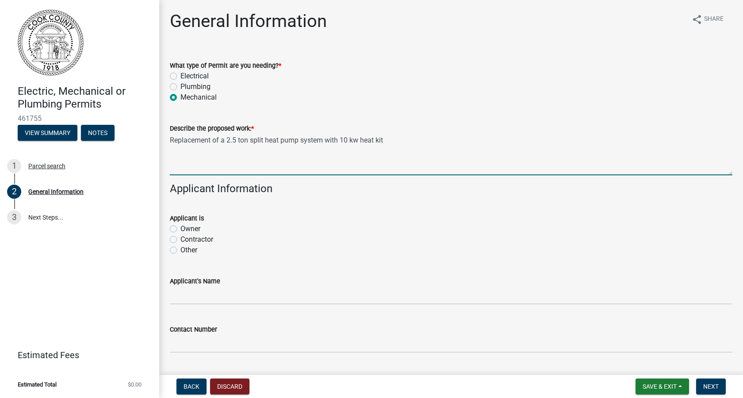
type textarea "Replacement of a 2.5 ton split heat pump system with 10 kw heat kit"
click at [181, 242] on label "Contractor" at bounding box center [197, 239] width 33 height 11
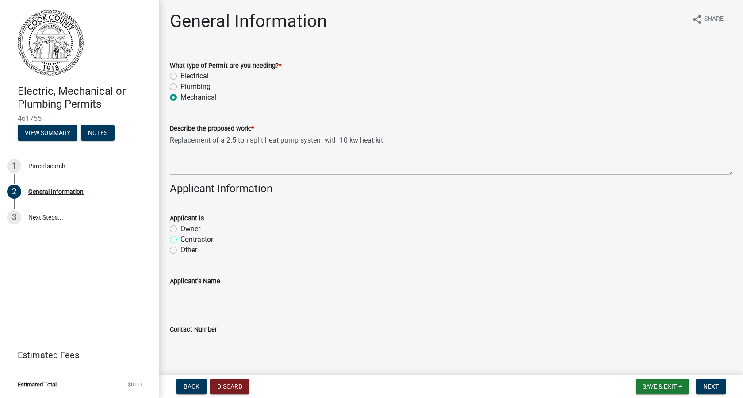
click at [181, 240] on input "Contractor" at bounding box center [184, 237] width 6 height 6
radio input "true"
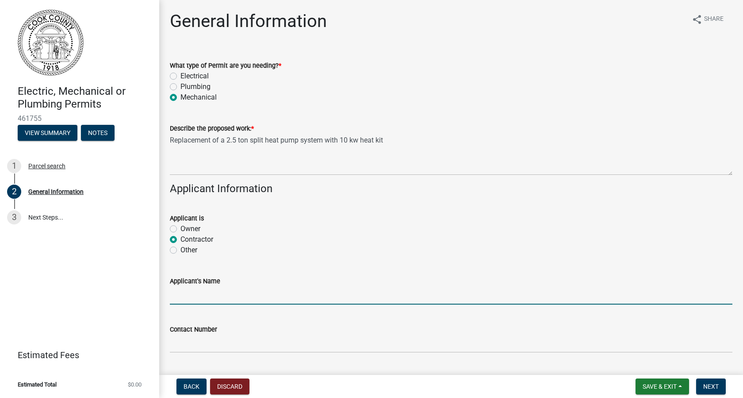
click at [174, 296] on input "Applicant's Name" at bounding box center [451, 295] width 563 height 18
type input "Twin Air Heating and Cooling, LLC."
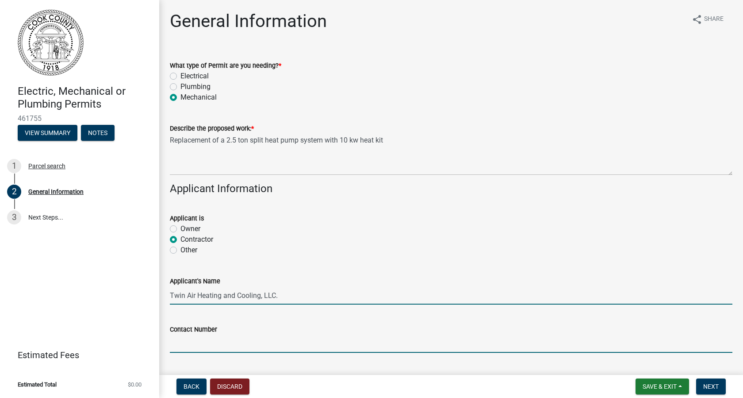
type input "2295073482"
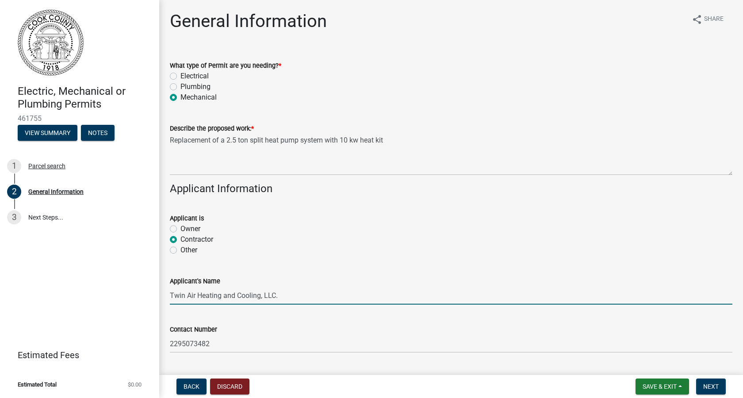
type input "Sparks"
type input "31647"
type input "Twin Air Heating and Cooling"
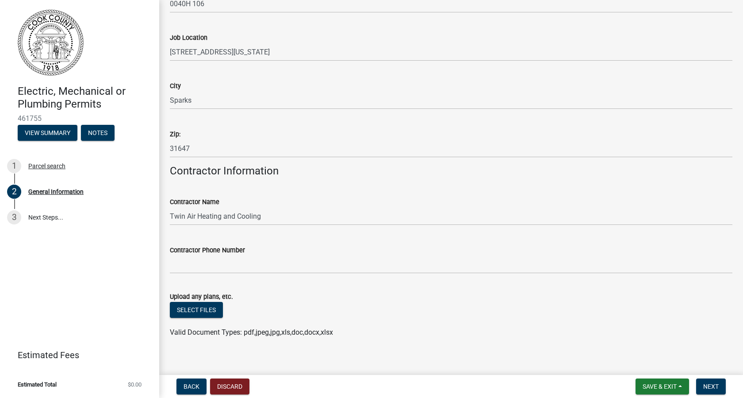
scroll to position [526, 0]
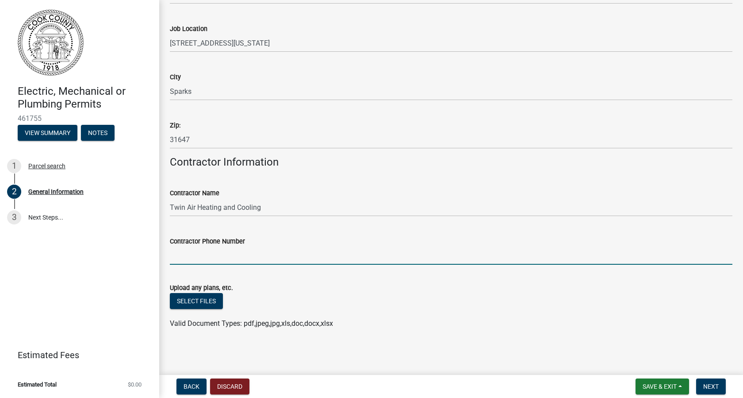
click at [204, 257] on input "Contractor Phone Number" at bounding box center [451, 255] width 563 height 18
type input "[PHONE_NUMBER]"
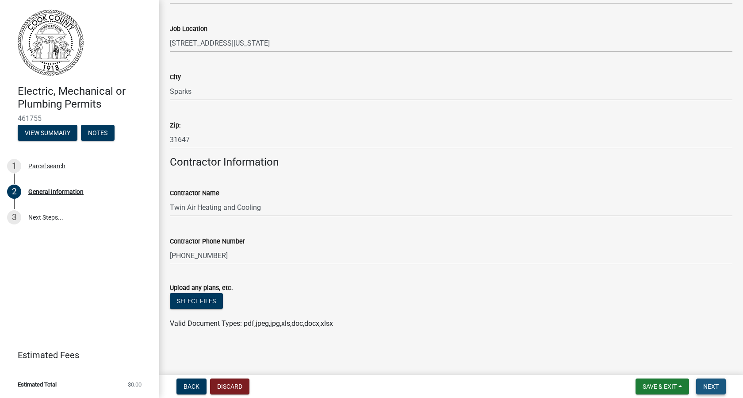
click at [712, 386] on span "Next" at bounding box center [710, 386] width 15 height 7
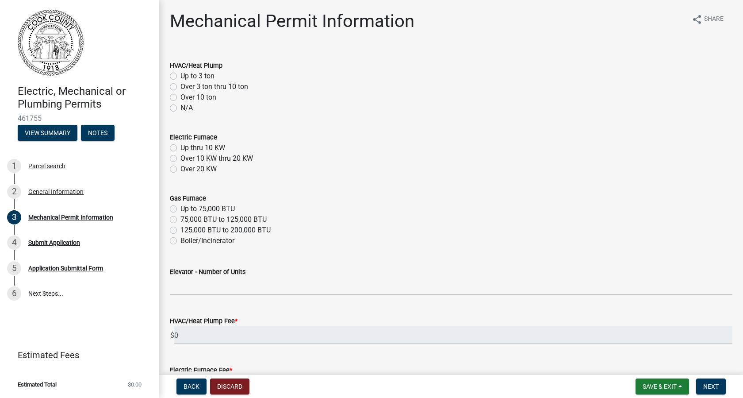
click at [181, 76] on label "Up to 3 ton" at bounding box center [198, 76] width 34 height 11
click at [181, 76] on input "Up to 3 ton" at bounding box center [184, 74] width 6 height 6
radio input "true"
click at [181, 148] on label "Up thru 10 KW" at bounding box center [203, 147] width 45 height 11
click at [181, 148] on input "Up thru 10 KW" at bounding box center [184, 145] width 6 height 6
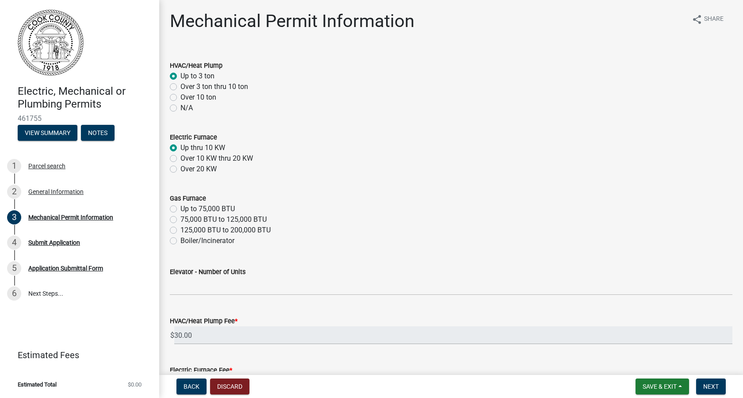
radio input "true"
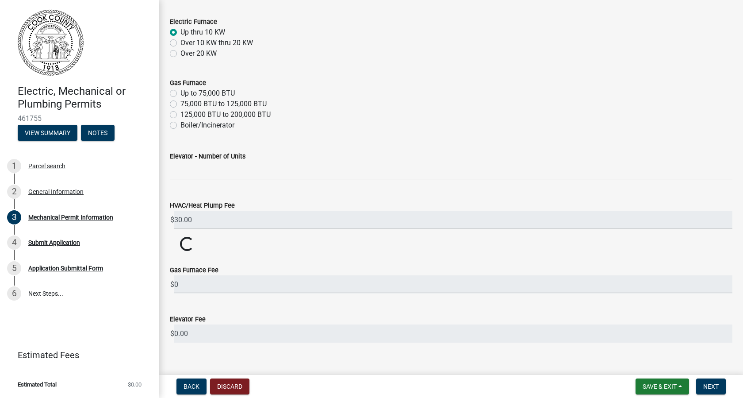
scroll to position [129, 0]
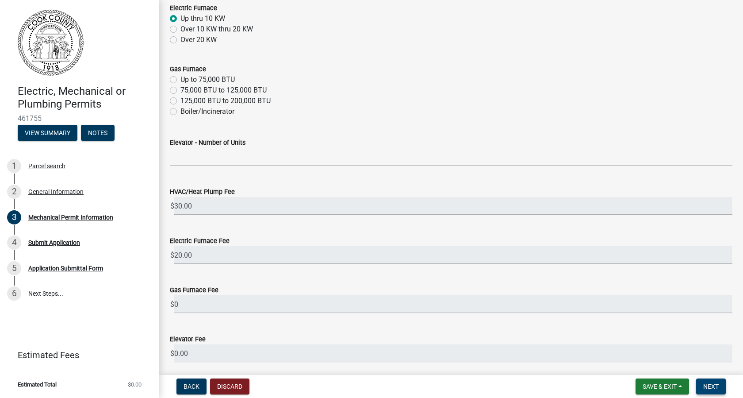
click at [706, 392] on button "Next" at bounding box center [711, 386] width 30 height 16
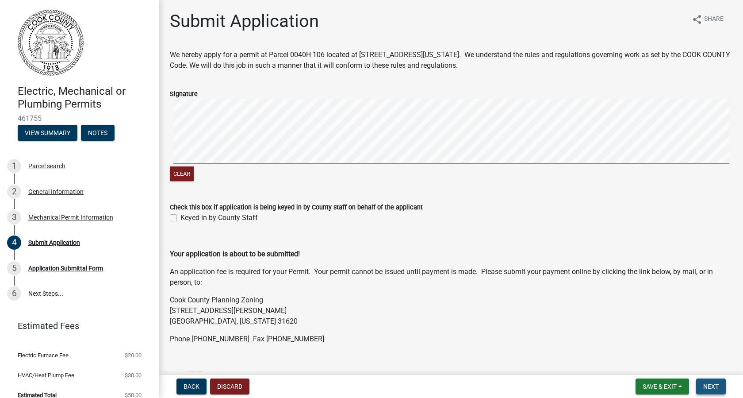
click at [710, 389] on span "Next" at bounding box center [710, 386] width 15 height 7
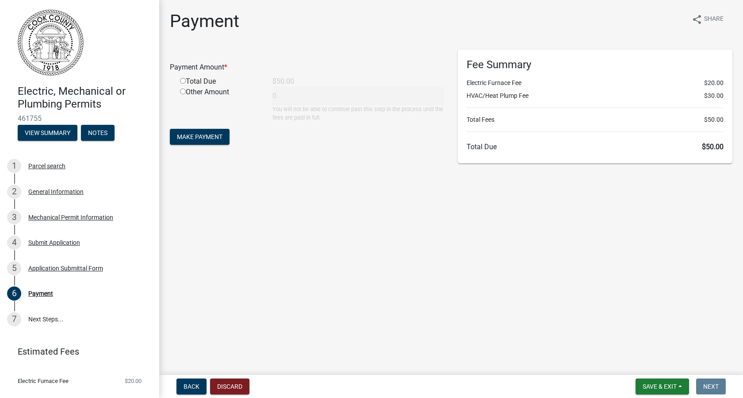
click at [184, 82] on input "radio" at bounding box center [183, 81] width 6 height 6
radio input "true"
type input "50"
click at [204, 140] on span "Make Payment" at bounding box center [200, 136] width 46 height 7
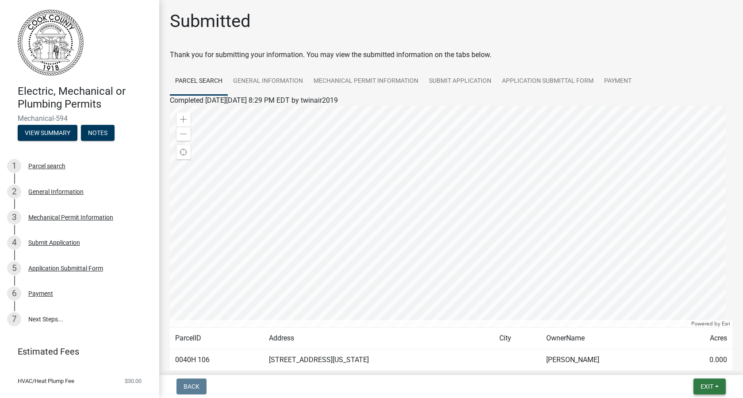
click at [714, 386] on span "Exit" at bounding box center [707, 386] width 13 height 7
click at [698, 365] on button "Save & Exit" at bounding box center [690, 363] width 71 height 21
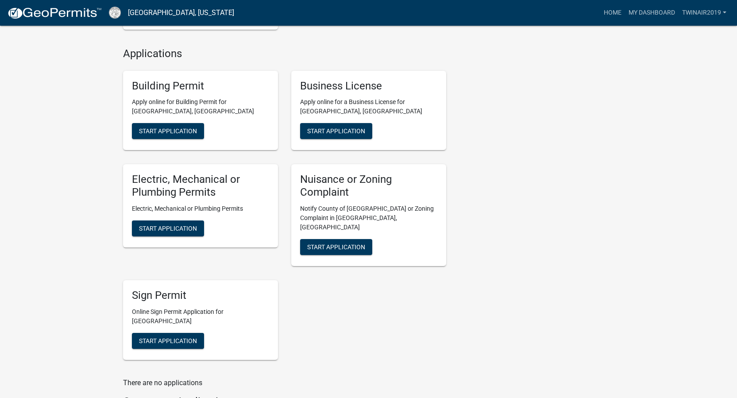
scroll to position [388, 0]
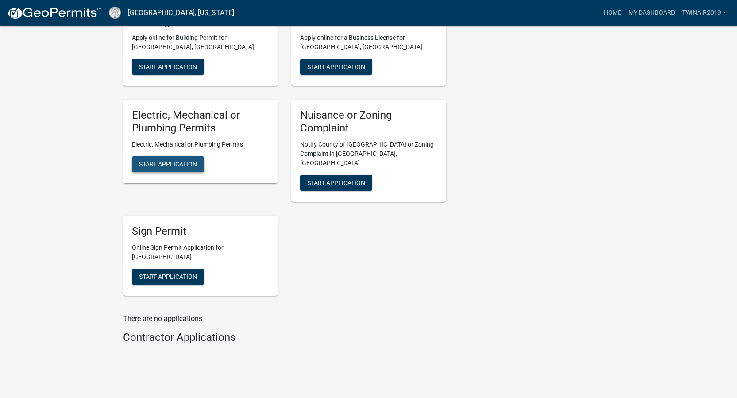
click at [171, 164] on span "Start Application" at bounding box center [168, 164] width 58 height 7
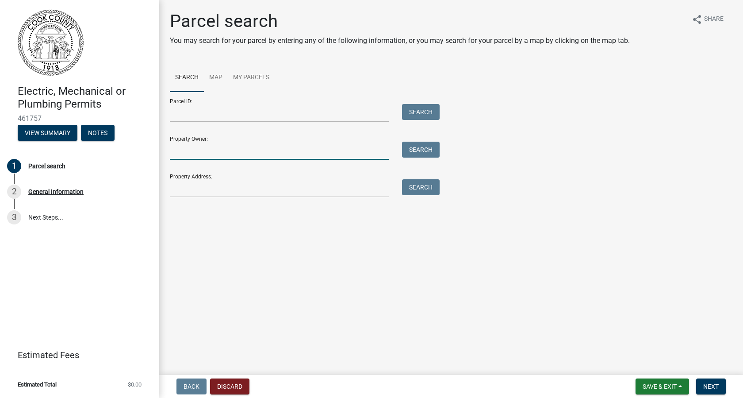
click at [218, 147] on input "Property Owner:" at bounding box center [279, 151] width 219 height 18
type input "[PERSON_NAME]"
click at [410, 152] on button "Search" at bounding box center [421, 150] width 38 height 16
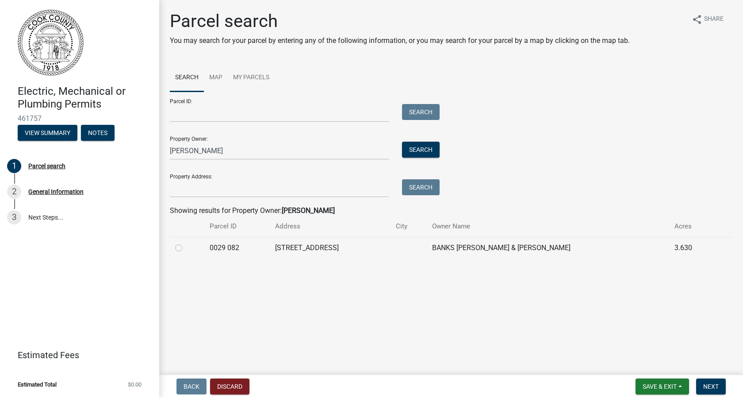
click at [186, 242] on label at bounding box center [186, 242] width 0 height 0
click at [186, 248] on 082 "radio" at bounding box center [189, 245] width 6 height 6
radio 082 "true"
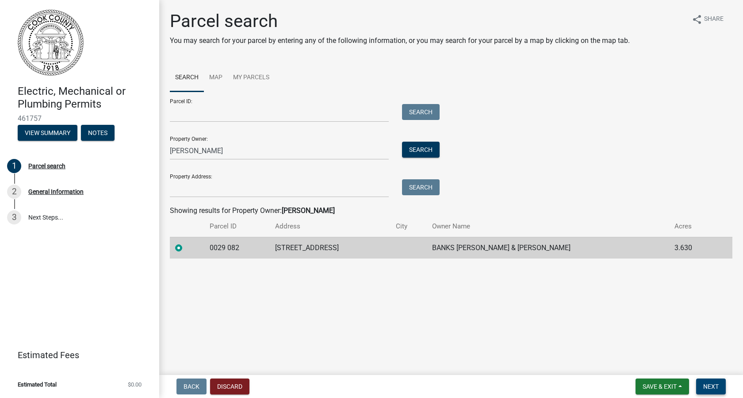
click at [709, 387] on span "Next" at bounding box center [710, 386] width 15 height 7
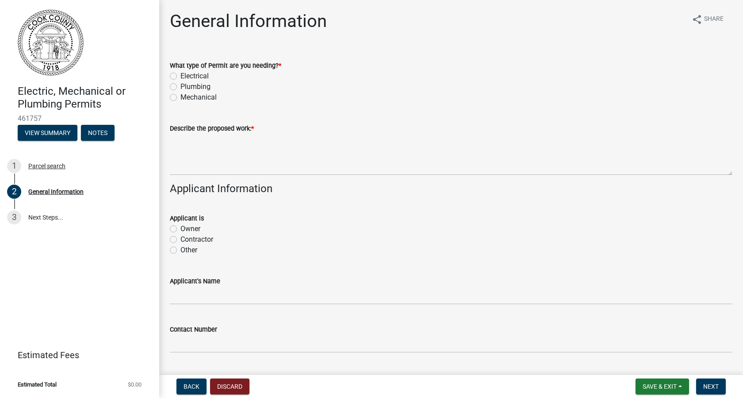
click at [176, 98] on div "Mechanical" at bounding box center [451, 97] width 563 height 11
drag, startPoint x: 176, startPoint y: 98, endPoint x: 192, endPoint y: 146, distance: 50.8
click at [192, 146] on textarea "Describe the proposed work: *" at bounding box center [451, 155] width 563 height 42
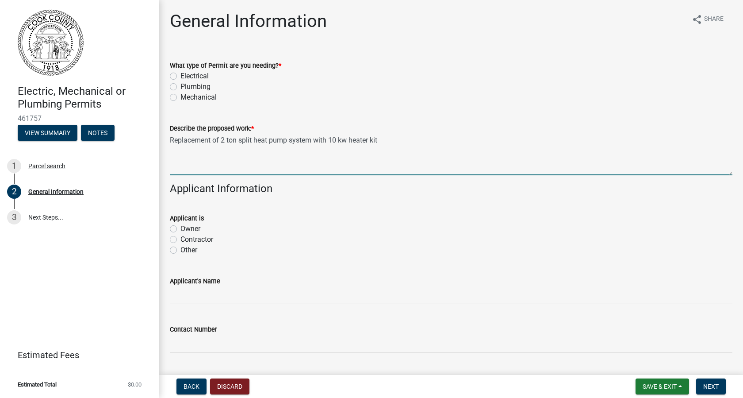
type textarea "Replacement of 2 ton split heat pump system with 10 kw heater kit"
click at [181, 240] on label "Contractor" at bounding box center [197, 239] width 33 height 11
click at [181, 240] on input "Contractor" at bounding box center [184, 237] width 6 height 6
radio input "true"
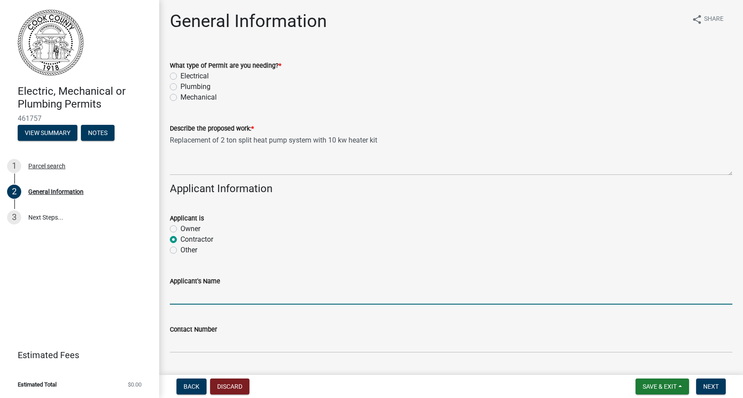
click at [179, 289] on input "Applicant's Name" at bounding box center [451, 295] width 563 height 18
type input "Twin Air Heating and Cooling, LLC."
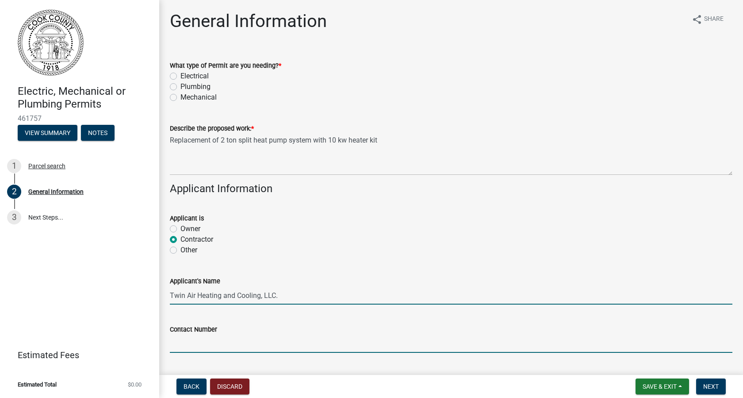
type input "2295073482"
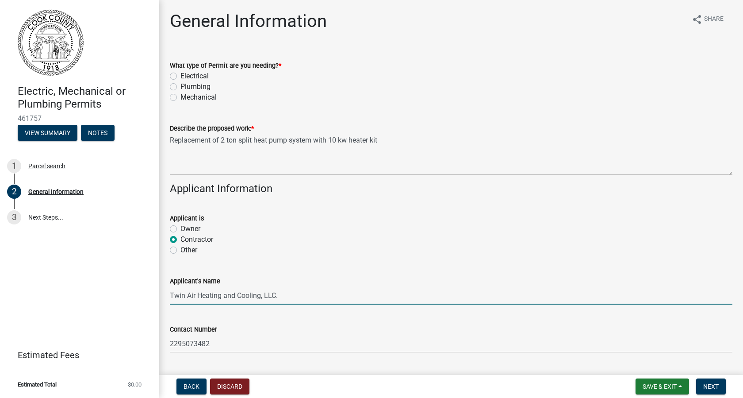
type input "Sparks"
type input "31647"
type input "Twin Air Heating and Cooling"
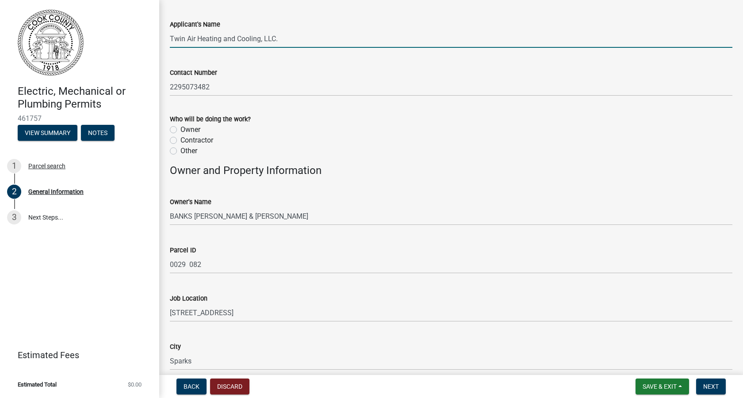
scroll to position [487, 0]
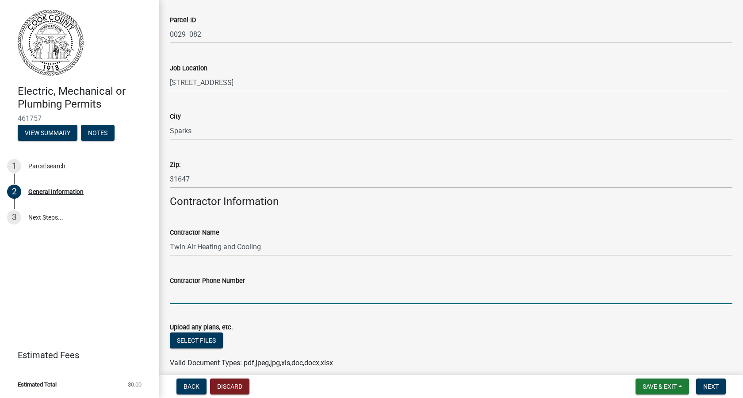
click at [182, 292] on input "Contractor Phone Number" at bounding box center [451, 295] width 563 height 18
type input "[PHONE_NUMBER]"
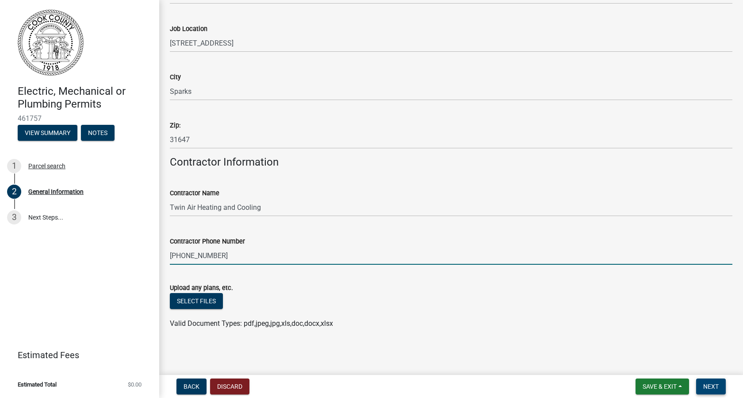
click at [702, 390] on button "Next" at bounding box center [711, 386] width 30 height 16
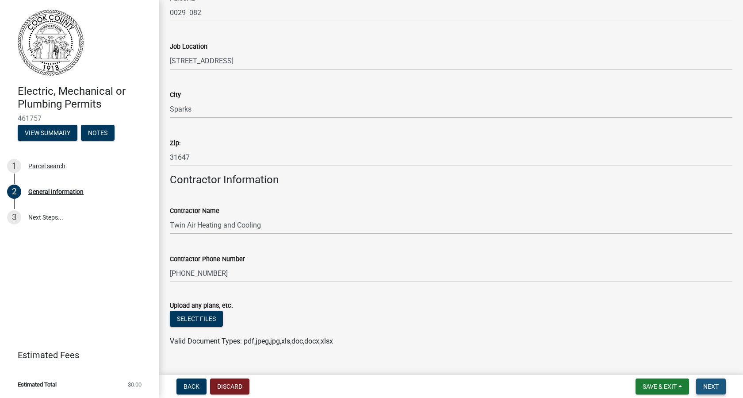
scroll to position [544, 0]
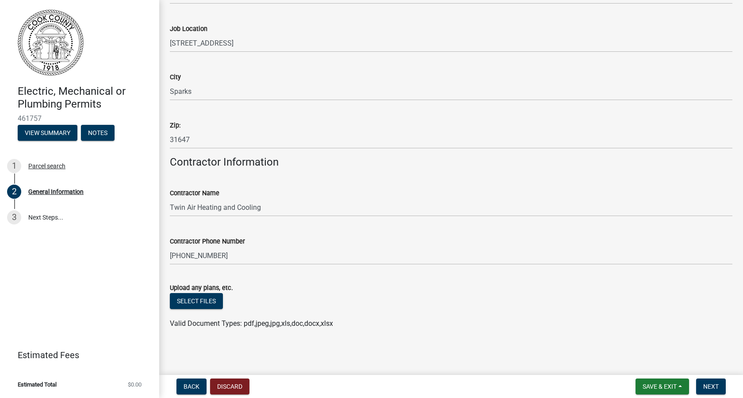
drag, startPoint x: 717, startPoint y: 377, endPoint x: 707, endPoint y: 377, distance: 10.2
click at [718, 377] on nav "Back Discard Save & Exit Save Save & Exit Next" at bounding box center [451, 386] width 584 height 23
click at [706, 386] on span "Next" at bounding box center [710, 386] width 15 height 7
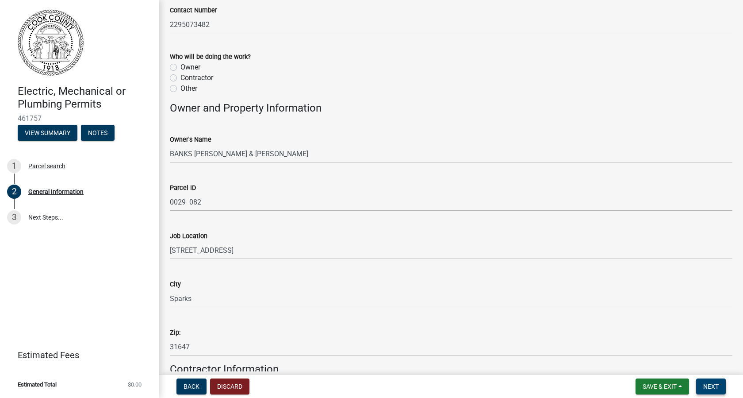
scroll to position [0, 0]
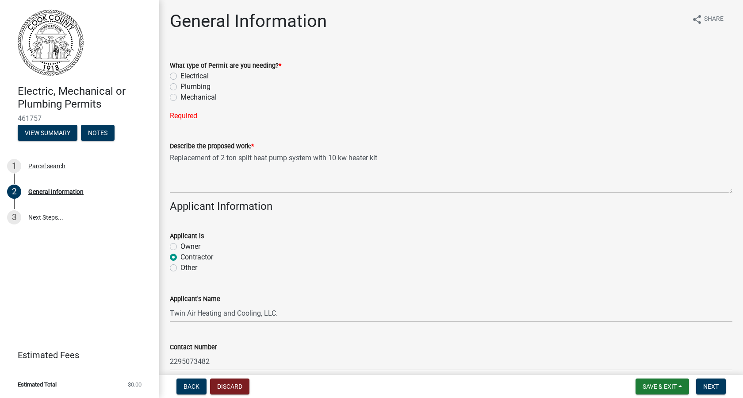
click at [181, 99] on label "Mechanical" at bounding box center [199, 97] width 36 height 11
click at [181, 98] on input "Mechanical" at bounding box center [184, 95] width 6 height 6
radio input "true"
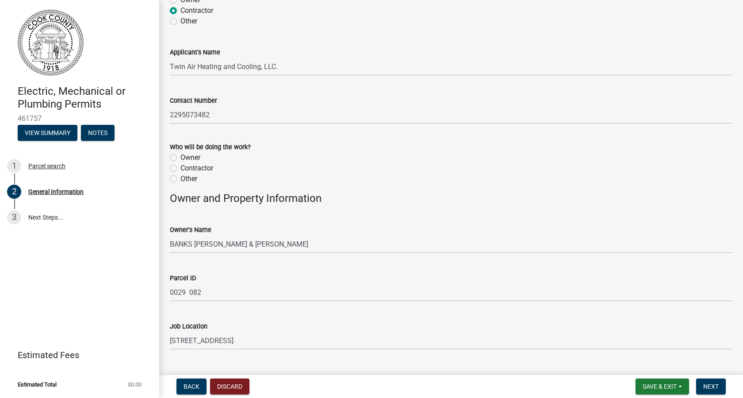
scroll to position [526, 0]
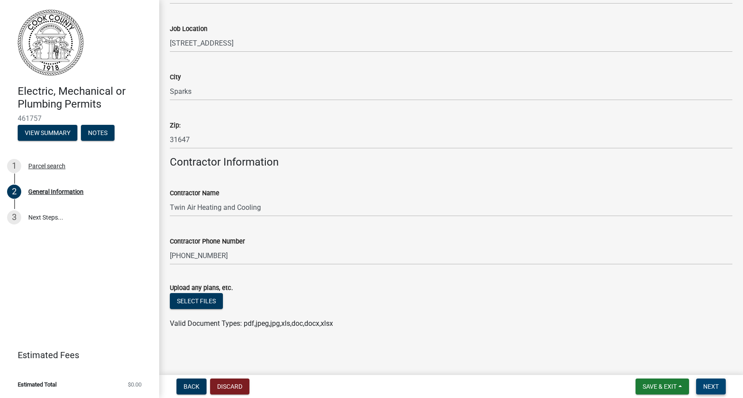
click at [709, 387] on span "Next" at bounding box center [710, 386] width 15 height 7
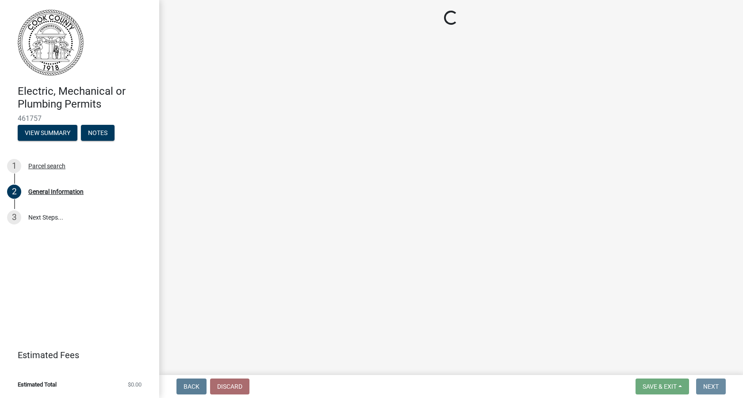
scroll to position [0, 0]
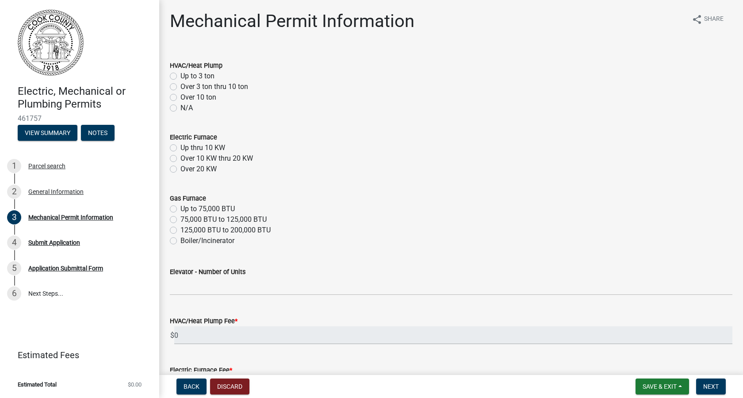
click at [181, 77] on label "Up to 3 ton" at bounding box center [198, 76] width 34 height 11
click at [181, 77] on input "Up to 3 ton" at bounding box center [184, 74] width 6 height 6
radio input "true"
click at [181, 146] on label "Up thru 10 KW" at bounding box center [203, 147] width 45 height 11
click at [181, 146] on input "Up thru 10 KW" at bounding box center [184, 145] width 6 height 6
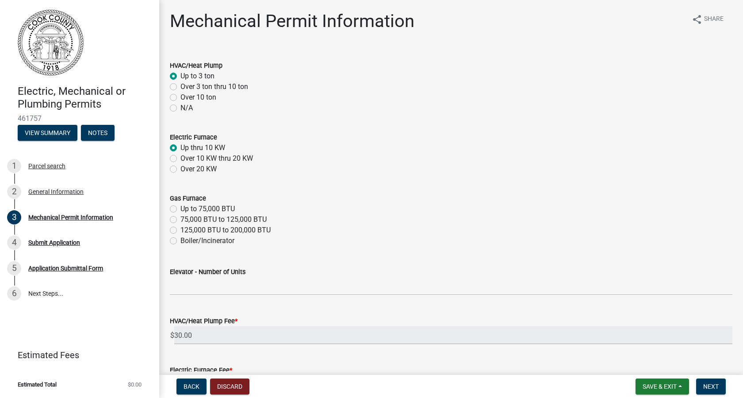
radio input "true"
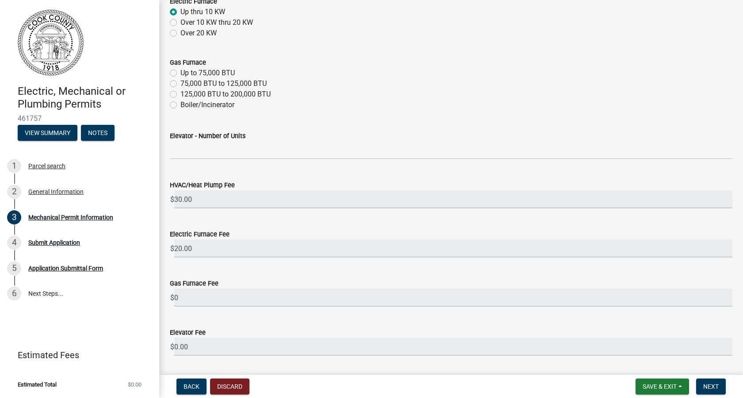
scroll to position [163, 0]
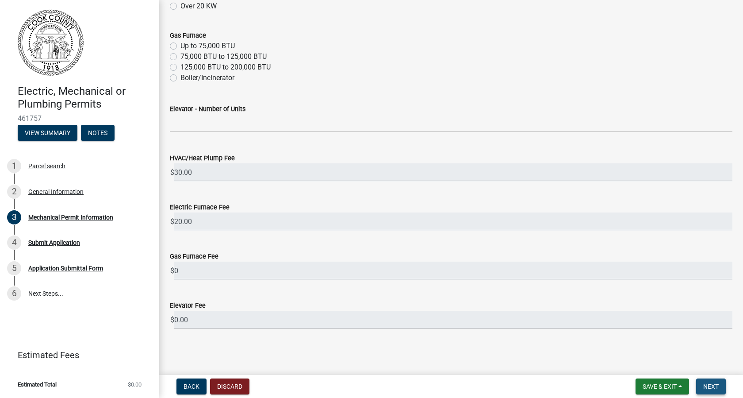
click at [700, 386] on button "Next" at bounding box center [711, 386] width 30 height 16
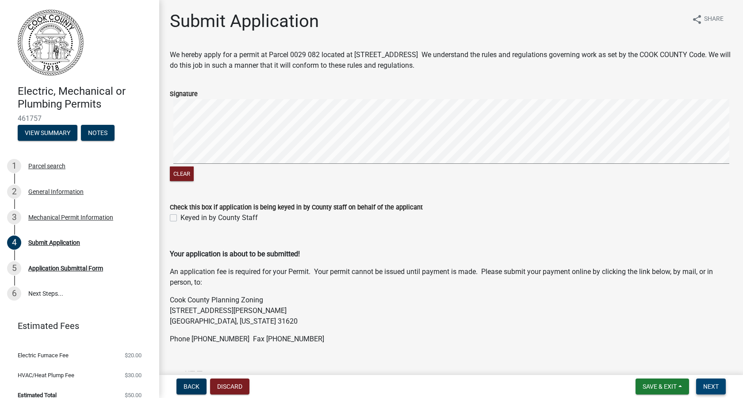
click at [708, 384] on span "Next" at bounding box center [710, 386] width 15 height 7
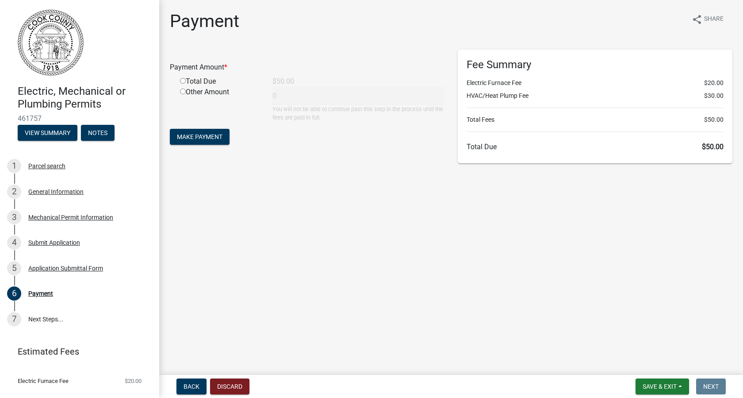
click at [182, 81] on input "radio" at bounding box center [183, 81] width 6 height 6
radio input "true"
type input "50"
click at [182, 132] on button "Make Payment" at bounding box center [200, 137] width 60 height 16
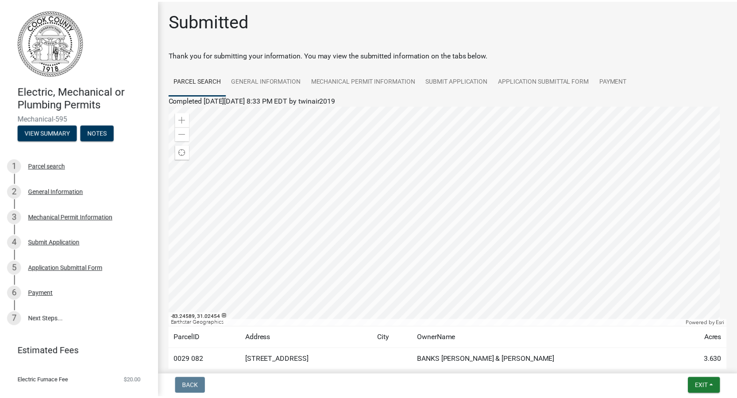
scroll to position [51, 0]
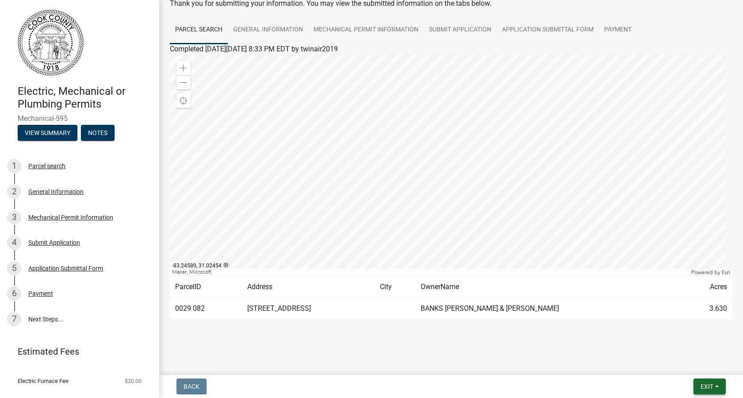
click at [701, 385] on span "Exit" at bounding box center [707, 386] width 13 height 7
click at [676, 366] on button "Save & Exit" at bounding box center [690, 363] width 71 height 21
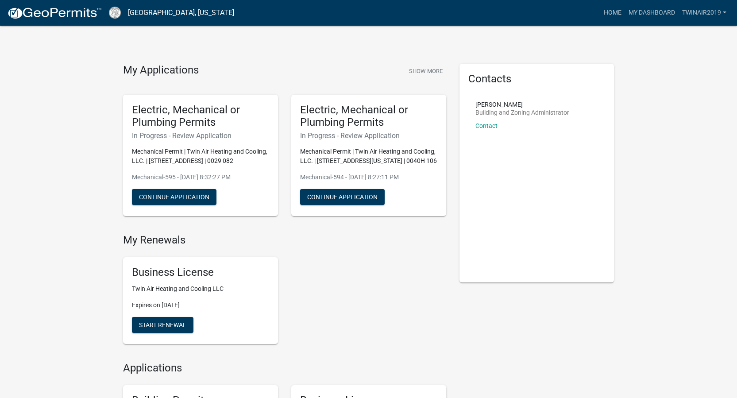
scroll to position [388, 0]
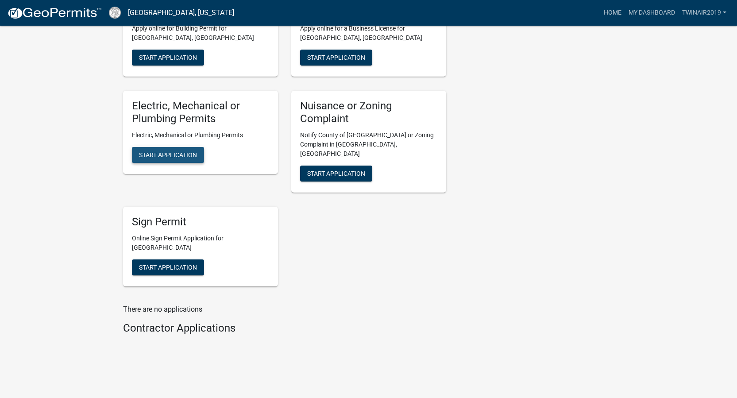
click at [186, 158] on span "Start Application" at bounding box center [168, 154] width 58 height 7
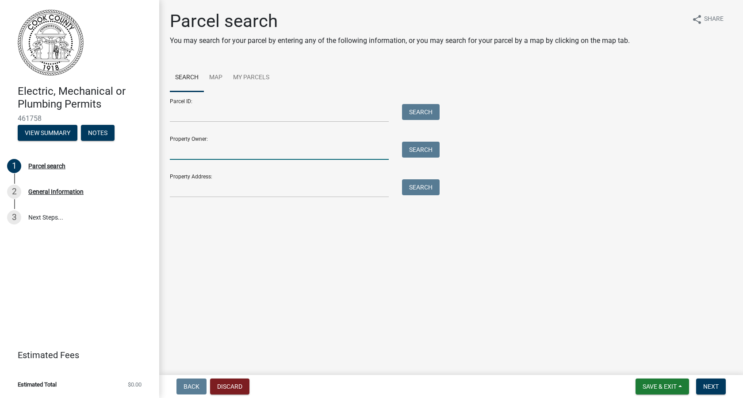
drag, startPoint x: 204, startPoint y: 156, endPoint x: 194, endPoint y: 139, distance: 19.7
click at [204, 156] on input "Property Owner:" at bounding box center [279, 151] width 219 height 18
type input "[PERSON_NAME][DEMOGRAPHIC_DATA]"
click at [405, 151] on button "Search" at bounding box center [421, 150] width 38 height 16
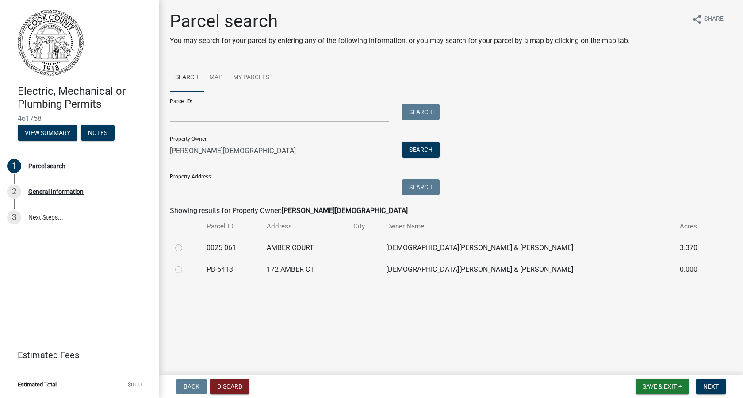
click at [181, 274] on div at bounding box center [185, 269] width 21 height 11
click at [186, 264] on label at bounding box center [186, 264] width 0 height 0
click at [186, 270] on input "radio" at bounding box center [189, 267] width 6 height 6
radio input "true"
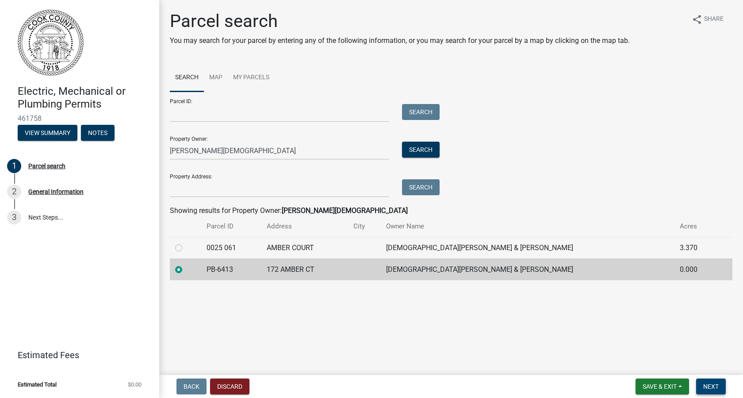
click at [702, 388] on button "Next" at bounding box center [711, 386] width 30 height 16
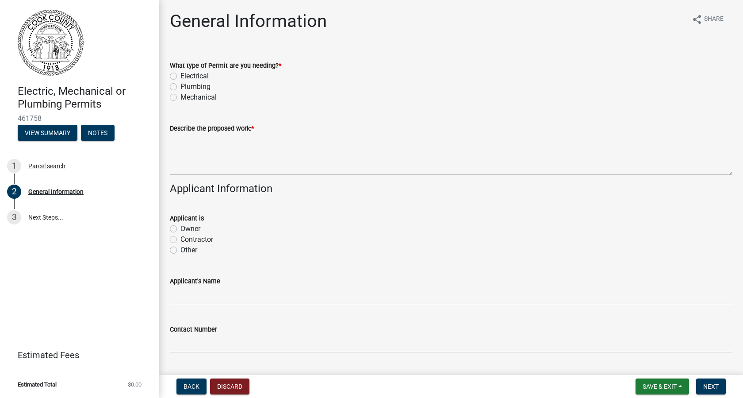
click at [181, 94] on label "Mechanical" at bounding box center [199, 97] width 36 height 11
click at [181, 94] on input "Mechanical" at bounding box center [184, 95] width 6 height 6
radio input "true"
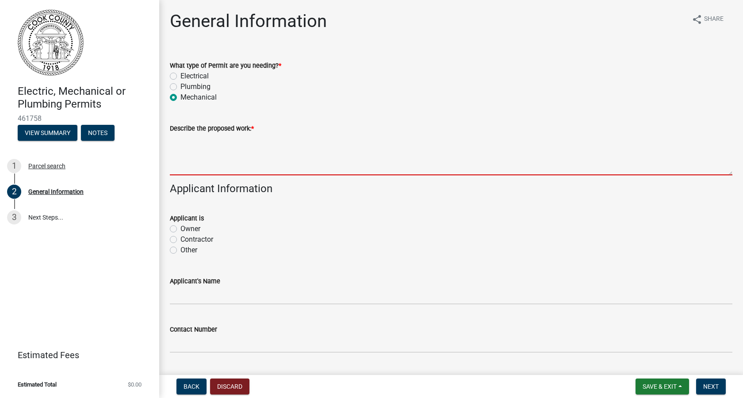
click at [182, 139] on textarea "Describe the proposed work: *" at bounding box center [451, 155] width 563 height 42
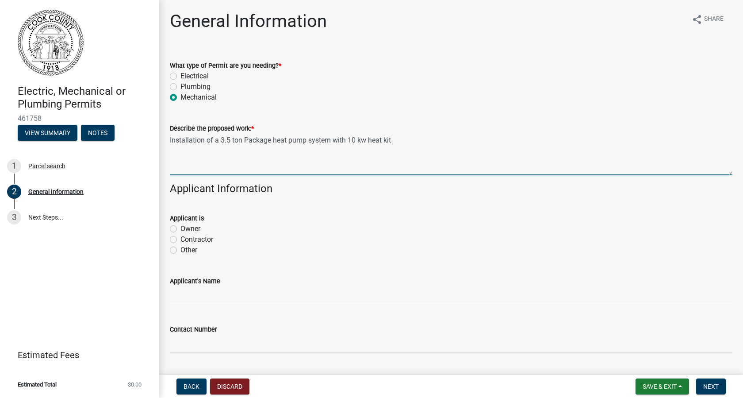
type textarea "Installation of a 3.5 ton Package heat pump system with 10 kw heat kit"
click at [181, 239] on label "Contractor" at bounding box center [197, 239] width 33 height 11
click at [181, 239] on input "Contractor" at bounding box center [184, 237] width 6 height 6
radio input "true"
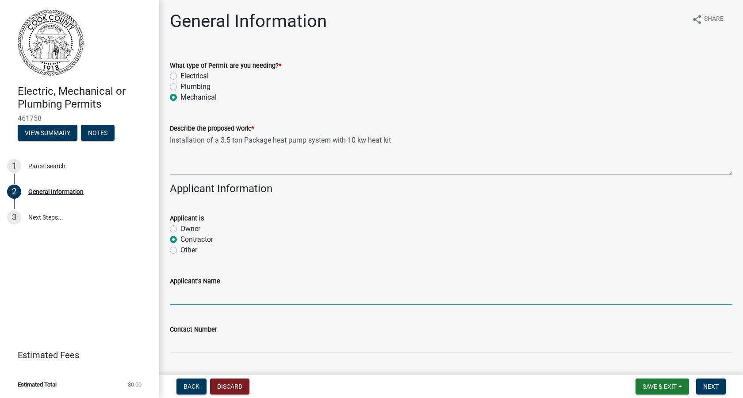
click at [175, 299] on input "Applicant's Name" at bounding box center [451, 295] width 563 height 18
type input "Twin Air Heating and Cooling, LLC."
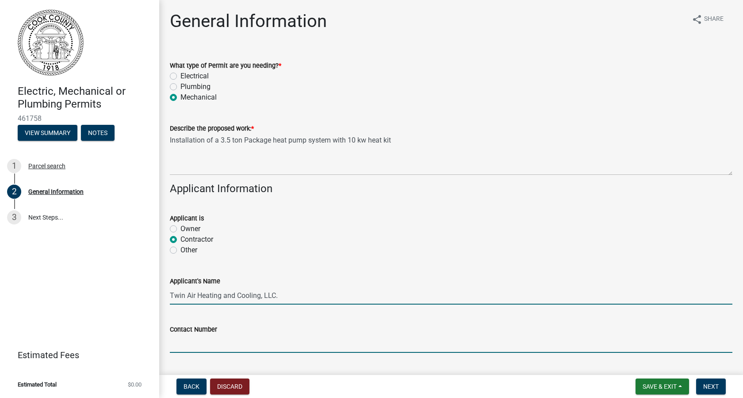
type input "2295073482"
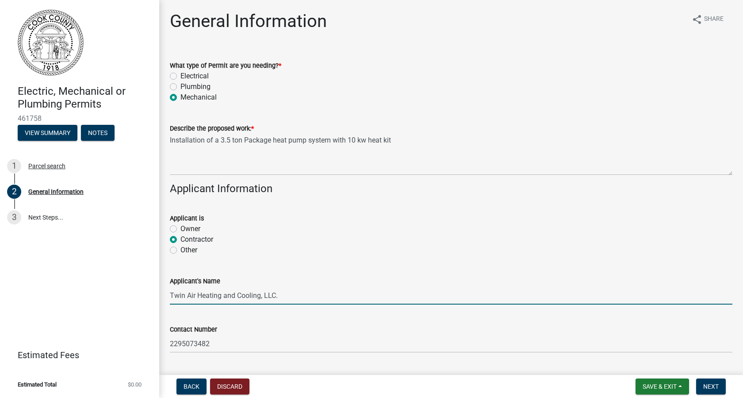
type input "Sparks"
type input "31647"
type input "Twin Air Heating and Cooling"
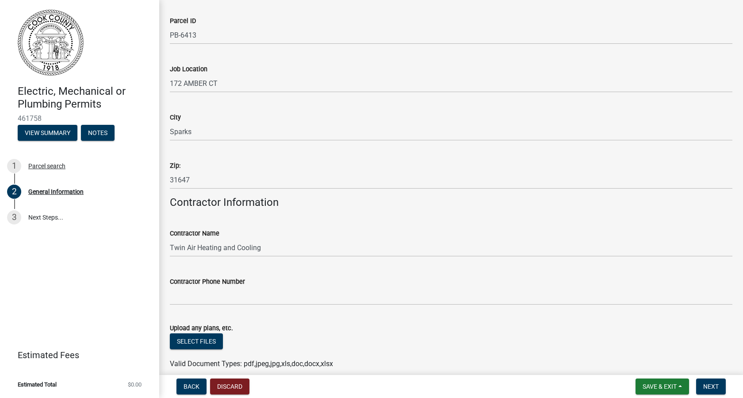
scroll to position [487, 0]
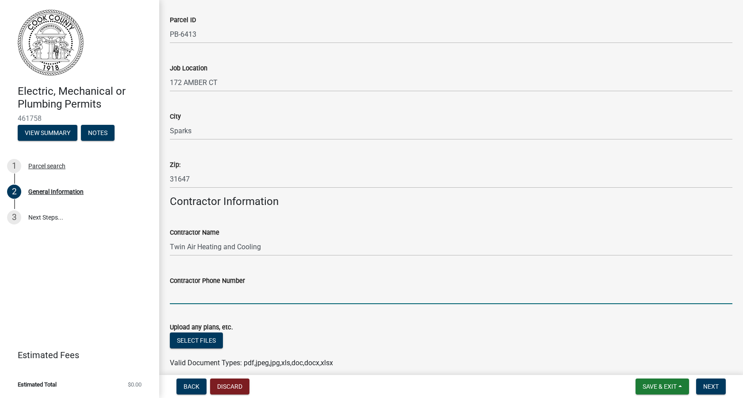
click at [186, 293] on input "Contractor Phone Number" at bounding box center [451, 295] width 563 height 18
type input "[PHONE_NUMBER]"
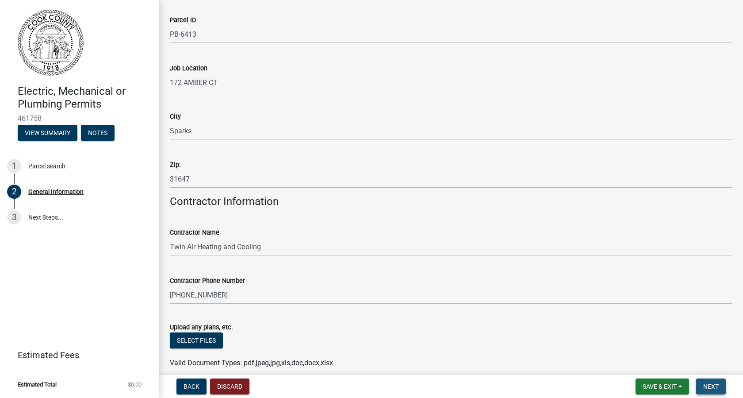
click at [713, 386] on span "Next" at bounding box center [710, 386] width 15 height 7
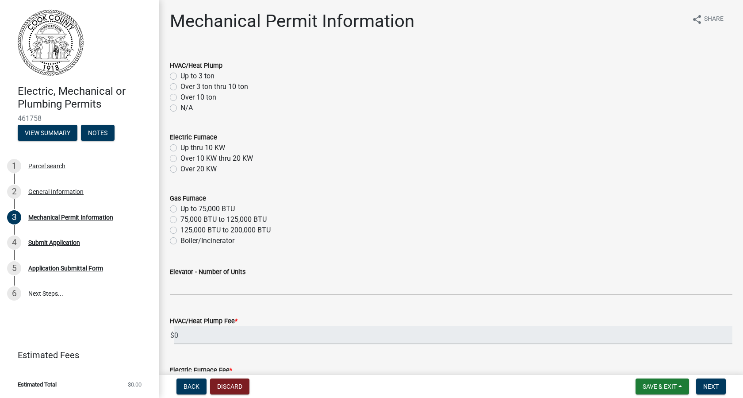
click at [181, 86] on label "Over 3 ton thru 10 ton" at bounding box center [215, 86] width 68 height 11
click at [181, 86] on input "Over 3 ton thru 10 ton" at bounding box center [184, 84] width 6 height 6
radio input "true"
click at [173, 151] on div "Up thru 10 KW" at bounding box center [451, 147] width 563 height 11
click at [181, 147] on label "Up thru 10 KW" at bounding box center [203, 147] width 45 height 11
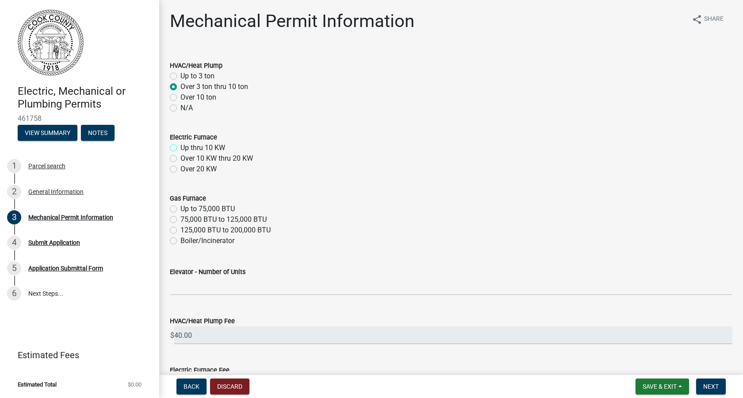
click at [181, 147] on input "Up thru 10 KW" at bounding box center [184, 145] width 6 height 6
radio input "true"
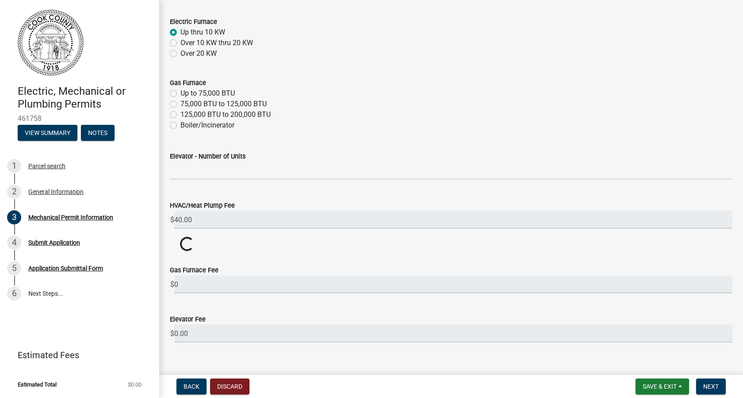
scroll to position [129, 0]
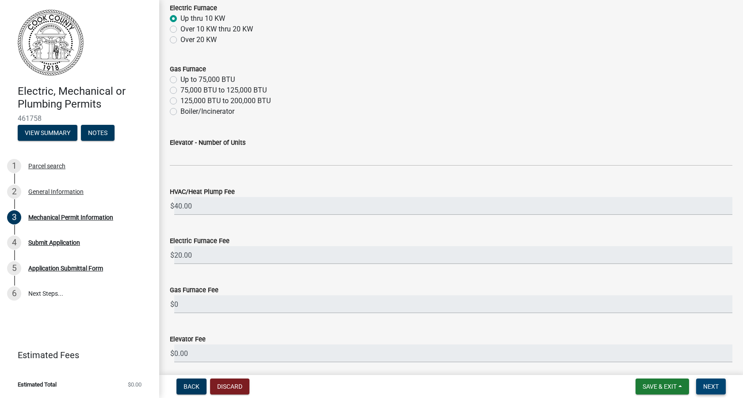
click at [713, 386] on span "Next" at bounding box center [710, 386] width 15 height 7
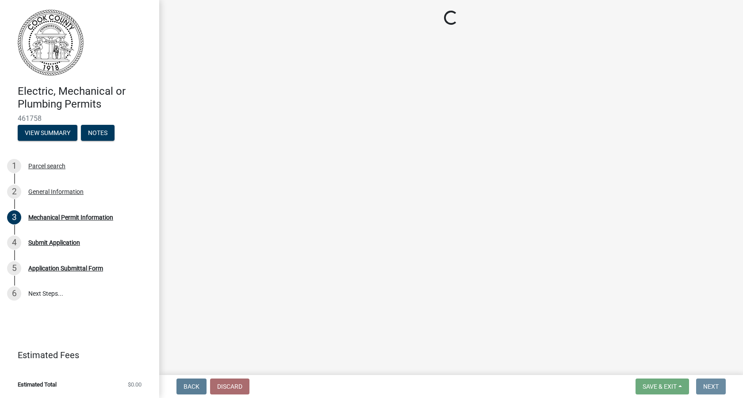
scroll to position [0, 0]
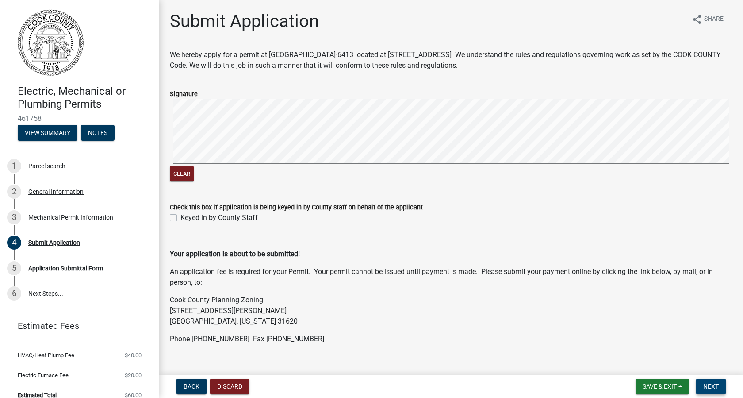
click at [705, 381] on button "Next" at bounding box center [711, 386] width 30 height 16
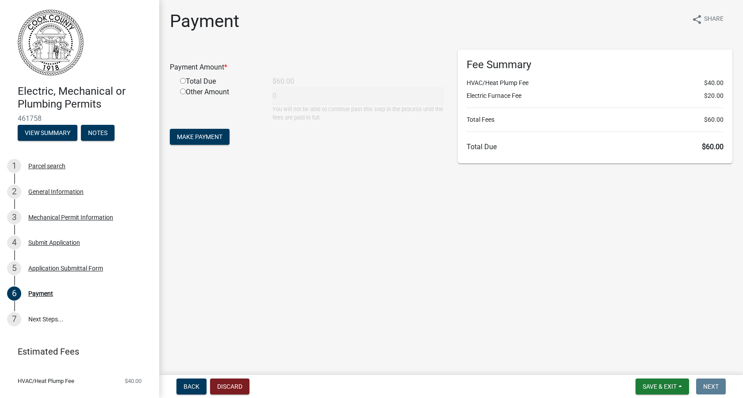
click at [183, 81] on input "radio" at bounding box center [183, 81] width 6 height 6
radio input "true"
type input "60"
click at [193, 137] on span "Make Payment" at bounding box center [200, 136] width 46 height 7
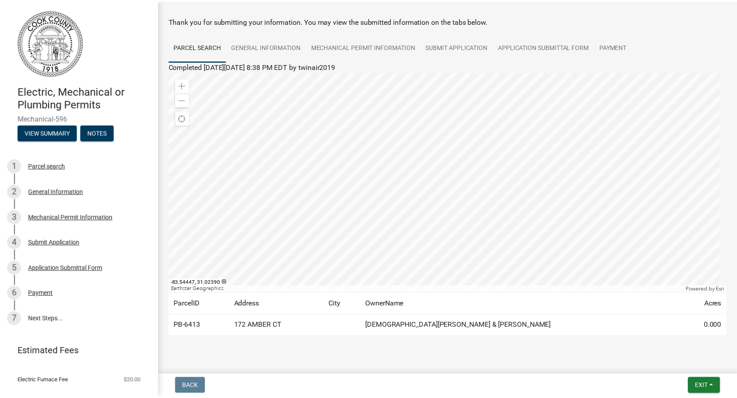
scroll to position [51, 0]
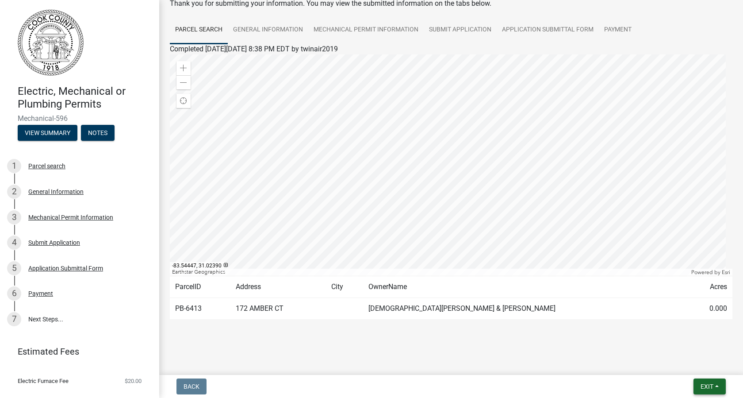
click at [700, 388] on button "Exit" at bounding box center [710, 386] width 32 height 16
click at [697, 366] on button "Save & Exit" at bounding box center [690, 363] width 71 height 21
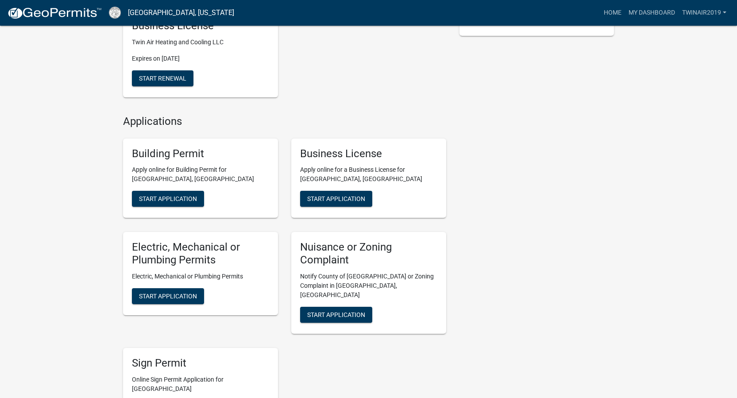
scroll to position [324, 0]
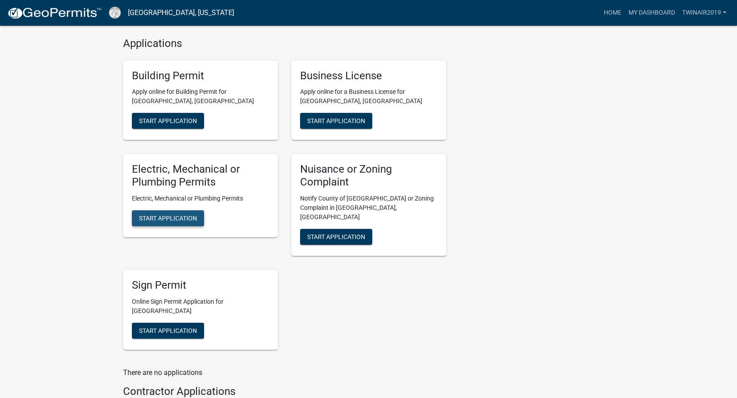
click at [177, 222] on span "Start Application" at bounding box center [168, 218] width 58 height 7
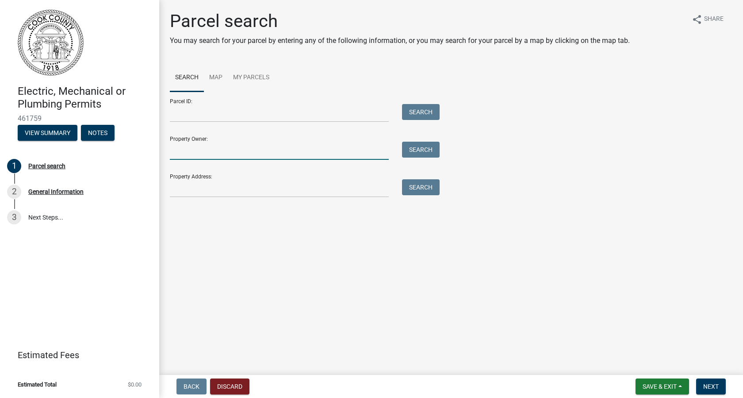
click at [205, 154] on input "Property Owner:" at bounding box center [279, 151] width 219 height 18
click at [428, 153] on button "Search" at bounding box center [421, 150] width 38 height 16
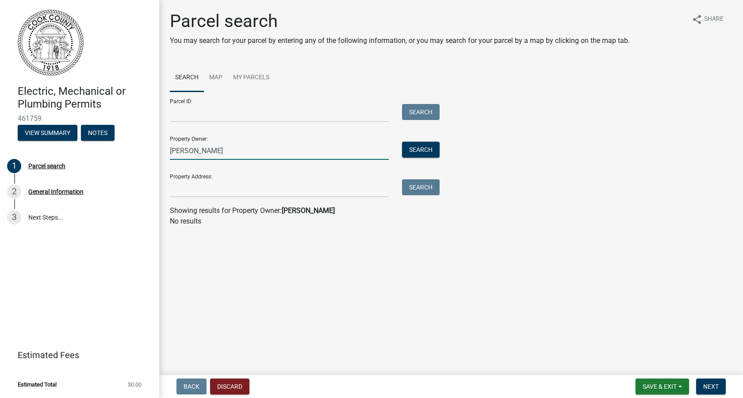
click at [182, 148] on input "[PERSON_NAME]" at bounding box center [279, 151] width 219 height 18
type input "[PERSON_NAME]"
click at [421, 150] on button "Search" at bounding box center [421, 150] width 38 height 16
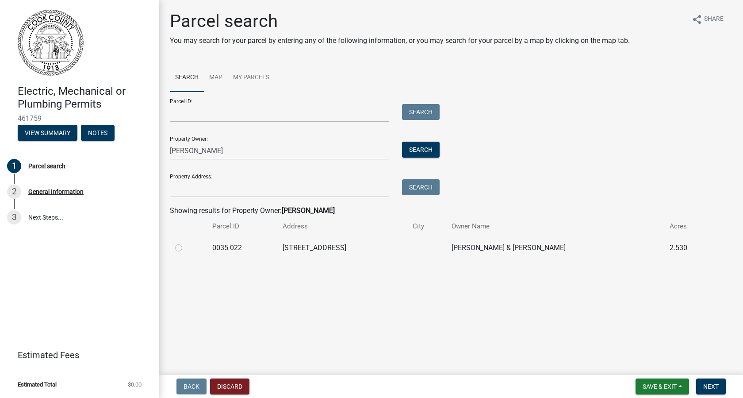
click at [183, 249] on div at bounding box center [188, 247] width 27 height 11
drag, startPoint x: 177, startPoint y: 251, endPoint x: 225, endPoint y: 261, distance: 48.9
click at [179, 252] on div at bounding box center [188, 247] width 27 height 11
click at [186, 242] on label at bounding box center [186, 242] width 0 height 0
click at [186, 248] on 022 "radio" at bounding box center [189, 245] width 6 height 6
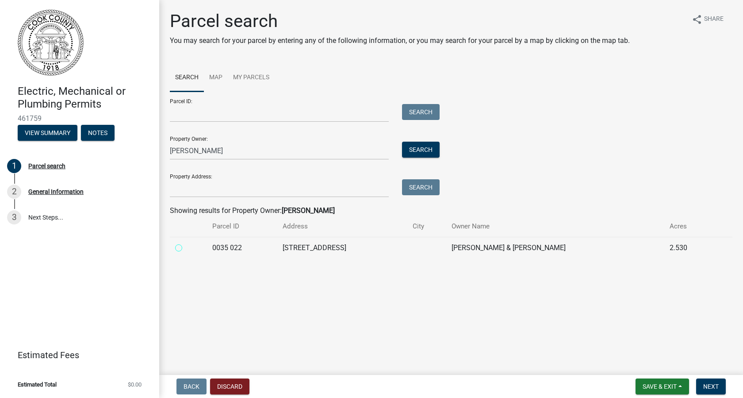
radio 022 "true"
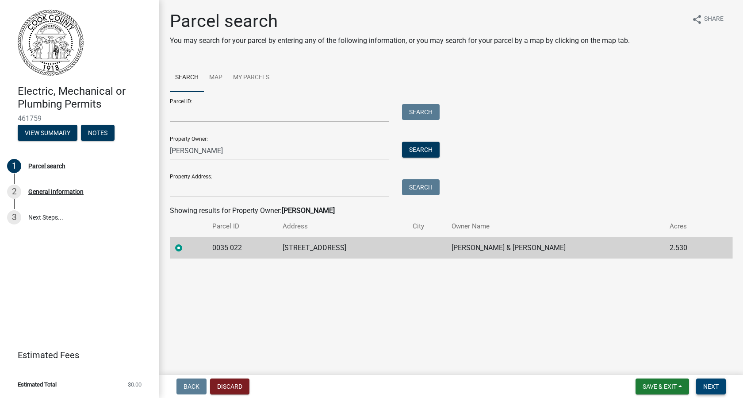
click at [709, 385] on span "Next" at bounding box center [710, 386] width 15 height 7
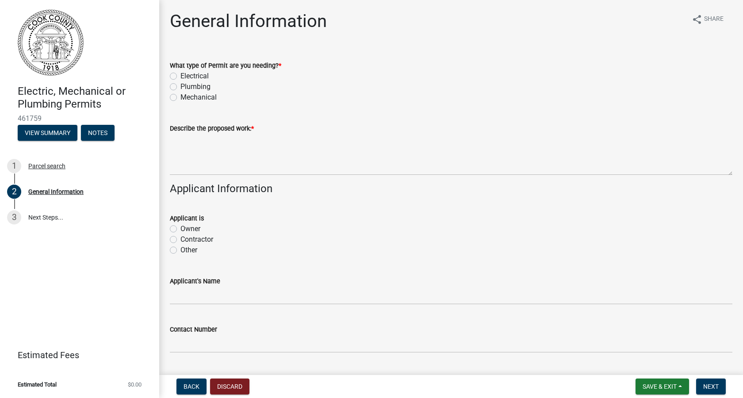
click at [181, 98] on label "Mechanical" at bounding box center [199, 97] width 36 height 11
click at [181, 98] on input "Mechanical" at bounding box center [184, 95] width 6 height 6
radio input "true"
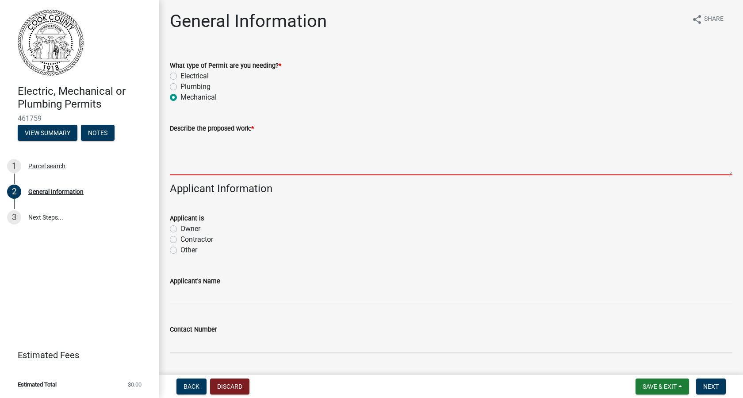
click at [183, 140] on textarea "Describe the proposed work: *" at bounding box center [451, 155] width 563 height 42
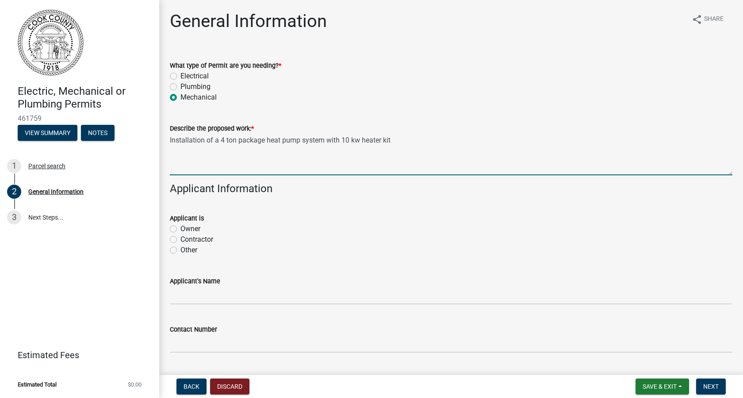
type textarea "Installation of a 4 ton package heat pump system with 10 kw heater kit"
click at [181, 239] on label "Contractor" at bounding box center [197, 239] width 33 height 11
click at [181, 239] on input "Contractor" at bounding box center [184, 237] width 6 height 6
radio input "true"
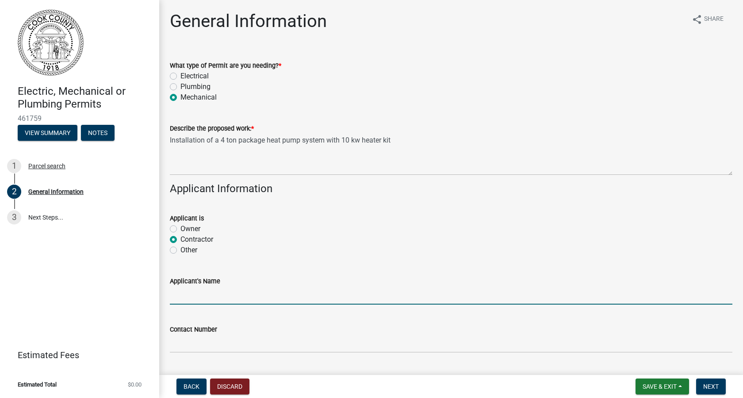
click at [177, 288] on input "Applicant's Name" at bounding box center [451, 295] width 563 height 18
type input "Twin Air Heating and Cooling, LLC."
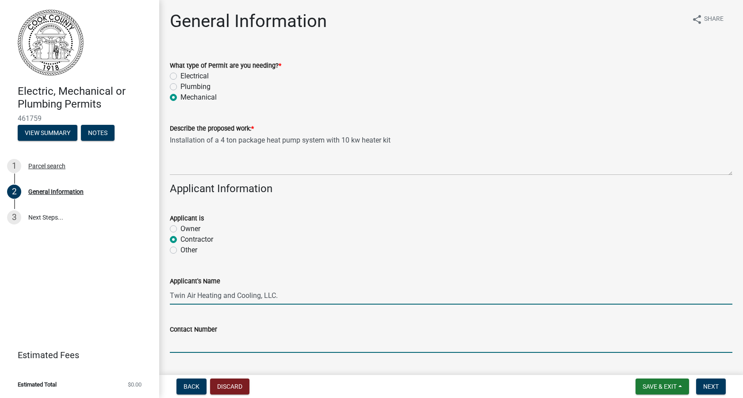
type input "2295073482"
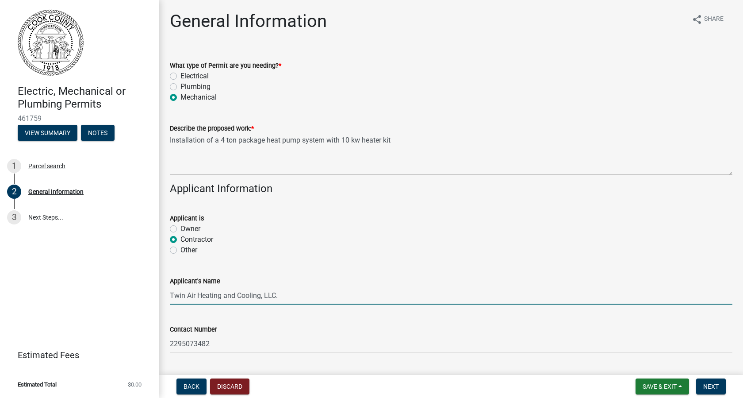
type input "Sparks"
type input "31647"
type input "Twin Air Heating and Cooling"
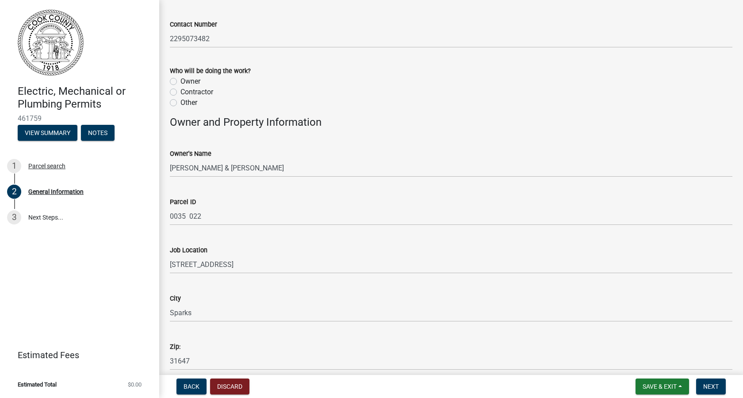
scroll to position [487, 0]
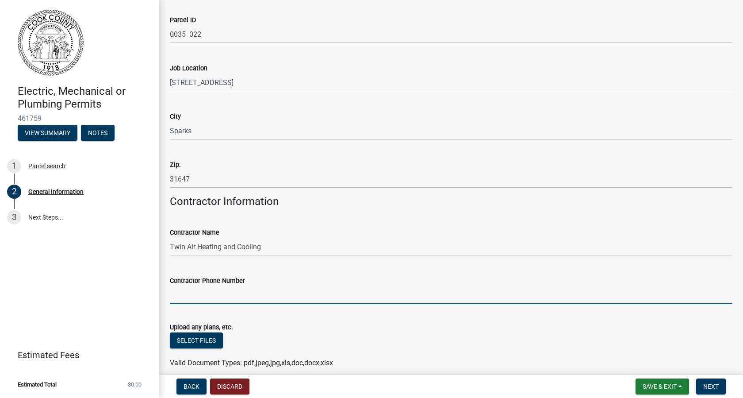
click at [182, 295] on input "Contractor Phone Number" at bounding box center [451, 295] width 563 height 18
type input "[PHONE_NUMBER]"
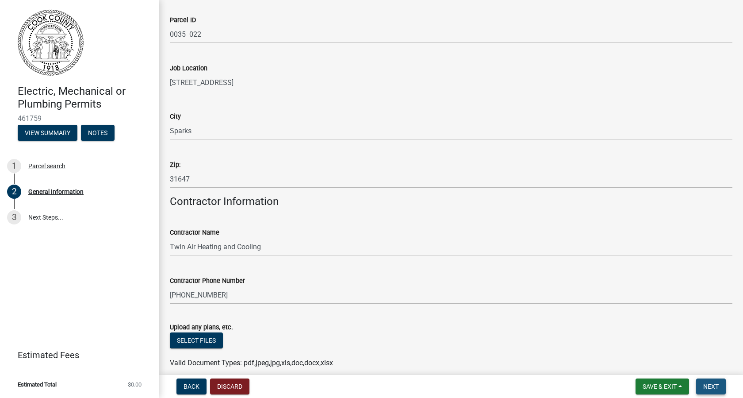
click at [712, 384] on span "Next" at bounding box center [710, 386] width 15 height 7
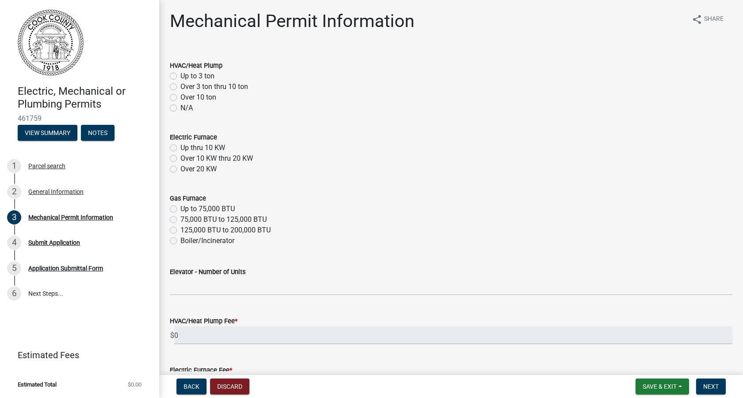
click at [181, 86] on label "Over 3 ton thru 10 ton" at bounding box center [215, 86] width 68 height 11
click at [181, 86] on input "Over 3 ton thru 10 ton" at bounding box center [184, 84] width 6 height 6
radio input "true"
click at [181, 149] on label "Up thru 10 KW" at bounding box center [203, 147] width 45 height 11
click at [181, 148] on input "Up thru 10 KW" at bounding box center [184, 145] width 6 height 6
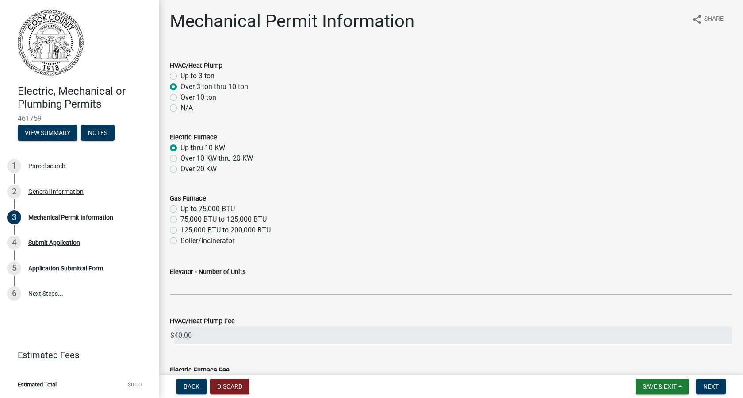
radio input "true"
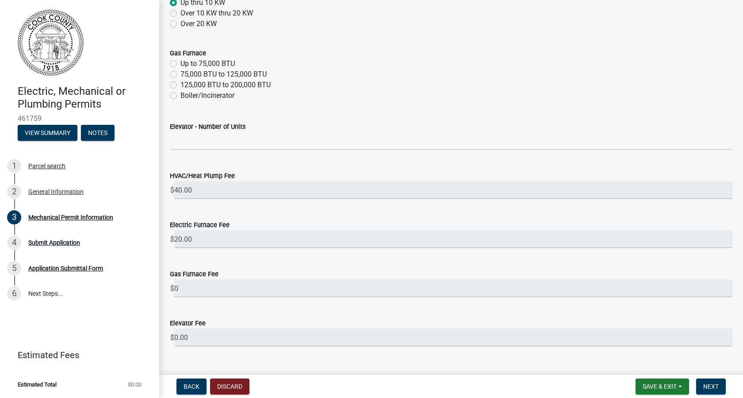
scroll to position [163, 0]
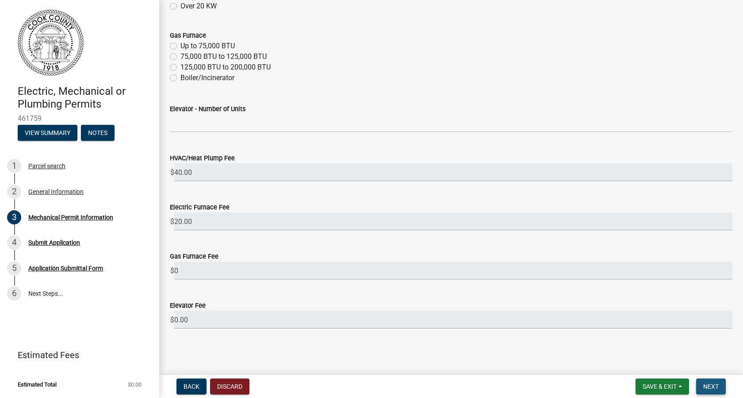
click at [706, 384] on span "Next" at bounding box center [710, 386] width 15 height 7
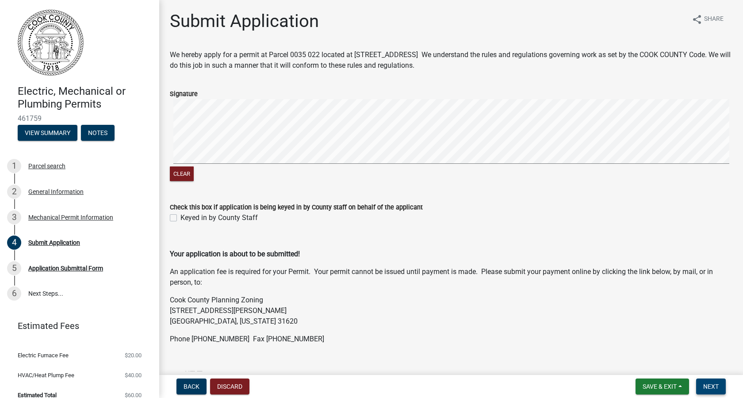
click at [709, 386] on span "Next" at bounding box center [710, 386] width 15 height 7
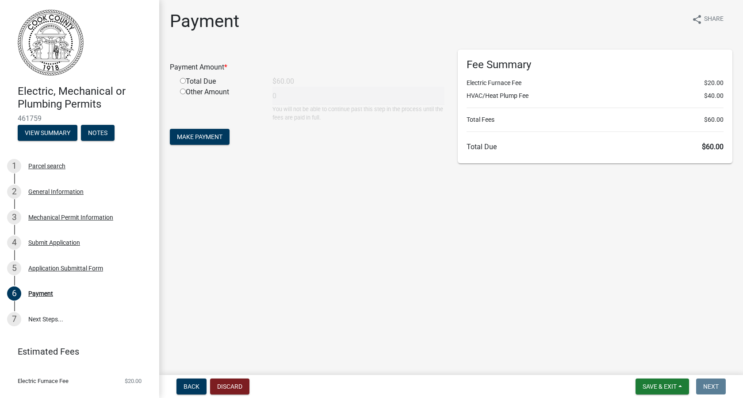
click at [180, 81] on div "Total Due" at bounding box center [219, 81] width 92 height 11
click at [184, 81] on input "radio" at bounding box center [183, 81] width 6 height 6
radio input "true"
type input "60"
click at [194, 138] on span "Make Payment" at bounding box center [200, 136] width 46 height 7
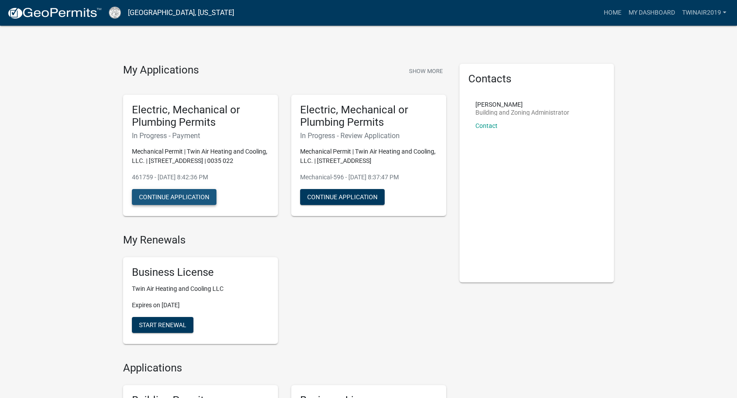
click at [181, 205] on button "Continue Application" at bounding box center [174, 197] width 85 height 16
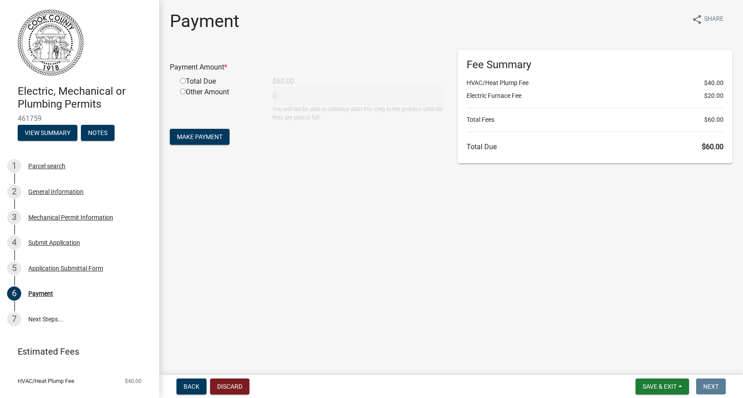
click at [182, 82] on input "radio" at bounding box center [183, 81] width 6 height 6
radio input "true"
type input "60"
click at [191, 138] on span "Make Payment" at bounding box center [200, 136] width 46 height 7
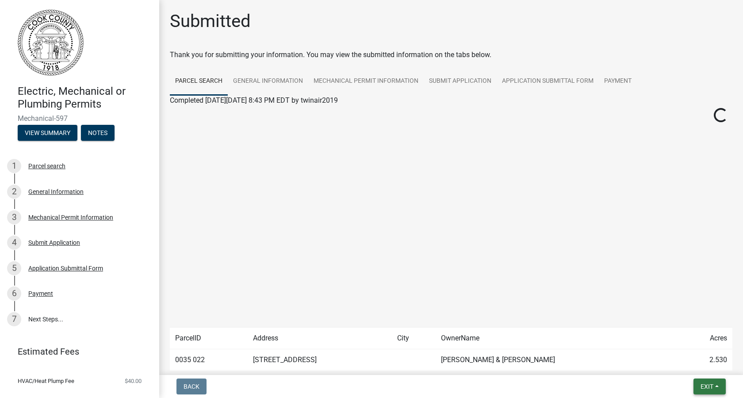
click at [711, 388] on span "Exit" at bounding box center [707, 386] width 13 height 7
click at [694, 364] on button "Save & Exit" at bounding box center [690, 363] width 71 height 21
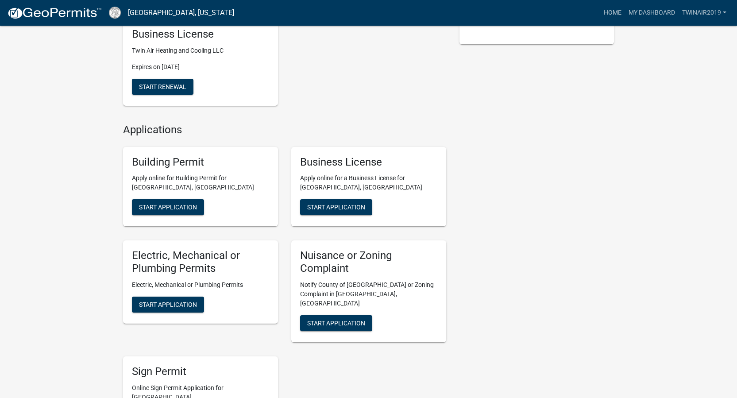
scroll to position [225, 0]
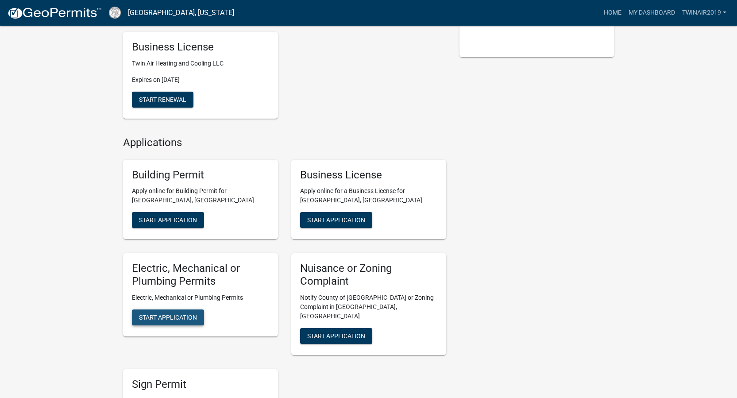
click at [161, 321] on span "Start Application" at bounding box center [168, 317] width 58 height 7
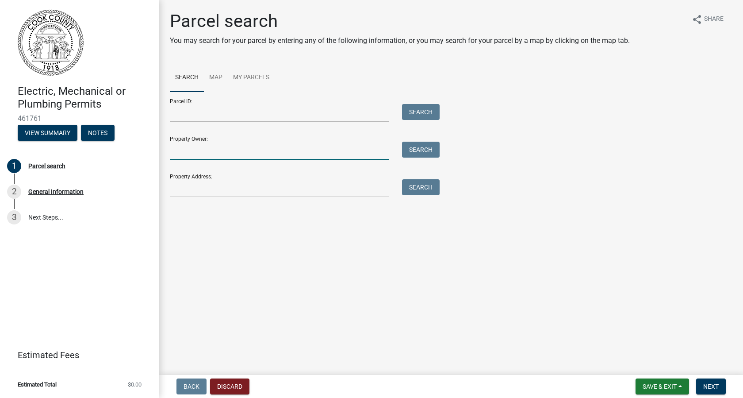
click at [216, 150] on input "Property Owner:" at bounding box center [279, 151] width 219 height 18
type input "[PERSON_NAME]"
click at [407, 150] on button "Search" at bounding box center [421, 150] width 38 height 16
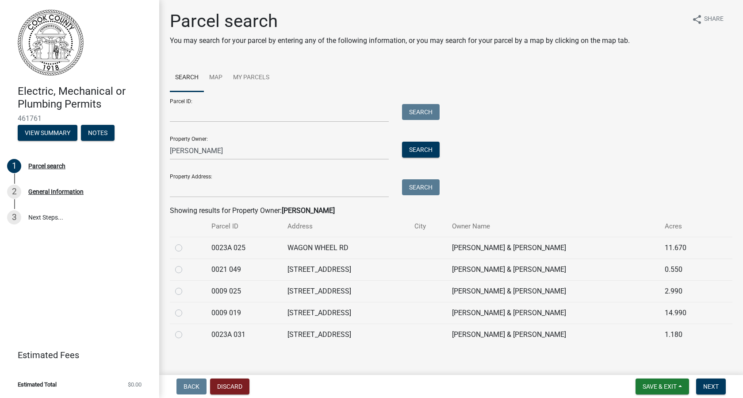
click at [186, 329] on label at bounding box center [186, 329] width 0 height 0
click at [186, 335] on 031 "radio" at bounding box center [189, 332] width 6 height 6
radio 031 "true"
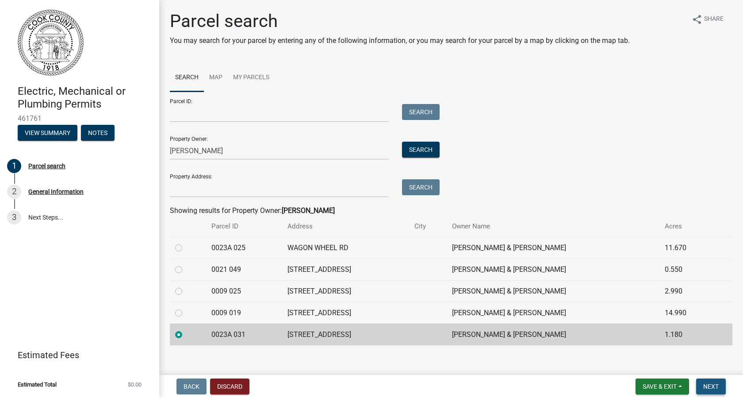
click at [704, 386] on span "Next" at bounding box center [710, 386] width 15 height 7
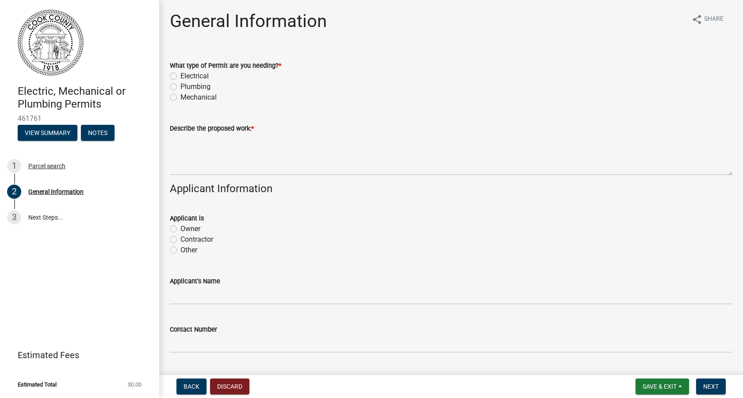
click at [181, 97] on label "Mechanical" at bounding box center [199, 97] width 36 height 11
click at [181, 97] on input "Mechanical" at bounding box center [184, 95] width 6 height 6
radio input "true"
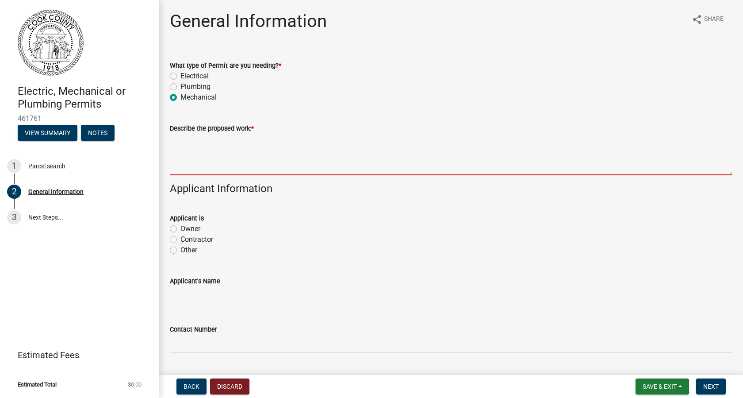
click at [199, 145] on textarea "Describe the proposed work: *" at bounding box center [451, 155] width 563 height 42
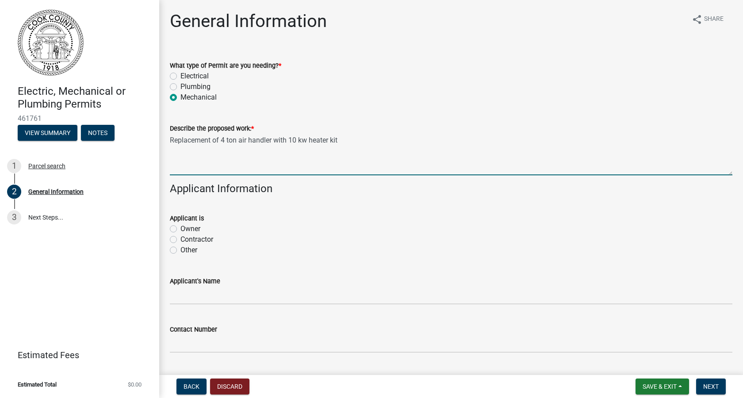
scroll to position [162, 0]
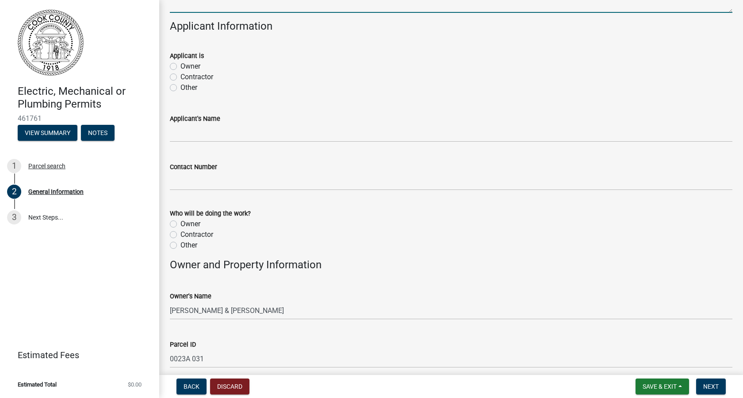
type textarea "Replacement of 4 ton air handler with 10 kw heater kit"
drag, startPoint x: 173, startPoint y: 79, endPoint x: 177, endPoint y: 84, distance: 6.0
click at [181, 79] on label "Contractor" at bounding box center [197, 77] width 33 height 11
click at [181, 77] on input "Contractor" at bounding box center [184, 75] width 6 height 6
radio input "true"
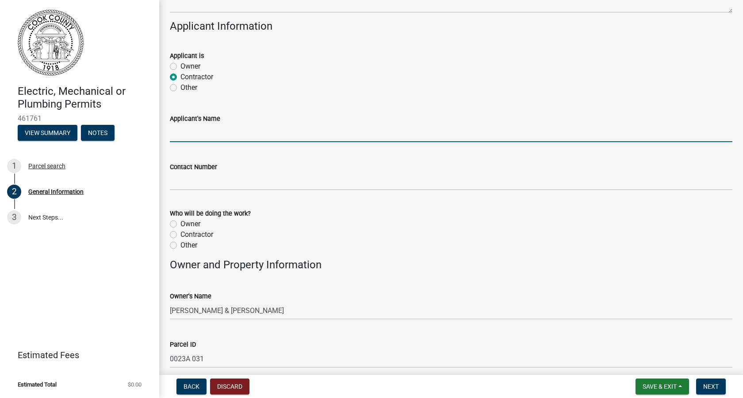
click at [188, 128] on input "Applicant's Name" at bounding box center [451, 133] width 563 height 18
type input "Twin Air Heating and Cooling, LLC."
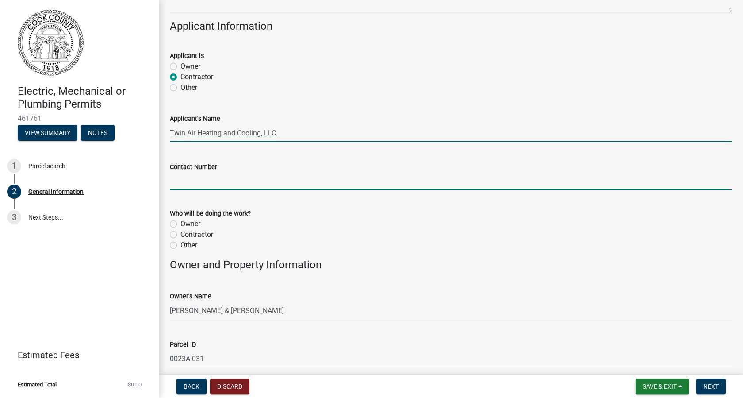
type input "2295073482"
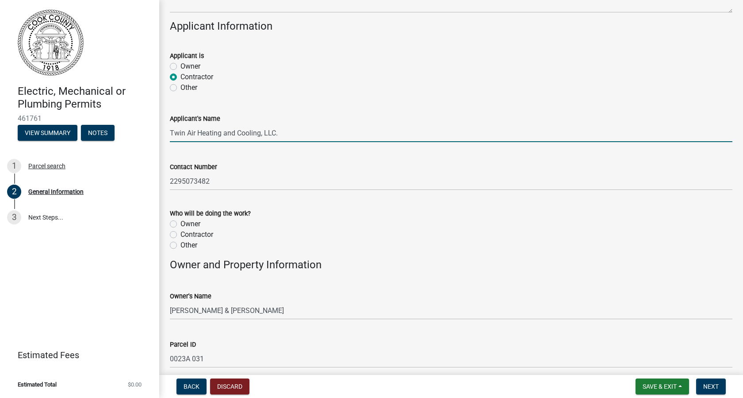
type input "Sparks"
type input "31647"
type input "Twin Air Heating and Cooling"
click at [181, 237] on label "Contractor" at bounding box center [197, 234] width 33 height 11
click at [181, 235] on input "Contractor" at bounding box center [184, 232] width 6 height 6
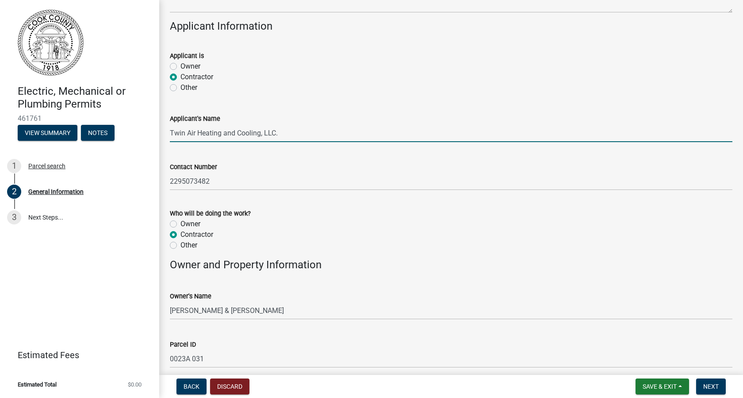
radio input "true"
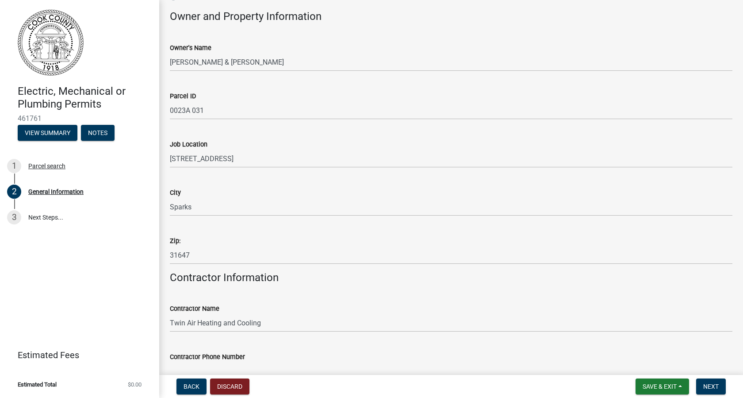
scroll to position [487, 0]
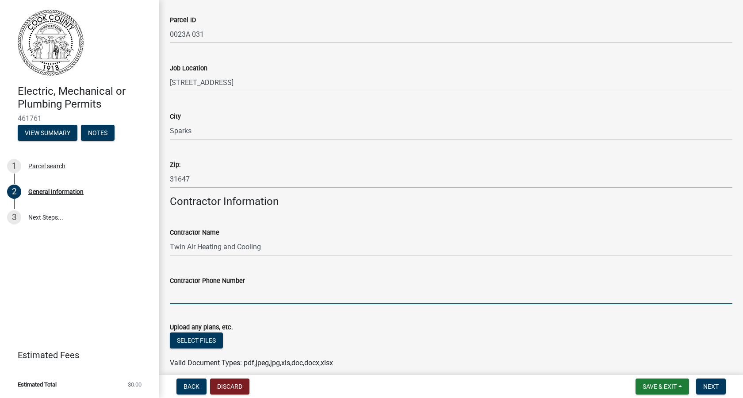
click at [191, 291] on input "Contractor Phone Number" at bounding box center [451, 295] width 563 height 18
type input "229-507-3482"
click at [710, 388] on span "Next" at bounding box center [710, 386] width 15 height 7
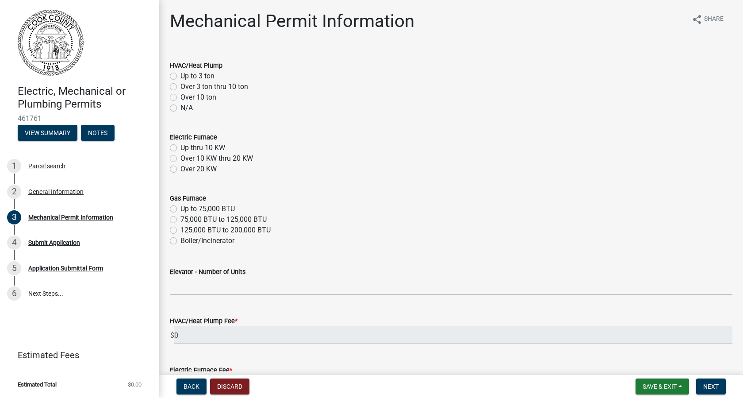
click at [181, 88] on label "Over 3 ton thru 10 ton" at bounding box center [215, 86] width 68 height 11
click at [181, 87] on input "Over 3 ton thru 10 ton" at bounding box center [184, 84] width 6 height 6
radio input "true"
click at [181, 150] on label "Up thru 10 KW" at bounding box center [203, 147] width 45 height 11
click at [181, 148] on input "Up thru 10 KW" at bounding box center [184, 145] width 6 height 6
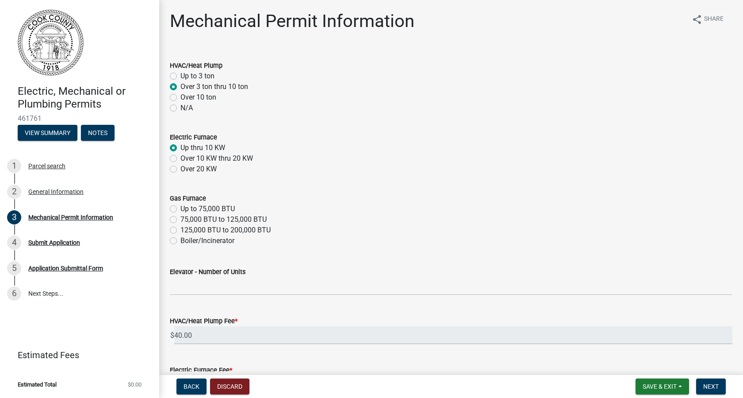
radio input "true"
click at [707, 384] on span "Next" at bounding box center [710, 386] width 15 height 7
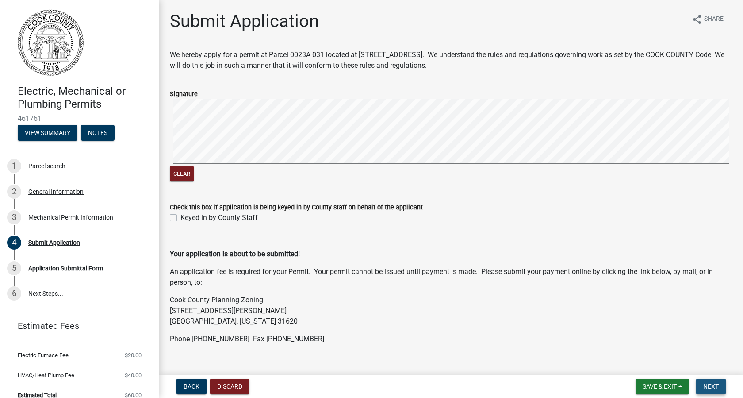
click at [711, 386] on span "Next" at bounding box center [710, 386] width 15 height 7
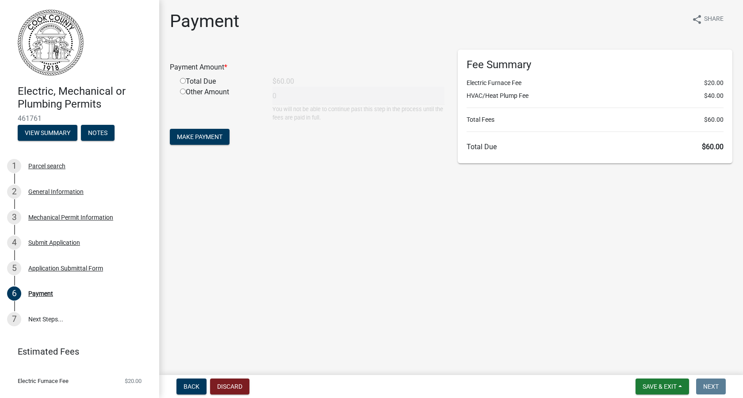
click at [184, 81] on input "radio" at bounding box center [183, 81] width 6 height 6
radio input "true"
type input "60"
click at [194, 137] on span "Make Payment" at bounding box center [200, 136] width 46 height 7
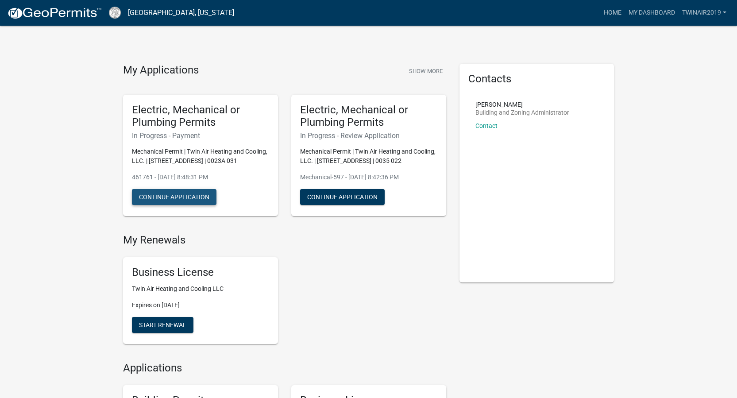
click at [186, 196] on button "Continue Application" at bounding box center [174, 197] width 85 height 16
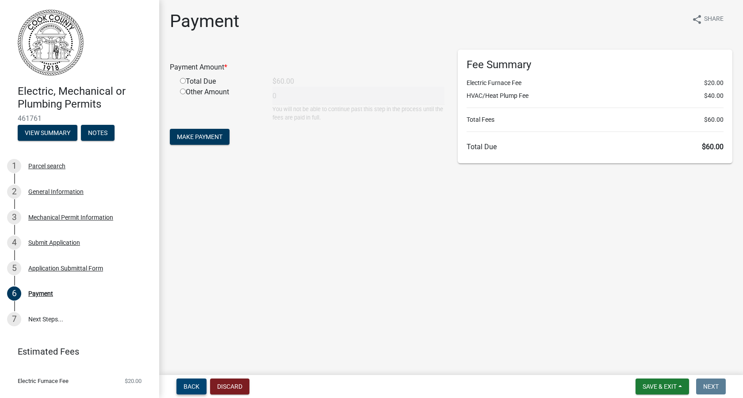
click at [198, 385] on span "Back" at bounding box center [192, 386] width 16 height 7
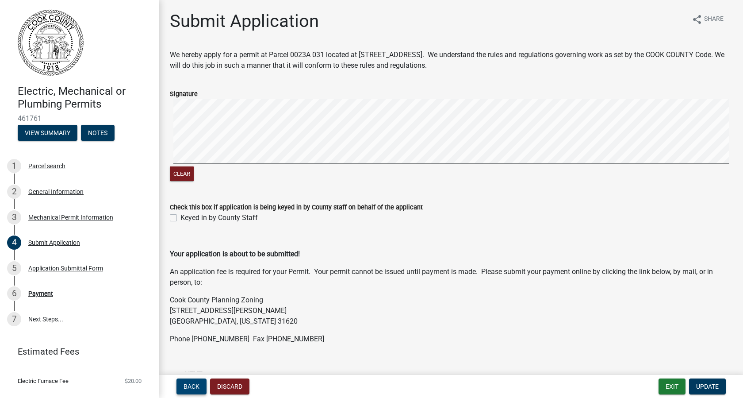
click at [200, 387] on button "Back" at bounding box center [192, 386] width 30 height 16
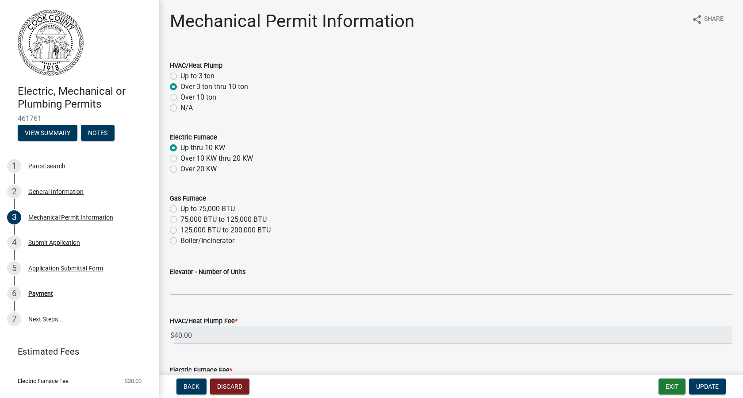
click at [181, 109] on label "N/A" at bounding box center [187, 108] width 12 height 11
click at [181, 108] on input "N/A" at bounding box center [184, 106] width 6 height 6
radio input "true"
click at [711, 386] on span "Update" at bounding box center [707, 386] width 23 height 7
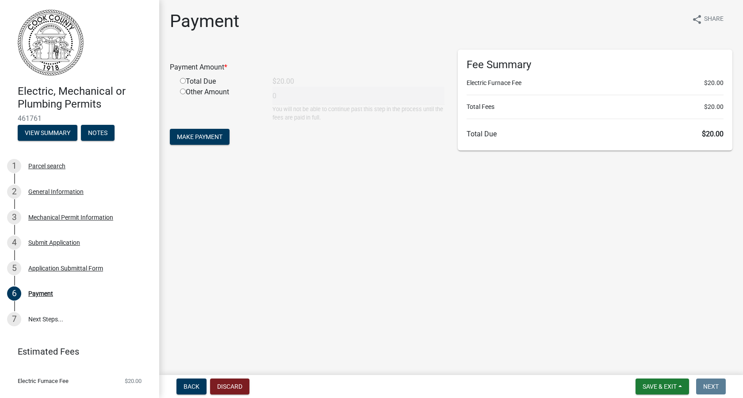
click at [185, 81] on input "radio" at bounding box center [183, 81] width 6 height 6
radio input "true"
type input "20"
click at [202, 137] on span "Make Payment" at bounding box center [200, 136] width 46 height 7
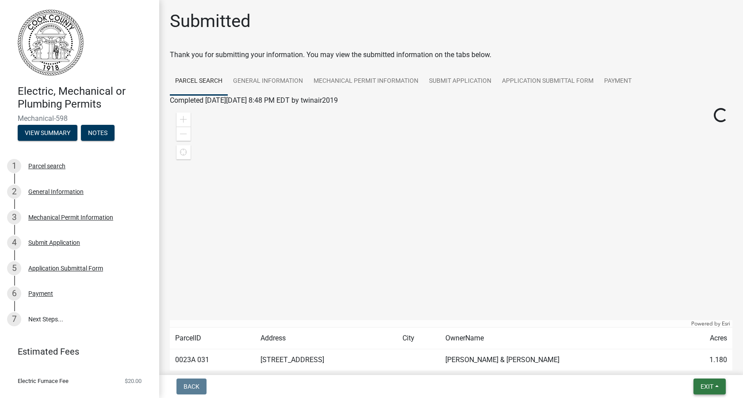
click at [703, 388] on span "Exit" at bounding box center [707, 386] width 13 height 7
click at [689, 365] on button "Save & Exit" at bounding box center [690, 363] width 71 height 21
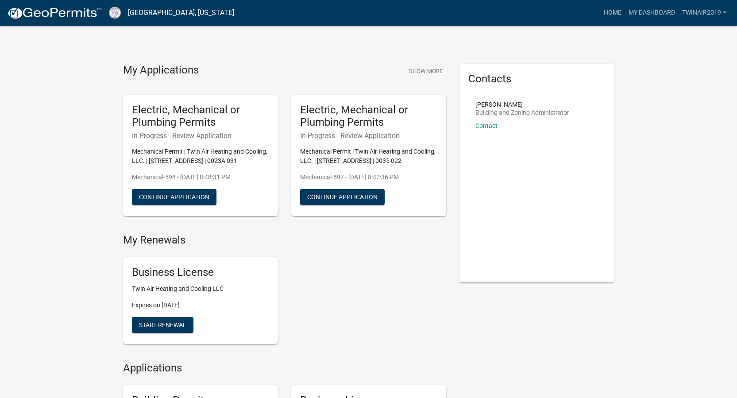
scroll to position [388, 0]
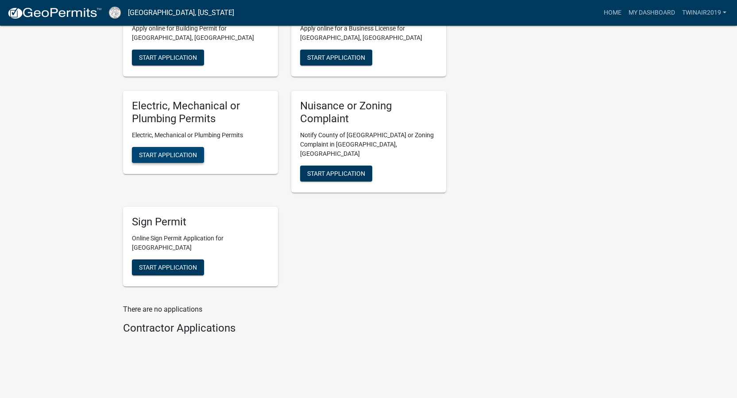
click at [193, 158] on span "Start Application" at bounding box center [168, 154] width 58 height 7
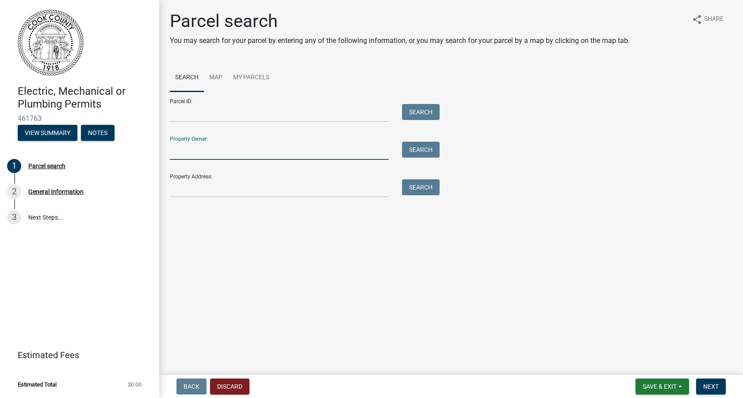
click at [199, 154] on input "Property Owner:" at bounding box center [279, 151] width 219 height 18
click at [423, 150] on button "Search" at bounding box center [421, 150] width 38 height 16
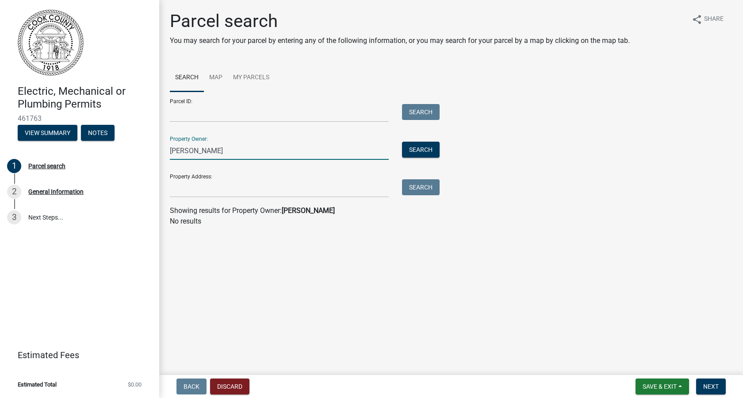
drag, startPoint x: 205, startPoint y: 152, endPoint x: 186, endPoint y: 152, distance: 19.5
click at [186, 152] on input "[PERSON_NAME]" at bounding box center [279, 151] width 219 height 18
type input "b"
type input "[PERSON_NAME]"
click at [426, 154] on button "Search" at bounding box center [421, 150] width 38 height 16
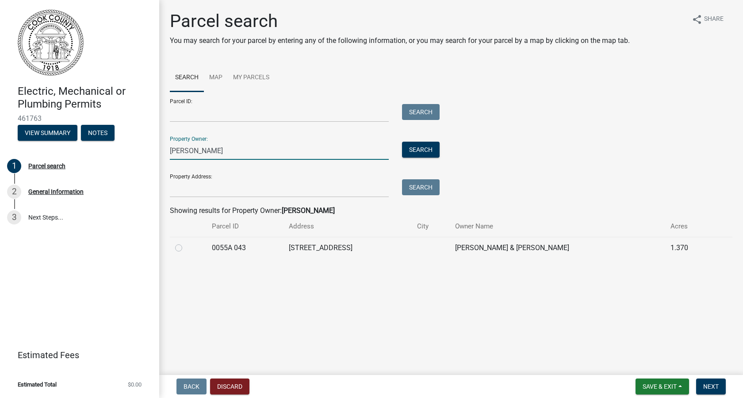
drag, startPoint x: 190, startPoint y: 150, endPoint x: 163, endPoint y: 154, distance: 27.2
click at [163, 154] on div "[PERSON_NAME]" at bounding box center [279, 151] width 232 height 18
click at [177, 189] on input "Property Address:" at bounding box center [279, 188] width 219 height 18
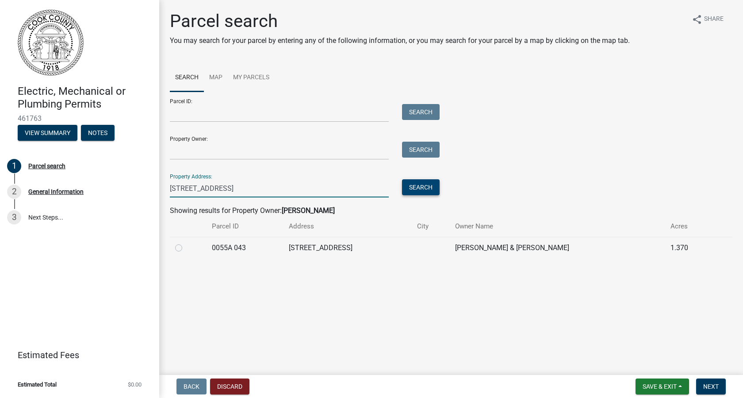
type input "[STREET_ADDRESS]"
click at [410, 190] on button "Search" at bounding box center [421, 187] width 38 height 16
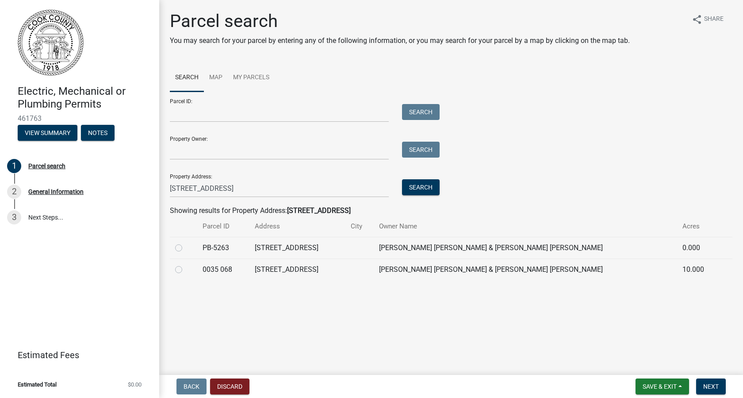
click at [186, 264] on label at bounding box center [186, 264] width 0 height 0
click at [186, 269] on 068 "radio" at bounding box center [189, 267] width 6 height 6
radio 068 "true"
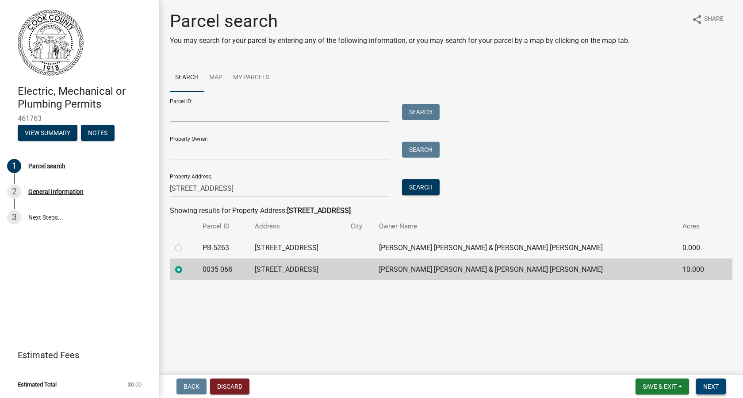
click at [713, 388] on span "Next" at bounding box center [710, 386] width 15 height 7
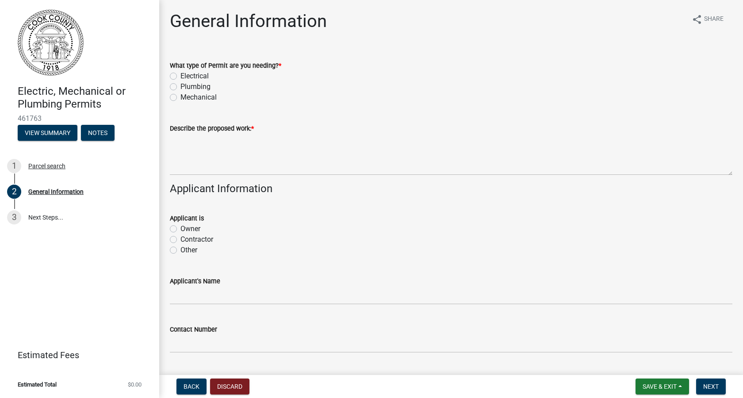
click at [181, 98] on label "Mechanical" at bounding box center [199, 97] width 36 height 11
click at [181, 98] on input "Mechanical" at bounding box center [184, 95] width 6 height 6
radio input "true"
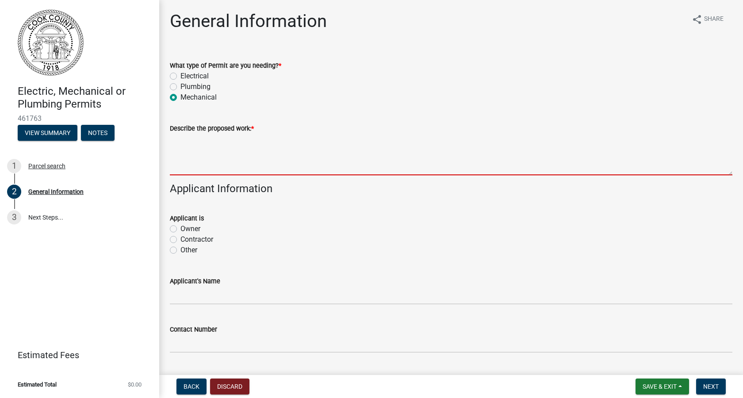
click at [176, 143] on textarea "Describe the proposed work: *" at bounding box center [451, 155] width 563 height 42
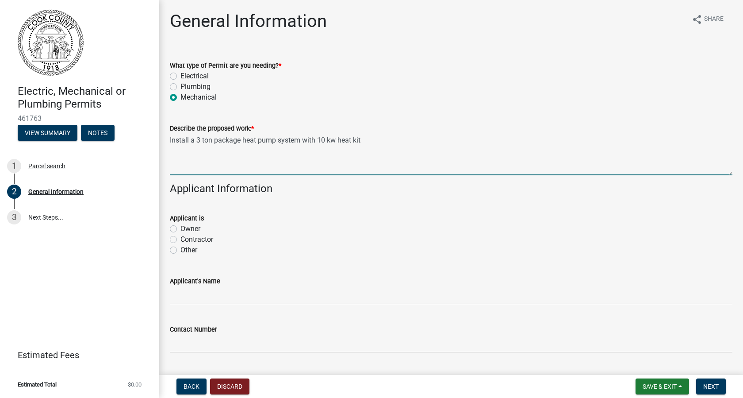
type textarea "Install a 3 ton package heat pump system with 10 kw heat kit"
click at [181, 241] on label "Contractor" at bounding box center [197, 239] width 33 height 11
click at [181, 240] on input "Contractor" at bounding box center [184, 237] width 6 height 6
radio input "true"
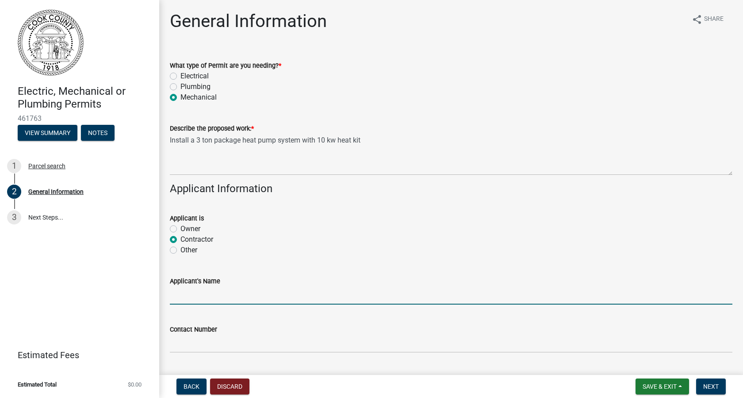
click at [183, 299] on input "Applicant's Name" at bounding box center [451, 295] width 563 height 18
type input "Twin Air Heating and Cooling, LLC."
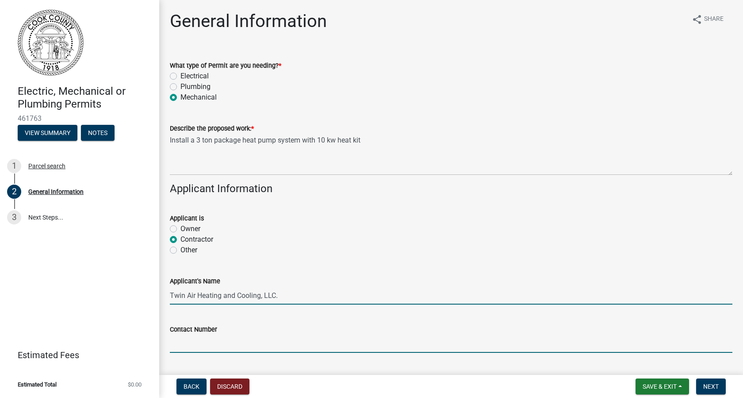
type input "2295073482"
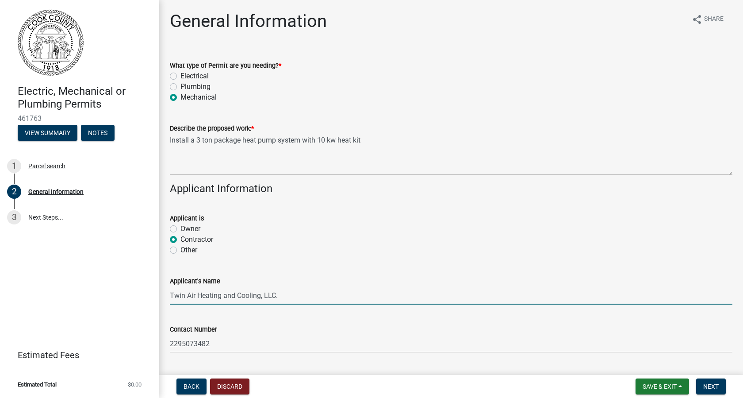
type input "Sparks"
type input "31647"
type input "Twin Air Heating and Cooling"
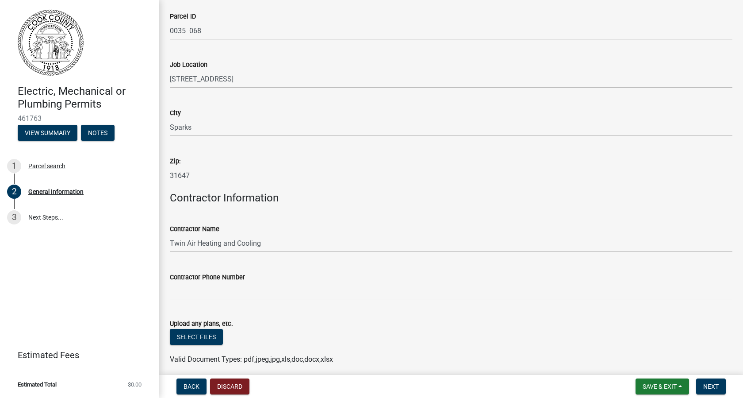
scroll to position [526, 0]
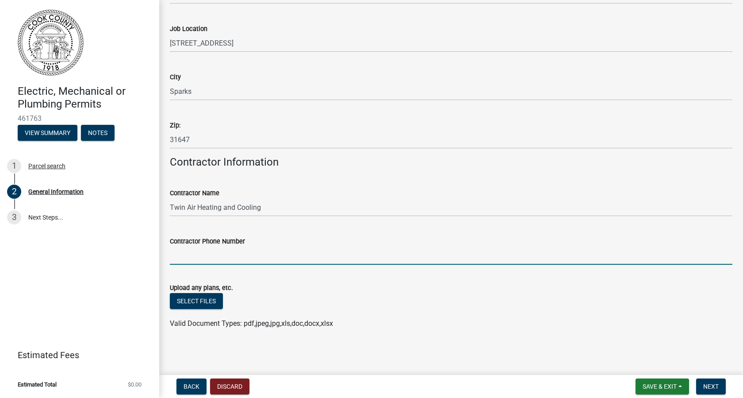
click at [189, 260] on input "Contractor Phone Number" at bounding box center [451, 255] width 563 height 18
type input "[PHONE_NUMBER]"
click at [701, 384] on button "Next" at bounding box center [711, 386] width 30 height 16
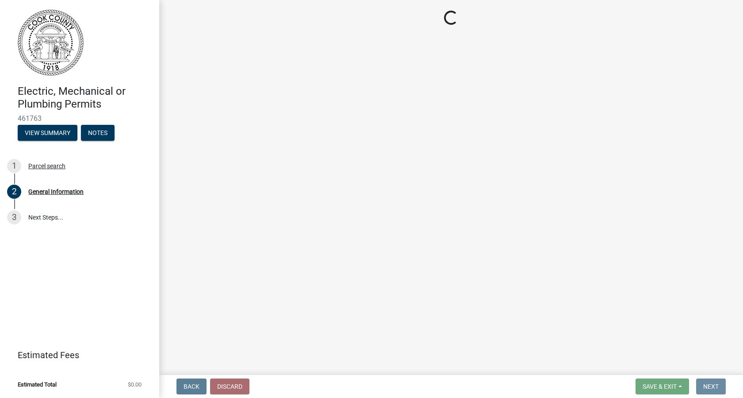
scroll to position [0, 0]
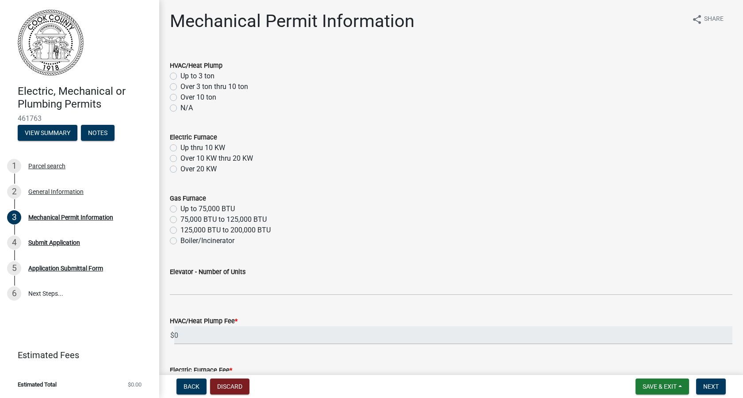
click at [181, 76] on label "Up to 3 ton" at bounding box center [198, 76] width 34 height 11
click at [181, 76] on input "Up to 3 ton" at bounding box center [184, 74] width 6 height 6
radio input "true"
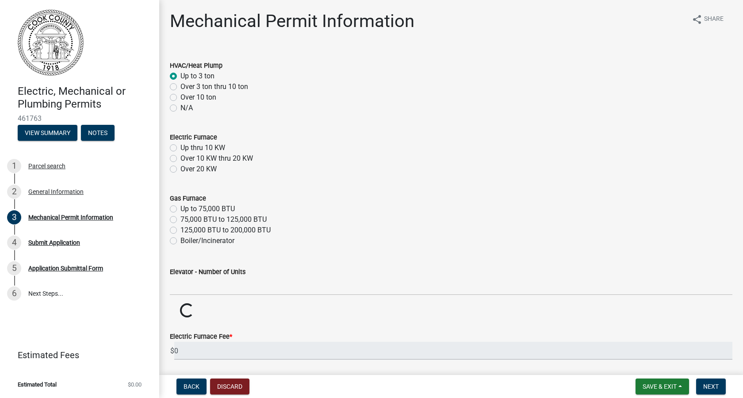
click at [178, 146] on div "Up thru 10 KW" at bounding box center [451, 147] width 563 height 11
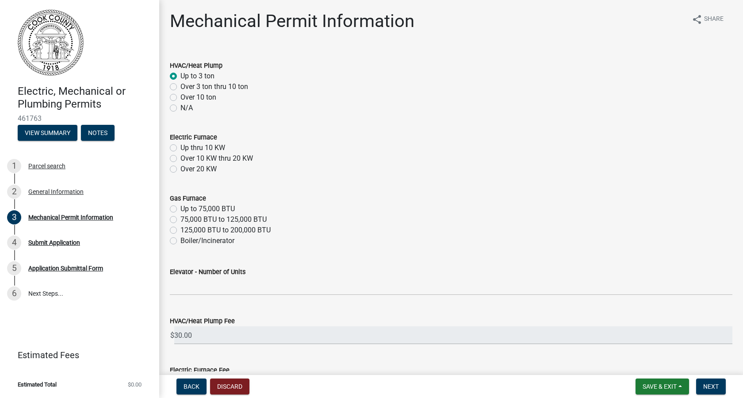
click at [181, 148] on label "Up thru 10 KW" at bounding box center [203, 147] width 45 height 11
click at [181, 148] on input "Up thru 10 KW" at bounding box center [184, 145] width 6 height 6
radio input "true"
click at [711, 385] on span "Next" at bounding box center [710, 386] width 15 height 7
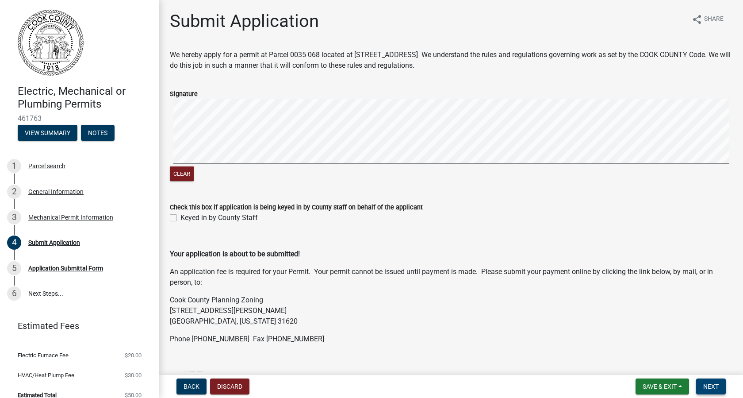
click at [704, 391] on button "Next" at bounding box center [711, 386] width 30 height 16
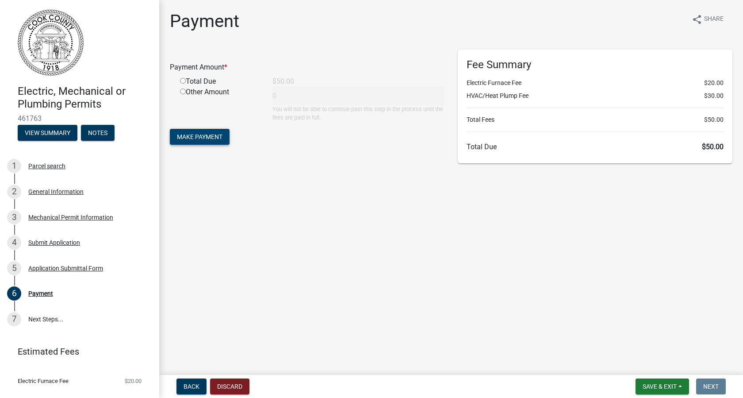
drag, startPoint x: 184, startPoint y: 81, endPoint x: 206, endPoint y: 142, distance: 65.2
click at [190, 104] on div "Payment Amount * Total Due $50.00 Other Amount 0 You will not be able to contin…" at bounding box center [307, 86] width 275 height 72
click at [184, 81] on input "radio" at bounding box center [183, 81] width 6 height 6
radio input "true"
type input "50"
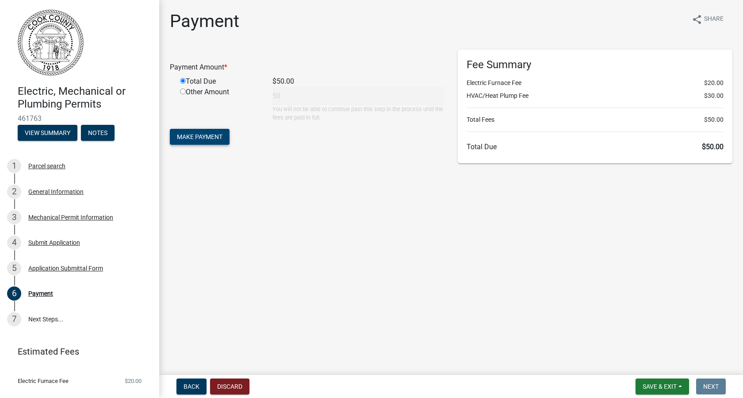
click at [197, 141] on button "Make Payment" at bounding box center [200, 137] width 60 height 16
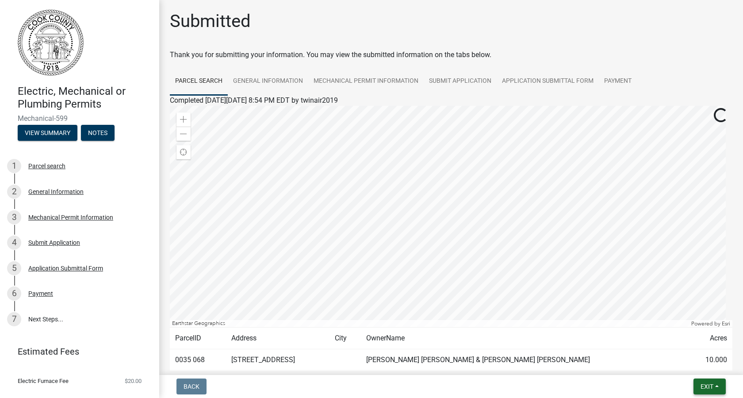
click at [710, 388] on span "Exit" at bounding box center [707, 386] width 13 height 7
click at [680, 365] on button "Save & Exit" at bounding box center [690, 363] width 71 height 21
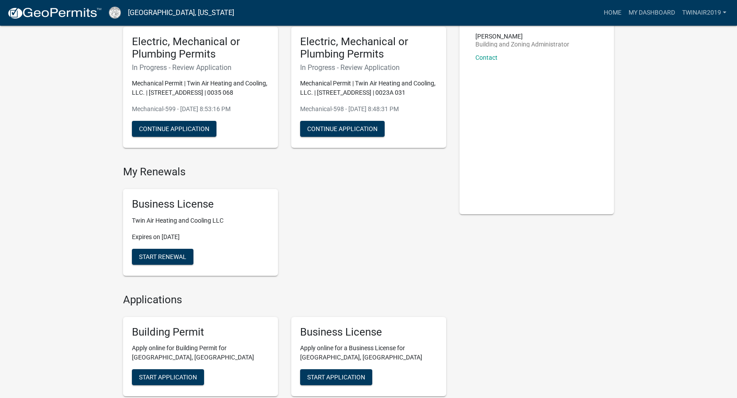
scroll to position [388, 0]
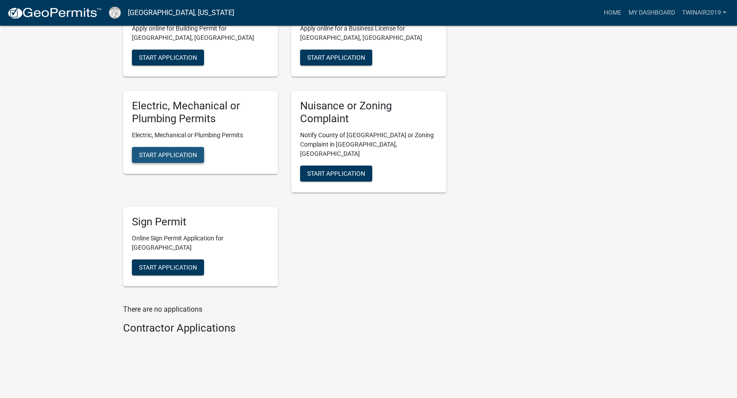
click at [195, 158] on span "Start Application" at bounding box center [168, 154] width 58 height 7
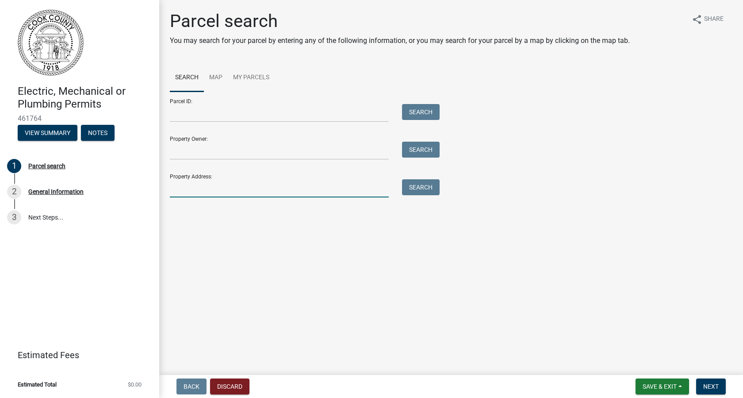
click at [194, 197] on input "Property Address:" at bounding box center [279, 188] width 219 height 18
type input "320 Steven Lane"
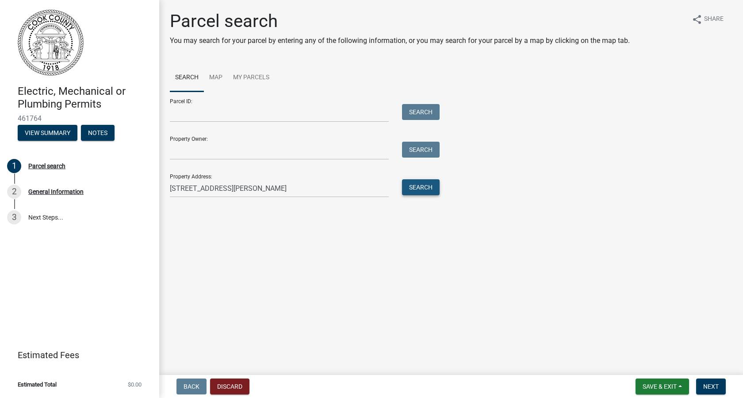
click at [415, 190] on button "Search" at bounding box center [421, 187] width 38 height 16
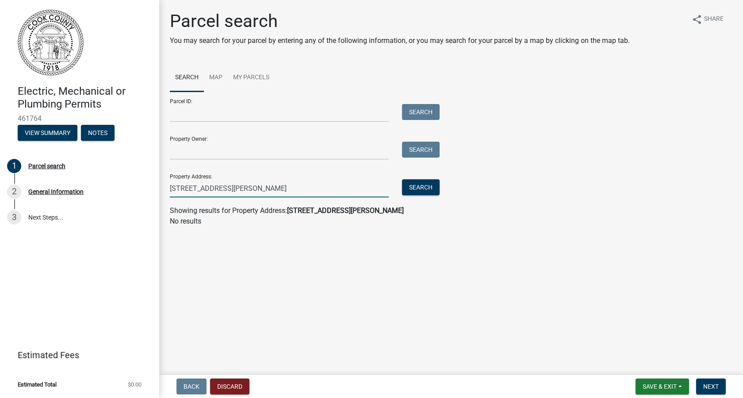
click at [235, 194] on input "320 Steven Lane" at bounding box center [279, 188] width 219 height 18
click at [434, 188] on button "Search" at bounding box center [421, 187] width 38 height 16
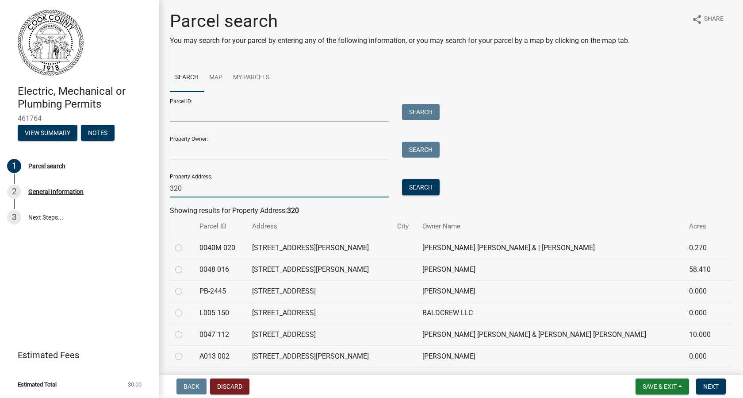
click at [194, 188] on input "320" at bounding box center [279, 188] width 219 height 18
click at [421, 192] on button "Search" at bounding box center [421, 187] width 38 height 16
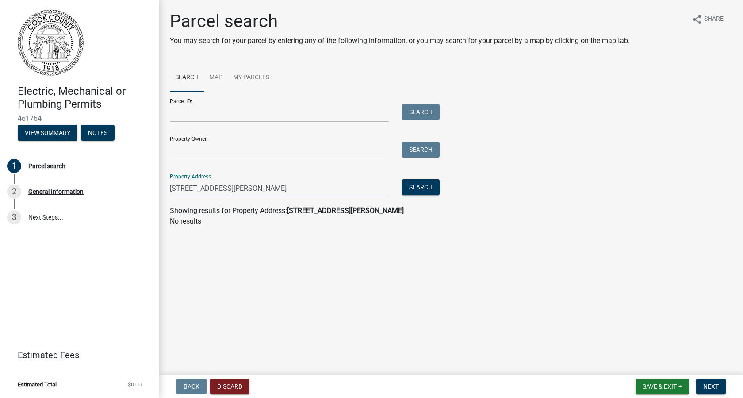
click at [232, 190] on input "320 Steven Lane" at bounding box center [279, 188] width 219 height 18
click at [417, 191] on button "Search" at bounding box center [421, 187] width 38 height 16
drag, startPoint x: 215, startPoint y: 188, endPoint x: 183, endPoint y: 190, distance: 31.9
click at [182, 191] on input "320 Steven" at bounding box center [279, 188] width 219 height 18
click at [183, 190] on input "320 Steven" at bounding box center [279, 188] width 219 height 18
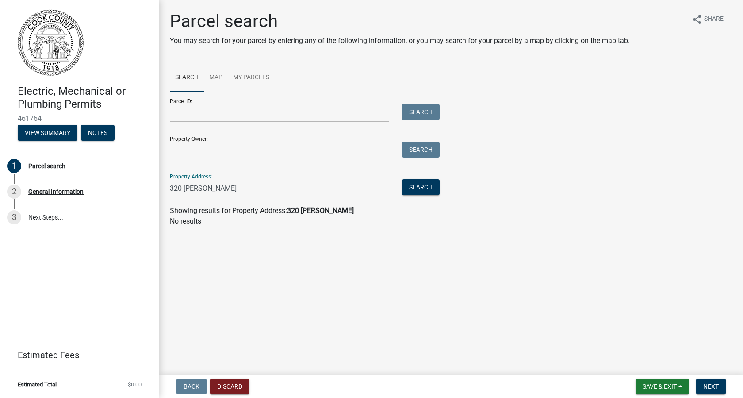
click at [183, 190] on input "320 Steven" at bounding box center [279, 188] width 219 height 18
type input "Steven"
click at [427, 189] on button "Search" at bounding box center [421, 187] width 38 height 16
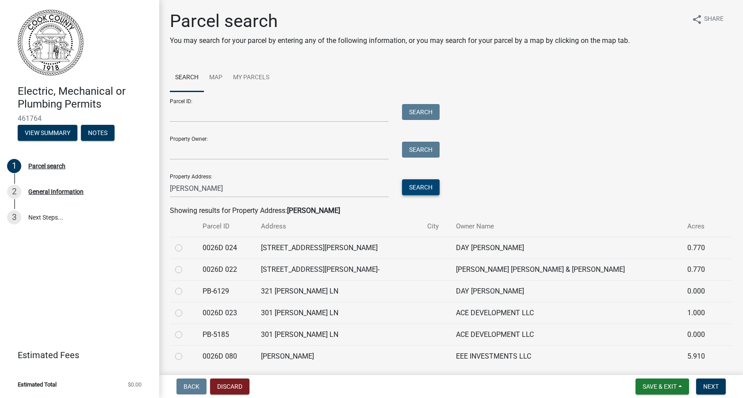
scroll to position [30, 0]
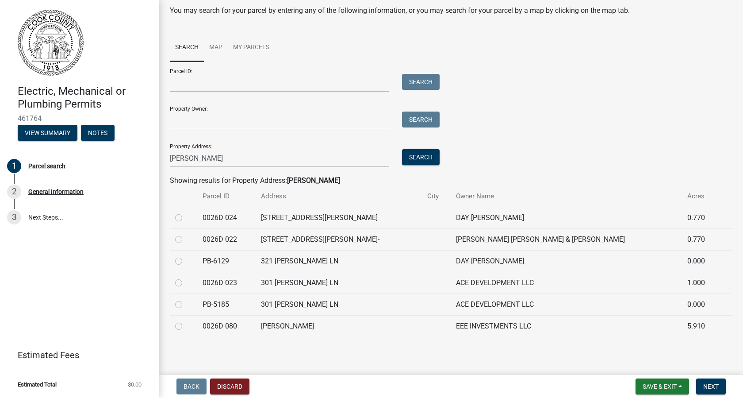
click at [186, 321] on label at bounding box center [186, 321] width 0 height 0
click at [186, 326] on 080 "radio" at bounding box center [189, 324] width 6 height 6
radio 080 "true"
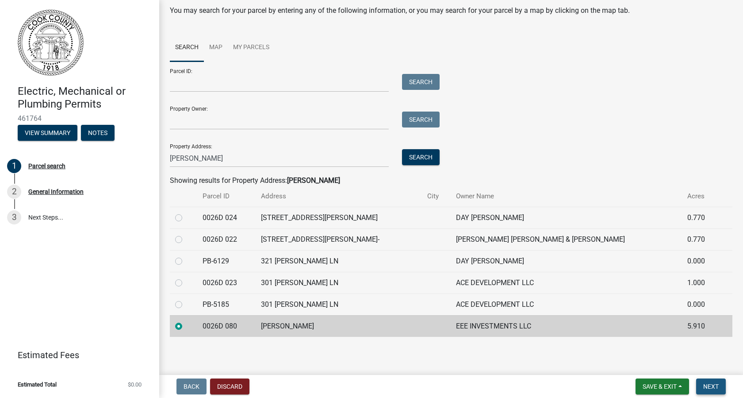
click at [720, 386] on button "Next" at bounding box center [711, 386] width 30 height 16
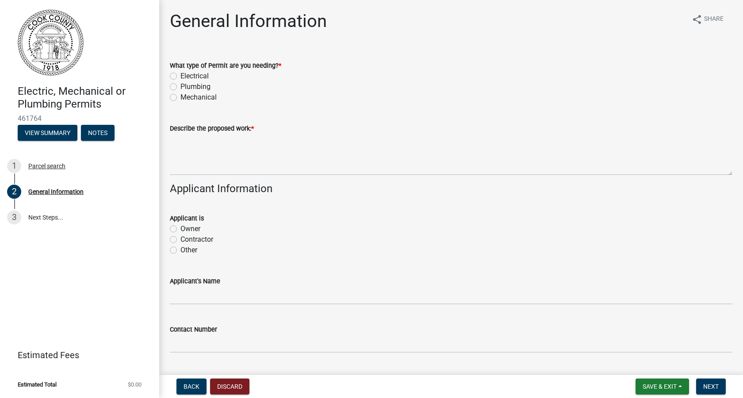
drag, startPoint x: 175, startPoint y: 96, endPoint x: 181, endPoint y: 109, distance: 14.1
click at [181, 97] on label "Mechanical" at bounding box center [199, 97] width 36 height 11
click at [181, 97] on input "Mechanical" at bounding box center [184, 95] width 6 height 6
radio input "true"
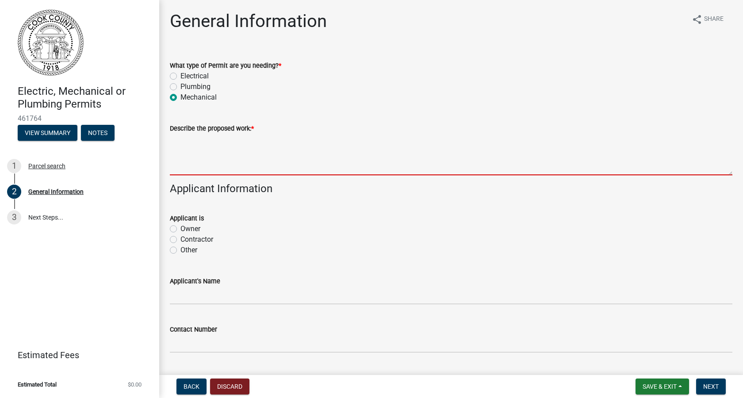
click at [203, 154] on textarea "Describe the proposed work: *" at bounding box center [451, 155] width 563 height 42
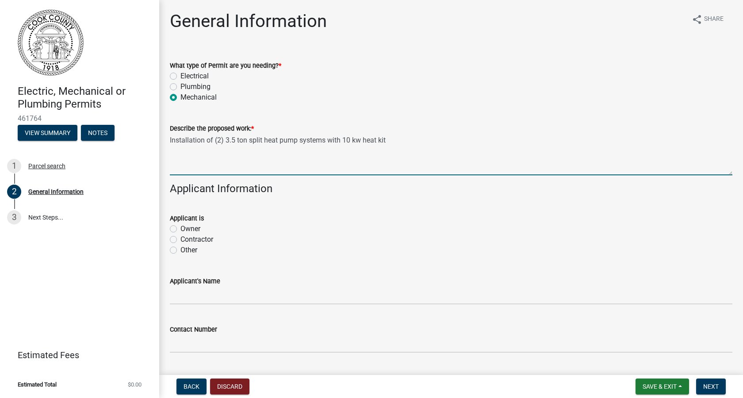
type textarea "Installation of (2) 3.5 ton split heat pump systems with 10 kw heat kit"
click at [181, 240] on label "Contractor" at bounding box center [197, 239] width 33 height 11
click at [181, 240] on input "Contractor" at bounding box center [184, 237] width 6 height 6
radio input "true"
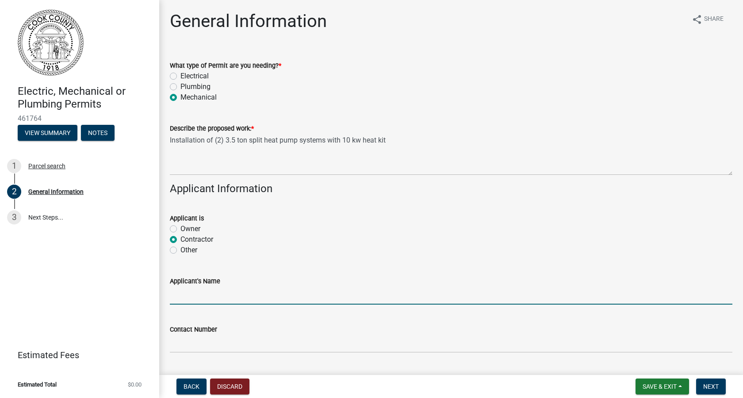
click at [181, 297] on input "Applicant's Name" at bounding box center [451, 295] width 563 height 18
type input "Twin Air Heating and Cooling, LLC."
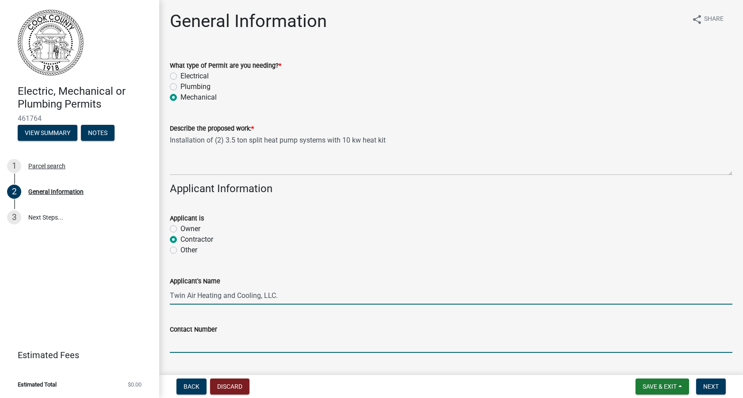
type input "2295073482"
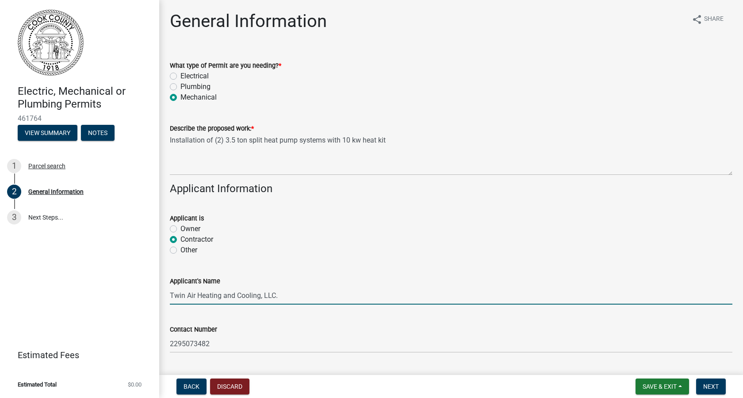
type input "Sparks"
type input "31647"
type input "Twin Air Heating and Cooling"
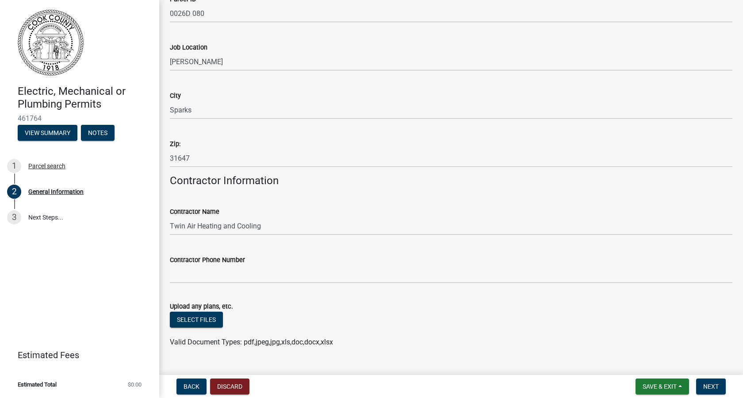
scroll to position [526, 0]
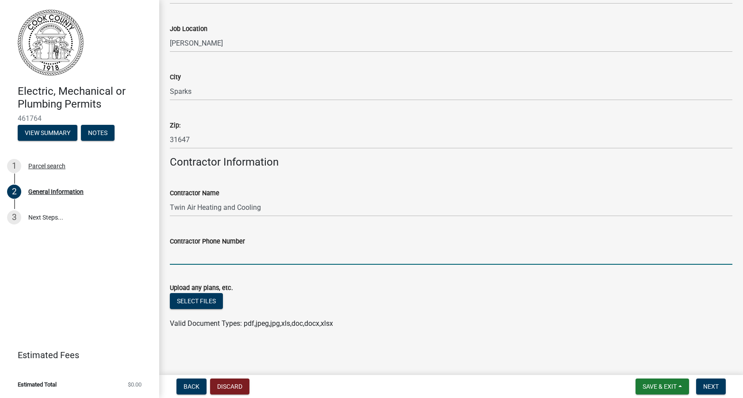
click at [210, 253] on input "Contractor Phone Number" at bounding box center [451, 255] width 563 height 18
type input "[PHONE_NUMBER]"
click at [703, 389] on span "Next" at bounding box center [710, 386] width 15 height 7
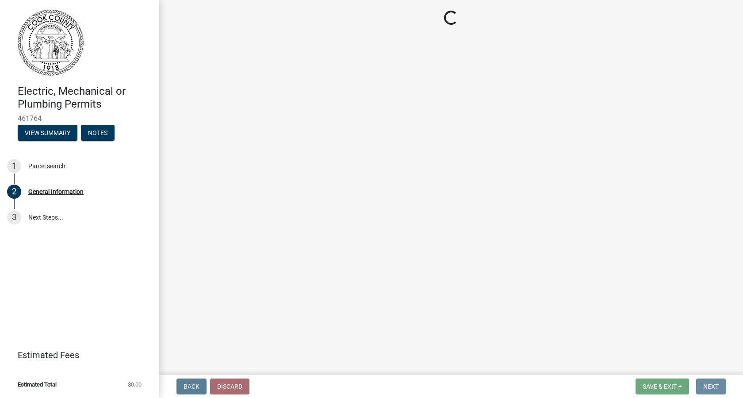
scroll to position [0, 0]
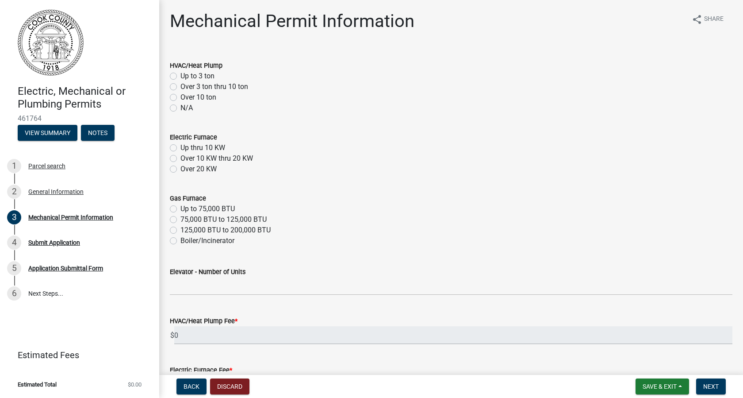
click at [181, 88] on label "Over 3 ton thru 10 ton" at bounding box center [215, 86] width 68 height 11
click at [181, 87] on input "Over 3 ton thru 10 ton" at bounding box center [184, 84] width 6 height 6
radio input "true"
click at [181, 150] on label "Up thru 10 KW" at bounding box center [203, 147] width 45 height 11
click at [181, 148] on input "Up thru 10 KW" at bounding box center [184, 145] width 6 height 6
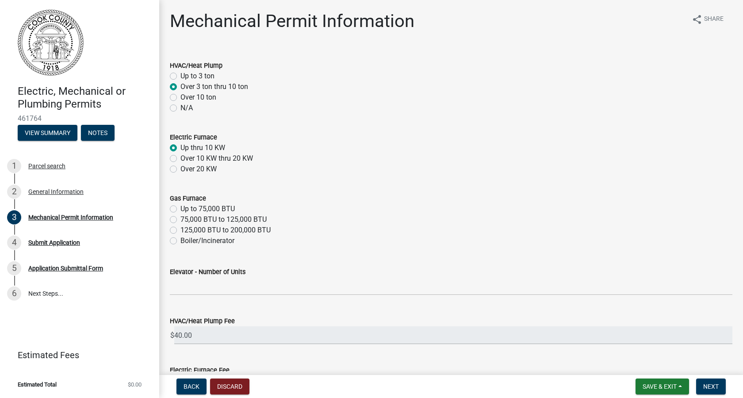
radio input "true"
click at [184, 386] on span "Back" at bounding box center [192, 386] width 16 height 7
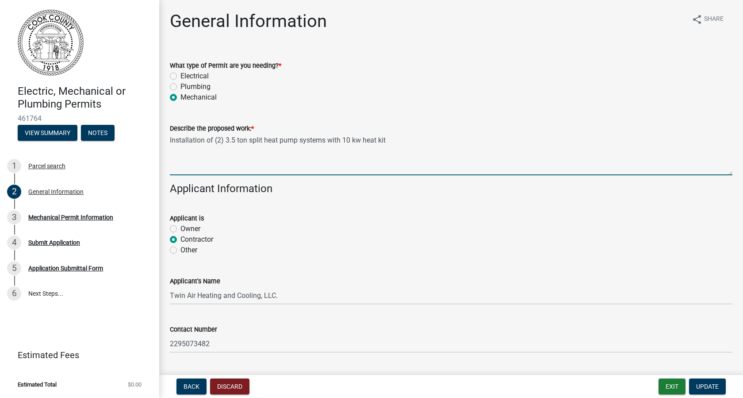
click at [220, 138] on textarea "Installation of (2) 3.5 ton split heat pump systems with 10 kw heat kit" at bounding box center [451, 155] width 563 height 42
type textarea "Installation of (1) 3.5 ton split heat pump systems with 10 kw heat kit"
drag, startPoint x: 169, startPoint y: 138, endPoint x: 219, endPoint y: 142, distance: 50.1
click at [219, 142] on div "Describe the proposed work: * Installation of (1) 3.5 ton split heat pump syste…" at bounding box center [451, 143] width 576 height 65
drag, startPoint x: 387, startPoint y: 141, endPoint x: 88, endPoint y: 141, distance: 299.1
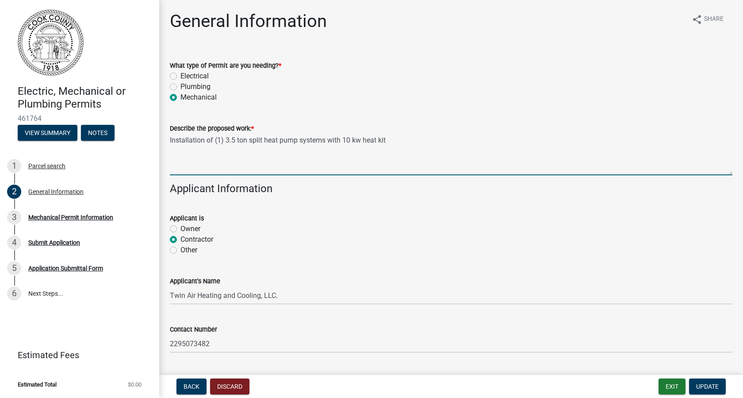
click at [88, 141] on div "Electric, Mechanical or Plumbing Permits 461764 View Summary Notes 1 Parcel sea…" at bounding box center [371, 199] width 743 height 398
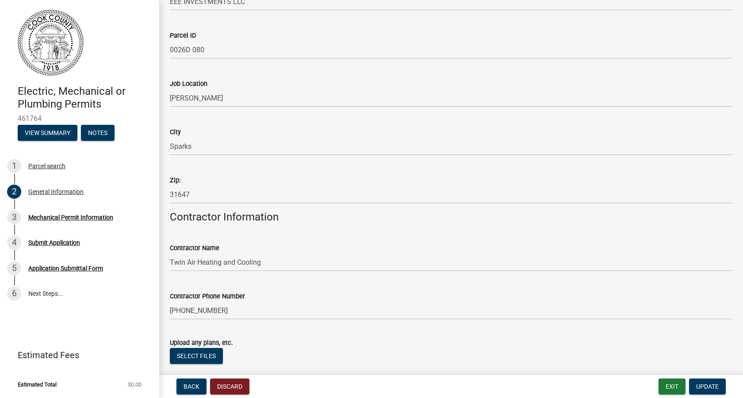
scroll to position [526, 0]
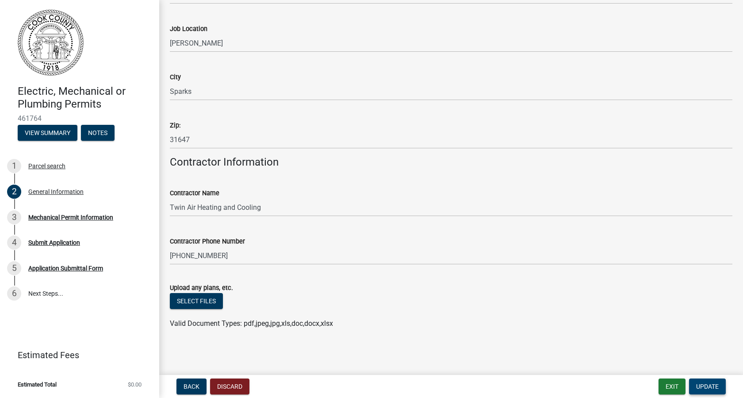
click at [715, 387] on span "Update" at bounding box center [707, 386] width 23 height 7
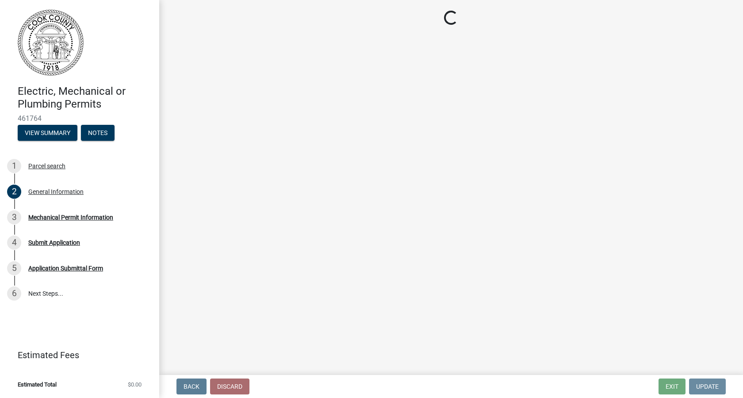
scroll to position [0, 0]
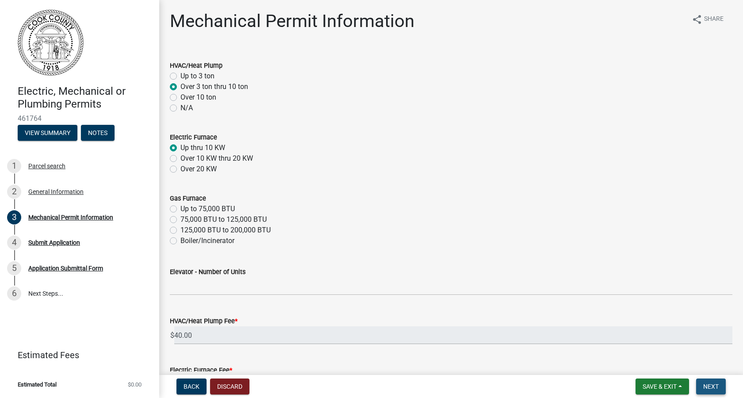
click at [713, 387] on span "Next" at bounding box center [710, 386] width 15 height 7
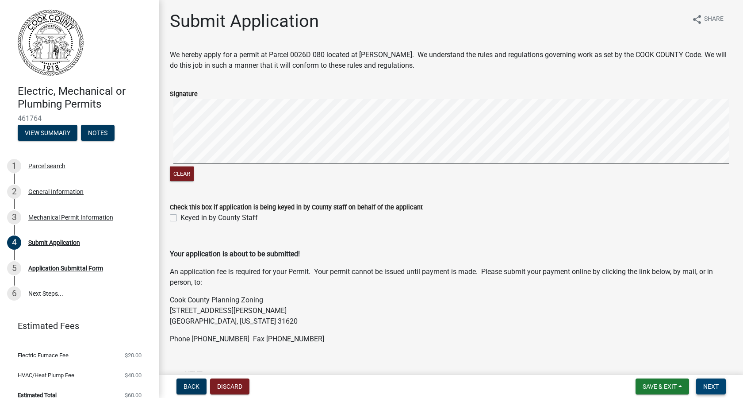
click at [719, 386] on span "Next" at bounding box center [710, 386] width 15 height 7
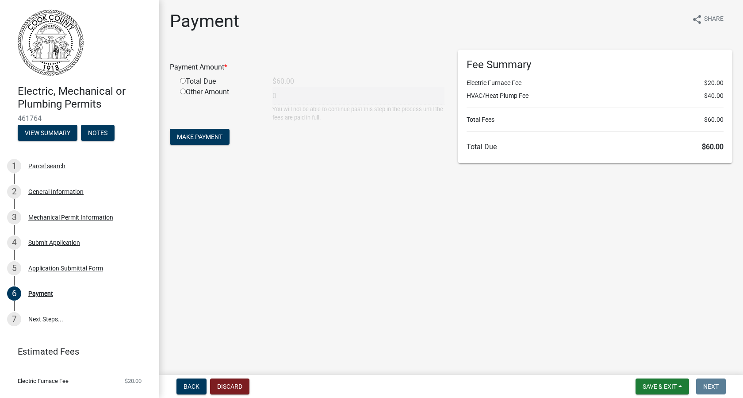
click at [184, 82] on input "radio" at bounding box center [183, 81] width 6 height 6
radio input "true"
type input "60"
click at [192, 135] on span "Make Payment" at bounding box center [200, 136] width 46 height 7
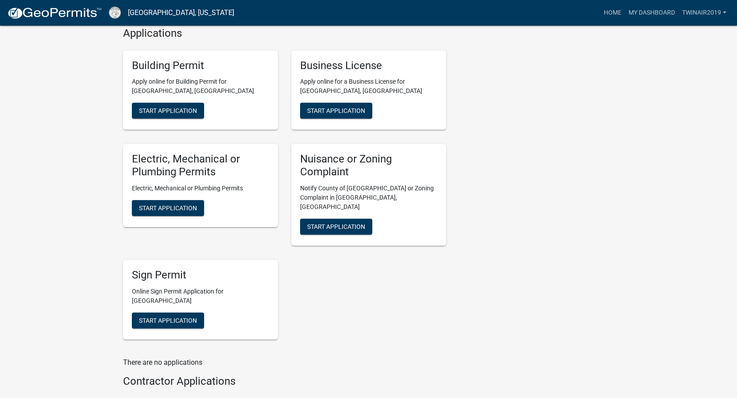
scroll to position [388, 0]
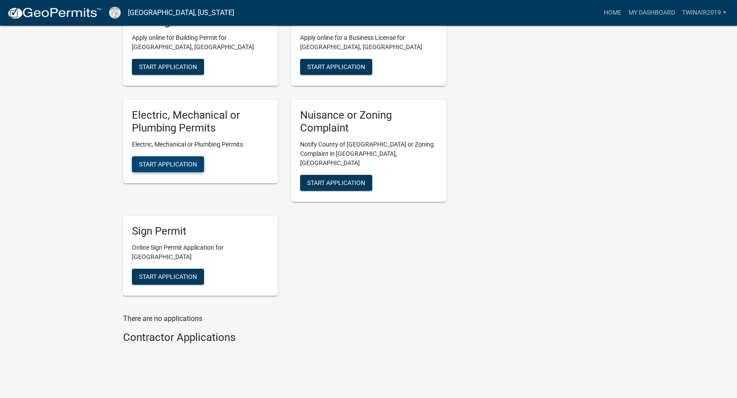
click at [164, 160] on button "Start Application" at bounding box center [168, 164] width 72 height 16
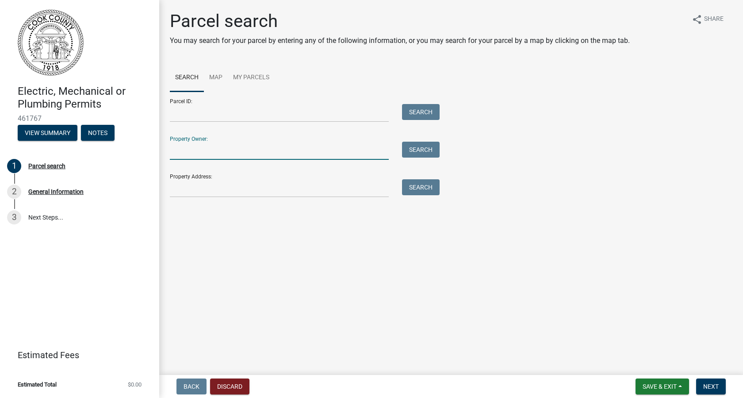
click at [199, 150] on input "Property Owner:" at bounding box center [279, 151] width 219 height 18
type input "eee"
click at [403, 150] on button "Search" at bounding box center [421, 150] width 38 height 16
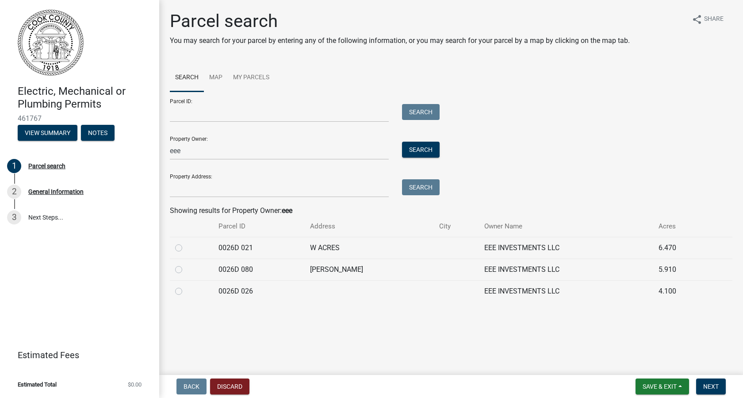
click at [186, 264] on label at bounding box center [186, 264] width 0 height 0
click at [186, 270] on 080 "radio" at bounding box center [189, 267] width 6 height 6
radio 080 "true"
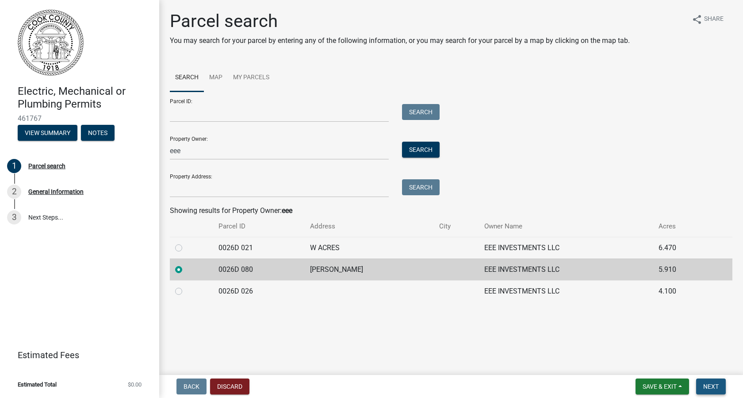
click at [707, 386] on span "Next" at bounding box center [710, 386] width 15 height 7
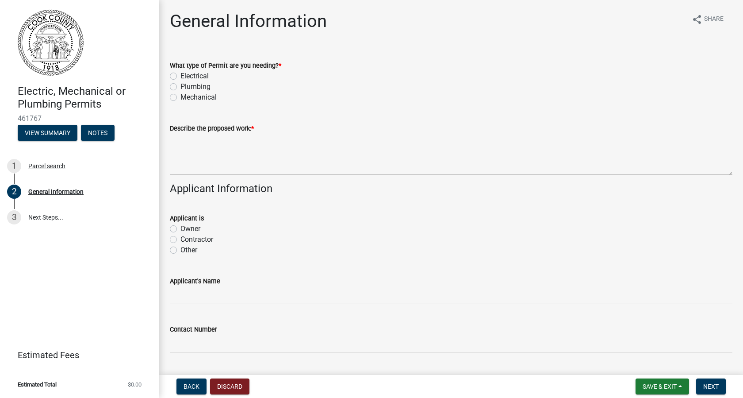
click at [181, 97] on label "Mechanical" at bounding box center [199, 97] width 36 height 11
click at [181, 97] on input "Mechanical" at bounding box center [184, 95] width 6 height 6
radio input "true"
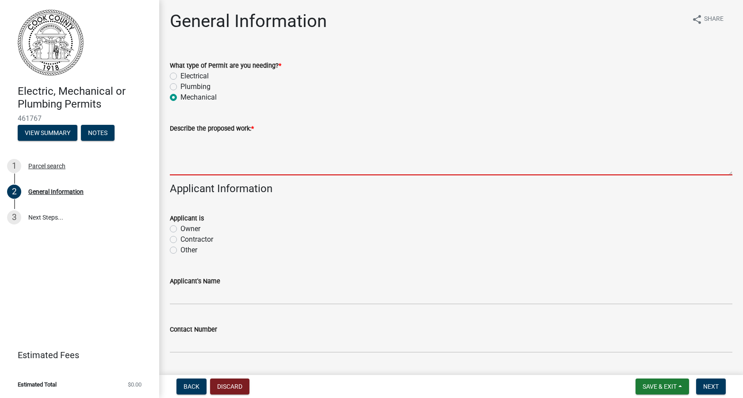
click at [190, 143] on textarea "Describe the proposed work: *" at bounding box center [451, 155] width 563 height 42
paste textarea "Installation of (1) 3.5 ton split heat pump systems with 10 kw heat kit"
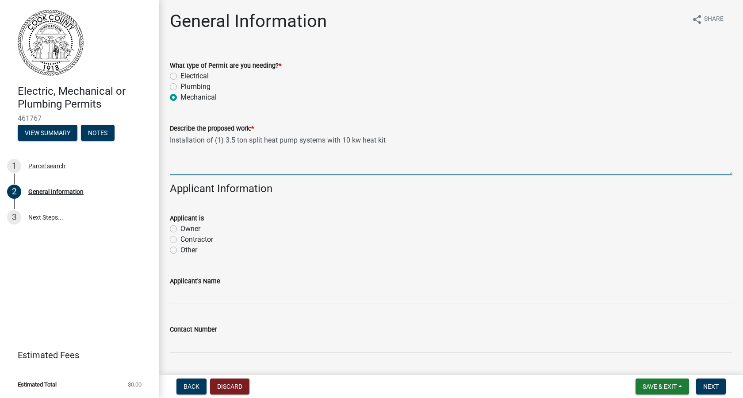
type textarea "Installation of (1) 3.5 ton split heat pump systems with 10 kw heat kit"
click at [181, 241] on label "Contractor" at bounding box center [197, 239] width 33 height 11
click at [181, 240] on input "Contractor" at bounding box center [184, 237] width 6 height 6
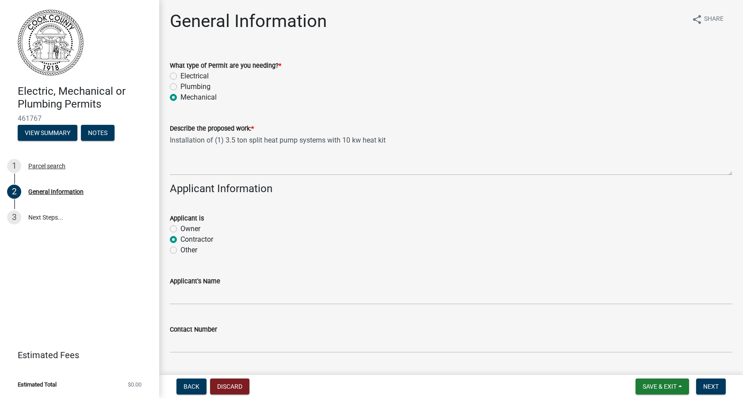
radio input "true"
click at [181, 299] on input "Applicant's Name" at bounding box center [451, 295] width 563 height 18
type input "Twin Air Heating and Cooling, LLC."
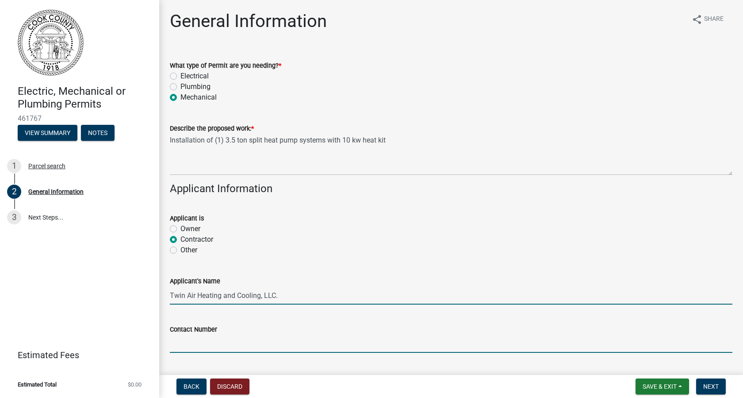
type input "2295073482"
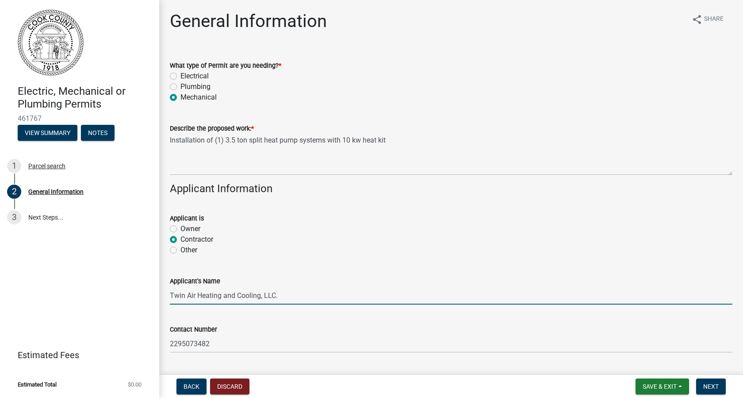
type input "Sparks"
type input "31647"
type input "Twin Air Heating and Cooling"
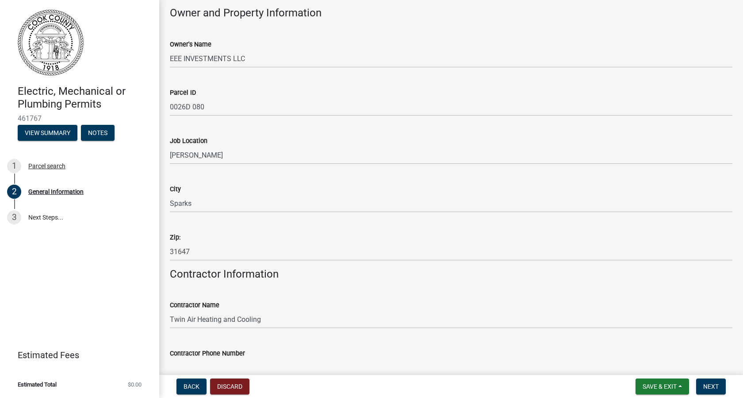
scroll to position [526, 0]
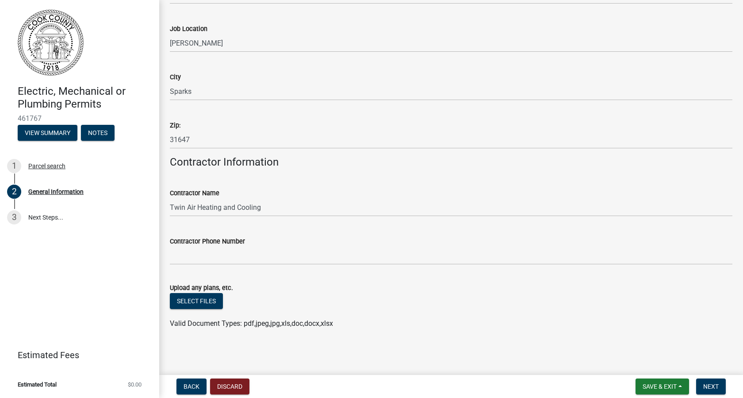
click at [189, 244] on label "Contractor Phone Number" at bounding box center [207, 241] width 75 height 6
click at [189, 246] on input "Contractor Phone Number" at bounding box center [451, 255] width 563 height 18
click at [192, 258] on input "Contractor Phone Number" at bounding box center [451, 255] width 563 height 18
type input "[PHONE_NUMBER]"
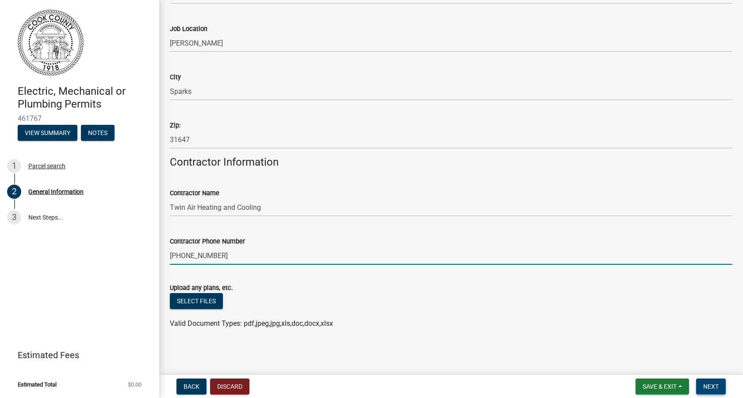
click at [709, 386] on span "Next" at bounding box center [710, 386] width 15 height 7
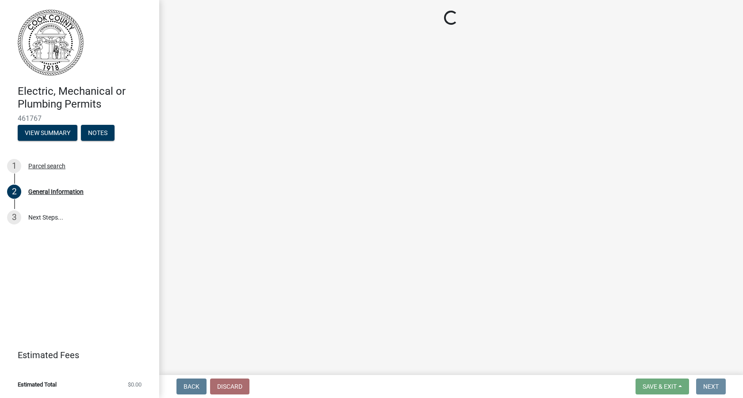
scroll to position [0, 0]
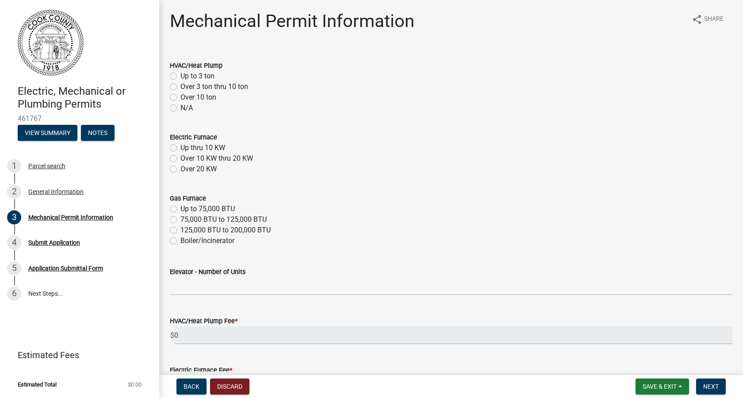
click at [181, 88] on label "Over 3 ton thru 10 ton" at bounding box center [215, 86] width 68 height 11
click at [181, 87] on input "Over 3 ton thru 10 ton" at bounding box center [184, 84] width 6 height 6
radio input "true"
click at [181, 150] on label "Up thru 10 KW" at bounding box center [203, 147] width 45 height 11
click at [181, 148] on input "Up thru 10 KW" at bounding box center [184, 145] width 6 height 6
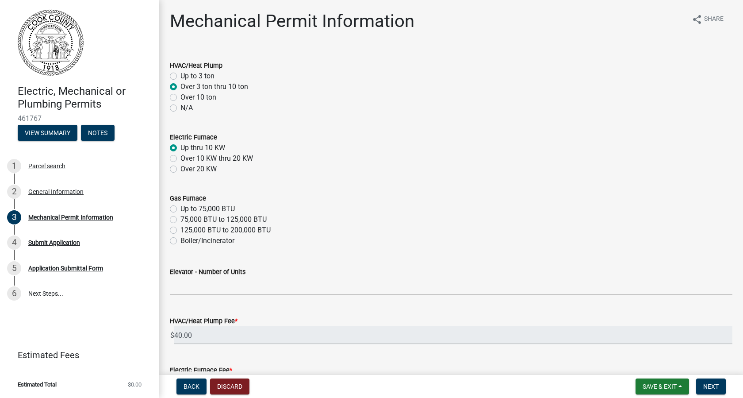
radio input "true"
click at [712, 383] on span "Next" at bounding box center [710, 386] width 15 height 7
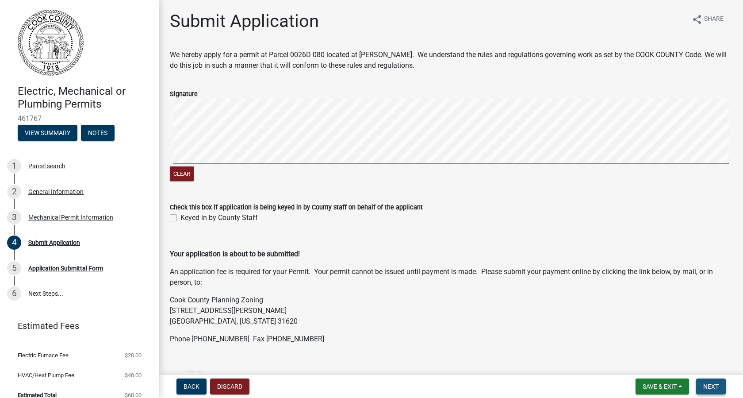
click at [714, 387] on span "Next" at bounding box center [710, 386] width 15 height 7
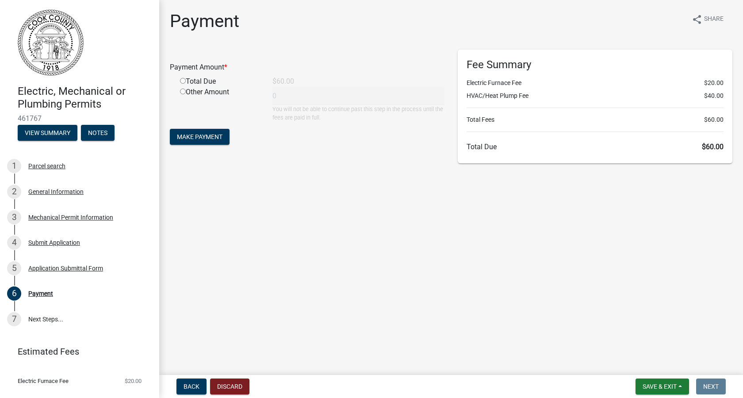
click at [184, 82] on input "radio" at bounding box center [183, 81] width 6 height 6
radio input "true"
type input "60"
click at [195, 142] on button "Make Payment" at bounding box center [200, 137] width 60 height 16
